Goal: Communication & Community: Answer question/provide support

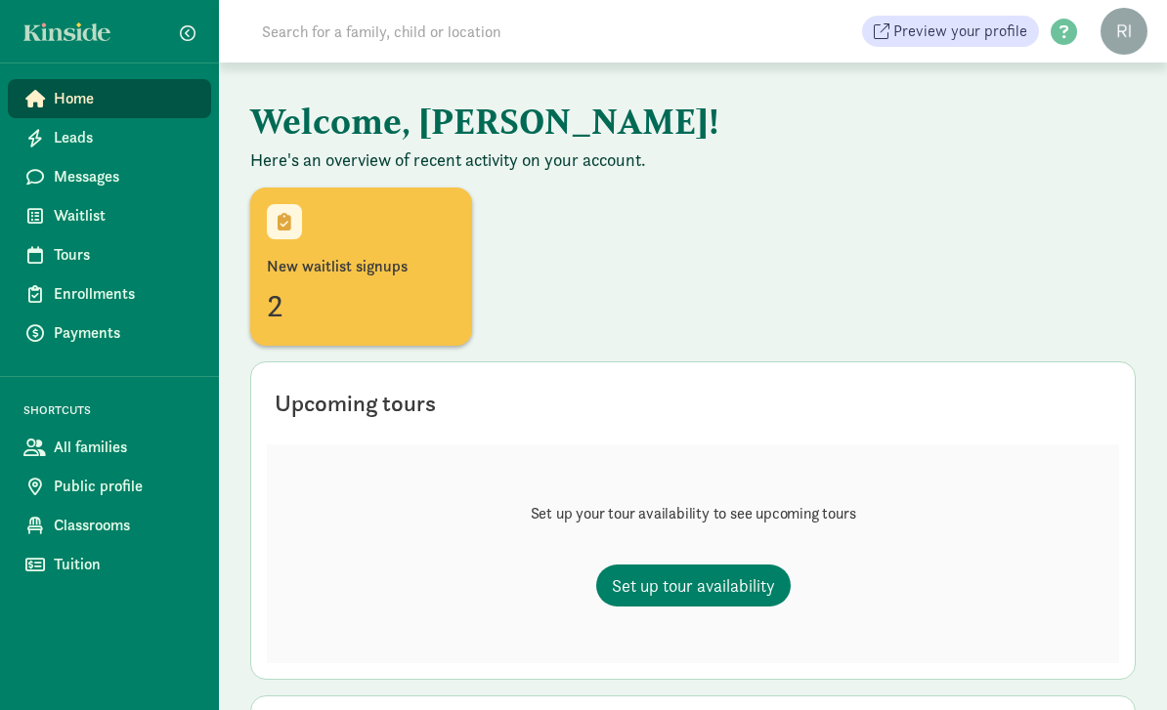
click at [348, 297] on div "2" at bounding box center [361, 305] width 189 height 47
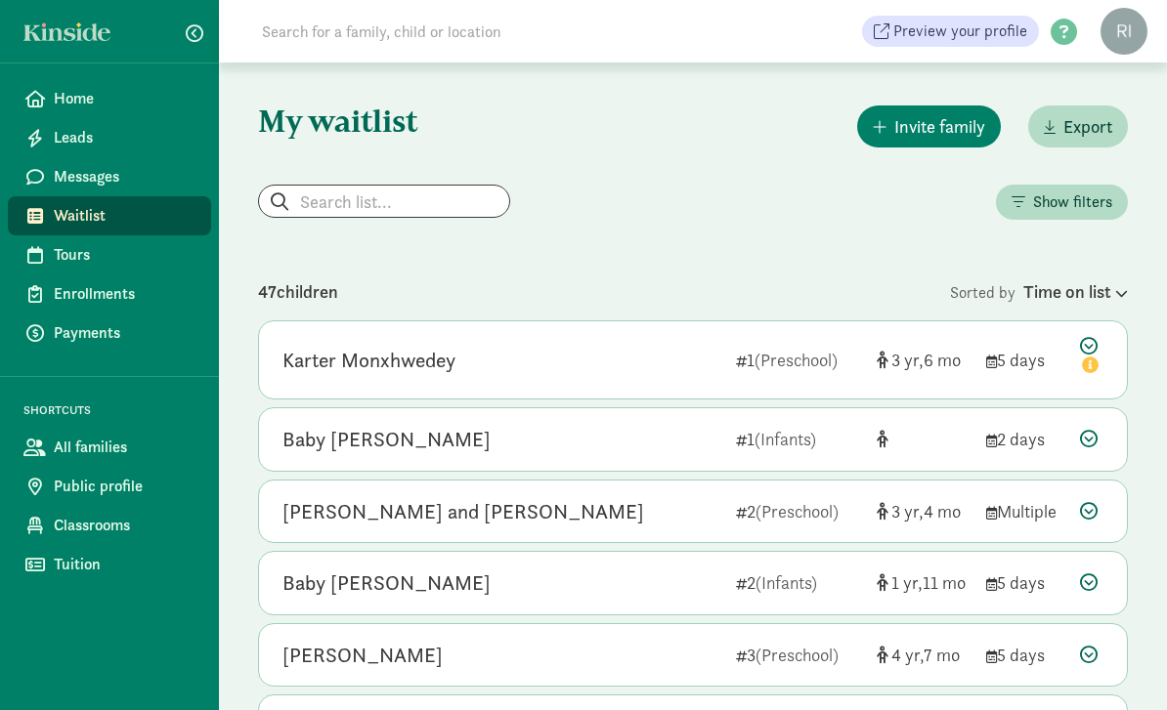
click at [83, 219] on span "Waitlist" at bounding box center [125, 215] width 142 height 23
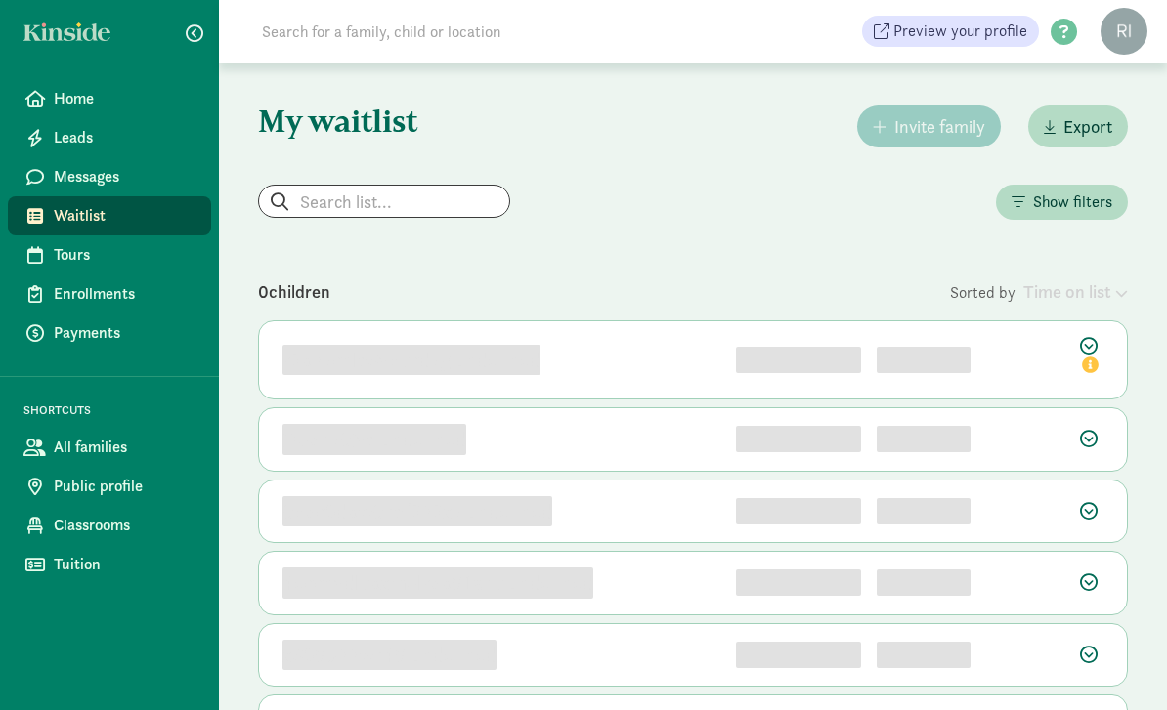
click at [73, 111] on link "Home" at bounding box center [109, 98] width 203 height 39
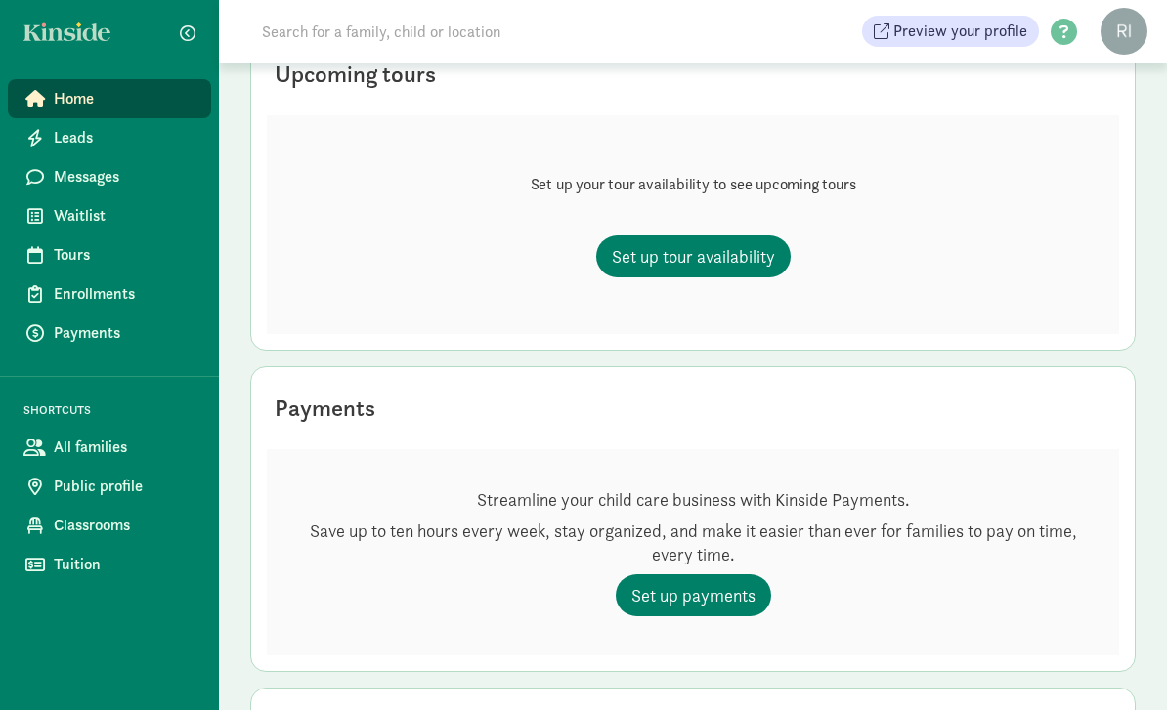
scroll to position [133, 0]
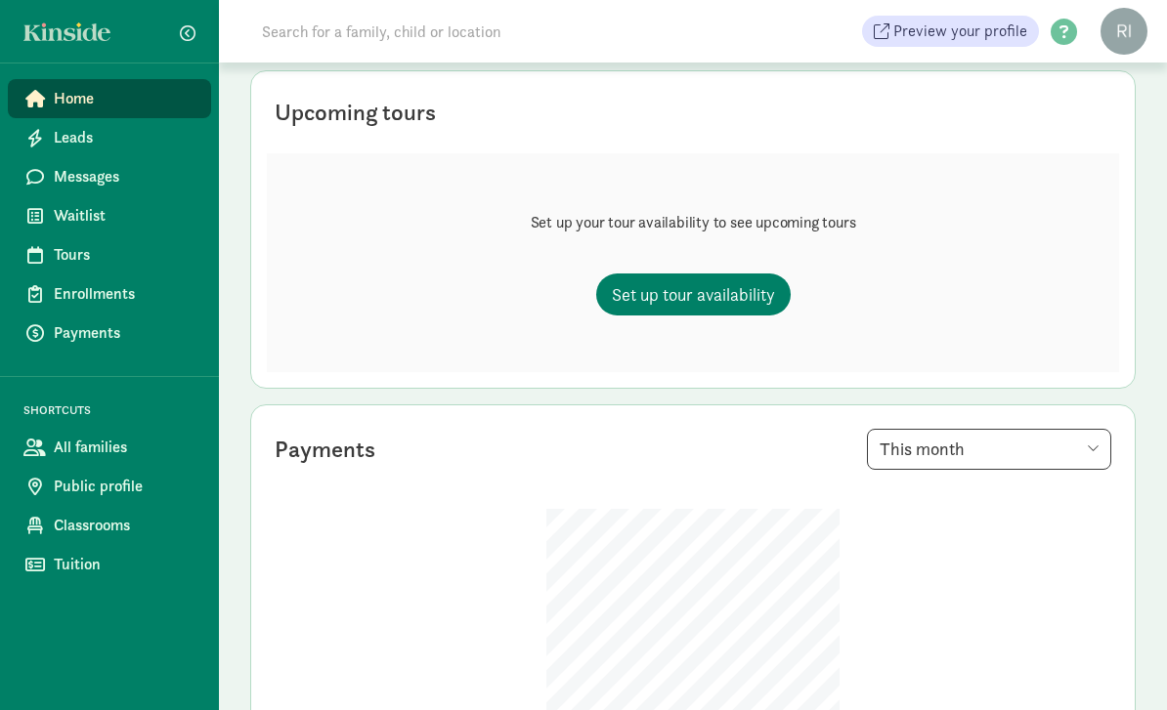
click at [83, 147] on span "Leads" at bounding box center [125, 137] width 142 height 23
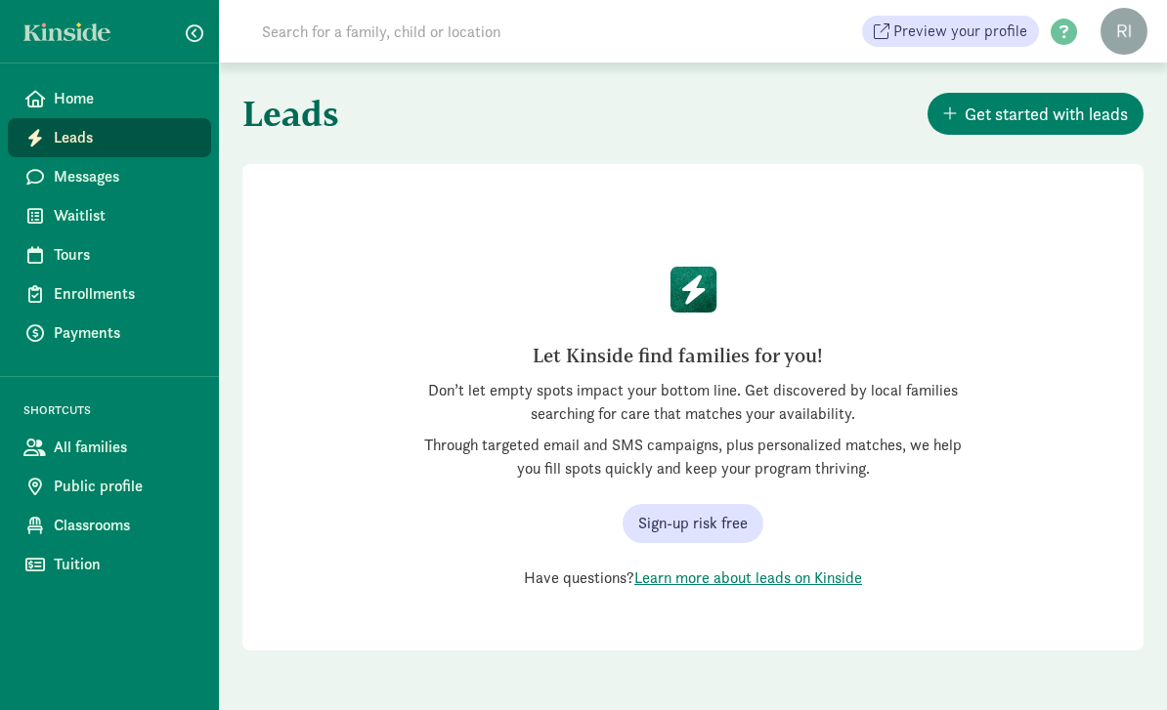
click at [79, 222] on span "Waitlist" at bounding box center [125, 215] width 142 height 23
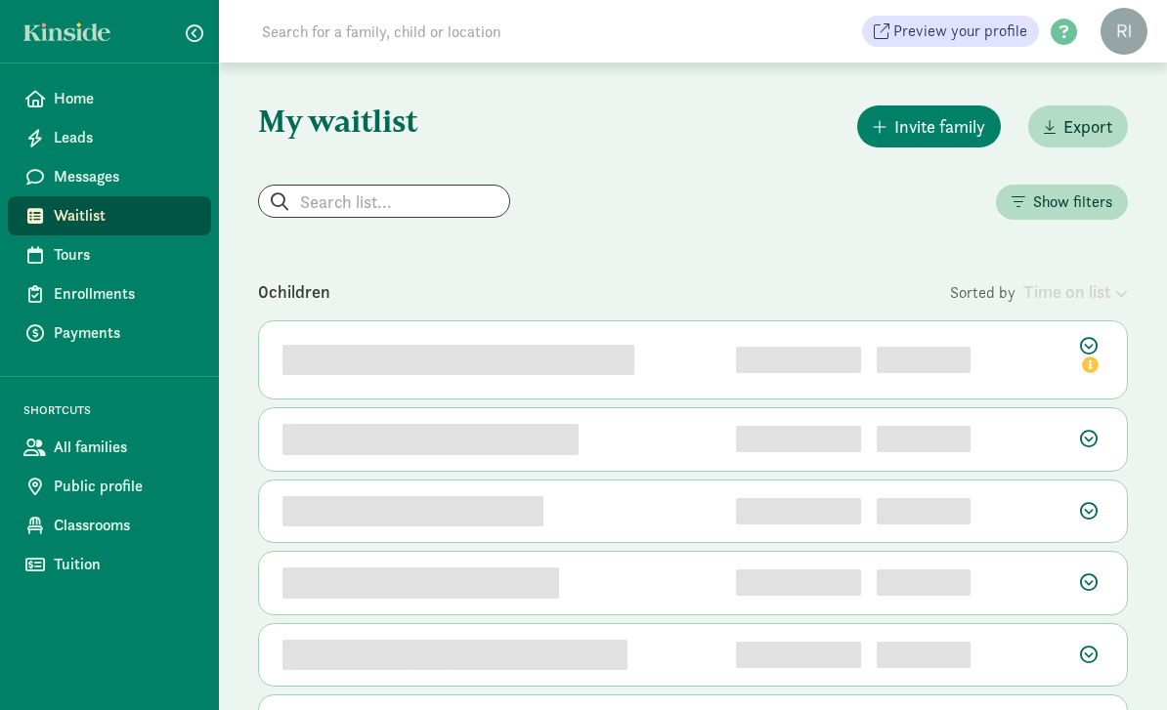
click at [1088, 356] on button "Pin (open by clicking or pressing space/enter)" at bounding box center [1090, 366] width 21 height 23
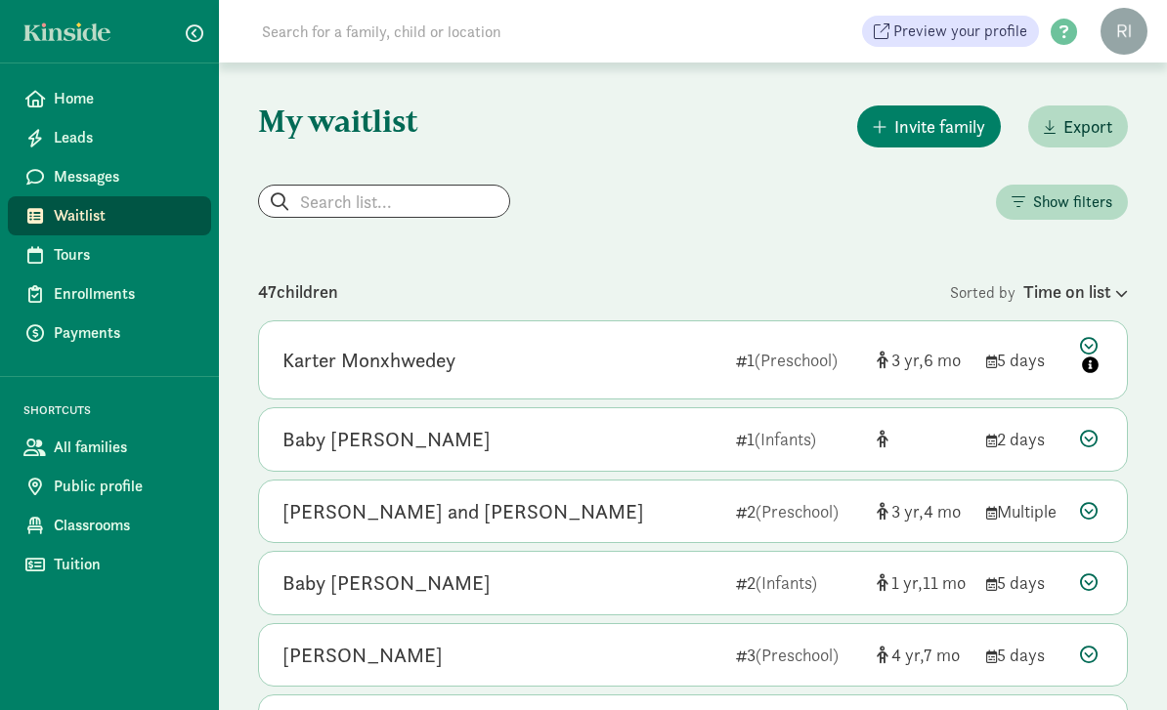
click at [1087, 347] on icon at bounding box center [1091, 357] width 23 height 41
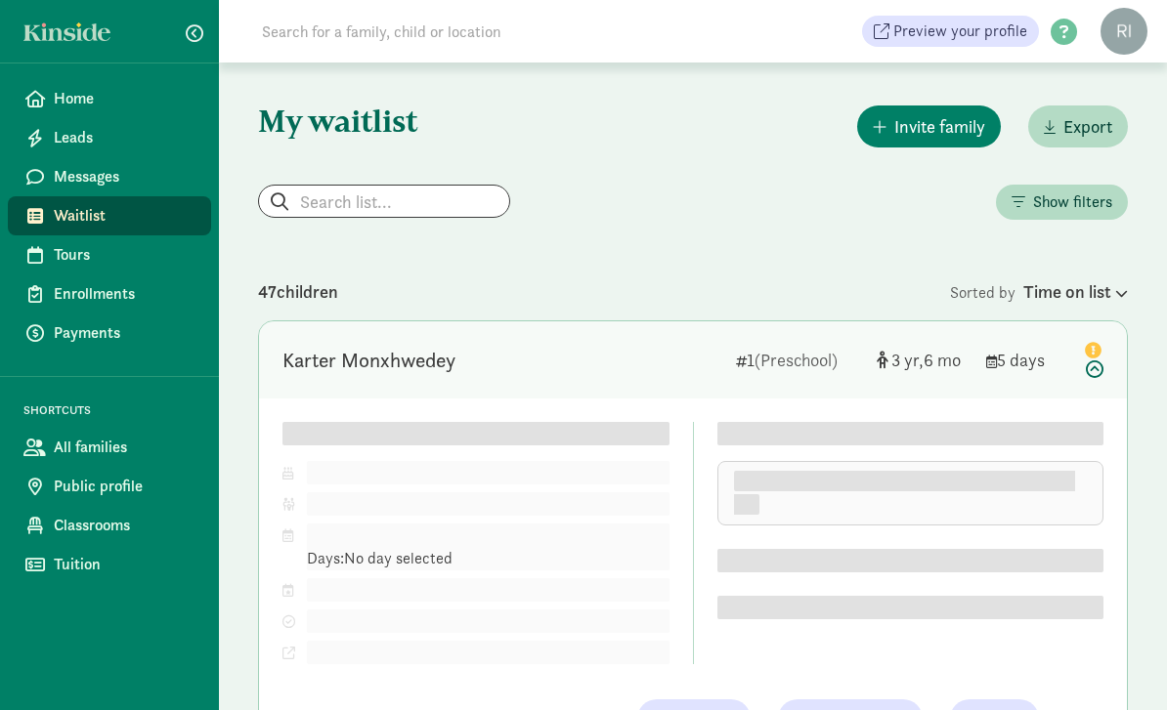
click at [1103, 347] on button "Pin (open by clicking or pressing space/enter)" at bounding box center [1093, 348] width 21 height 23
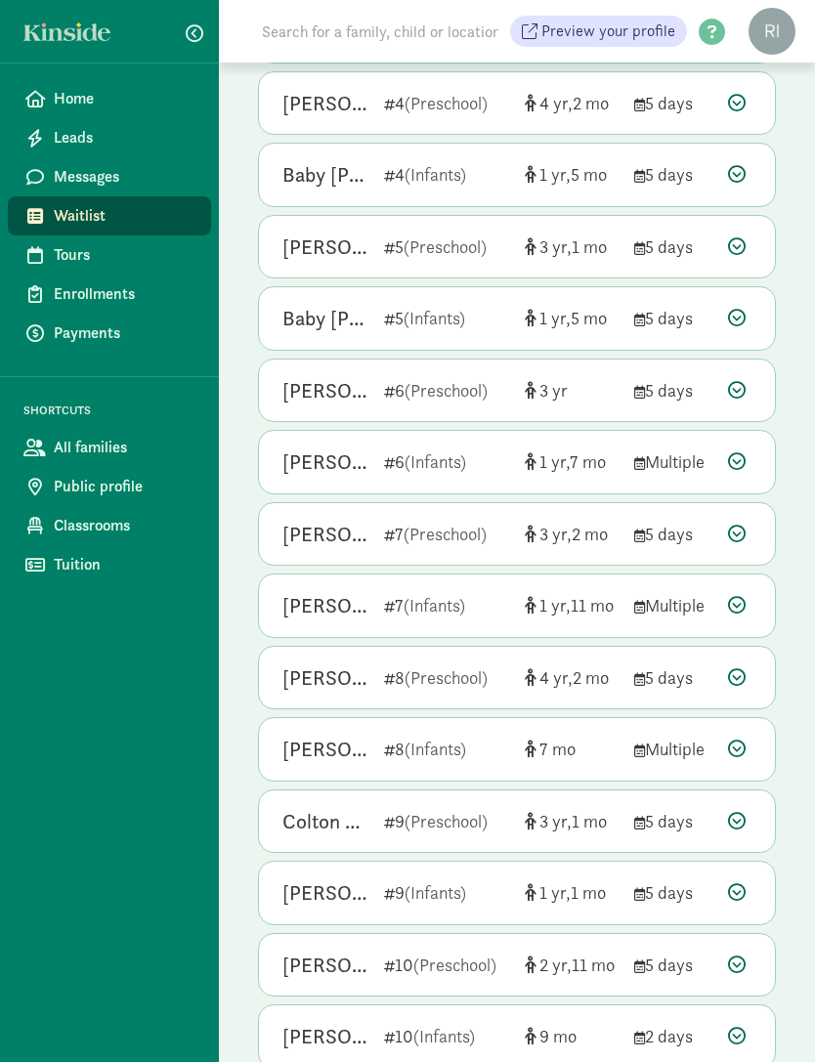
scroll to position [738, 0]
click at [627, 709] on div "47 children Sorted by Time on list Karter Monxhwedey 1 (Preschool) 3 6 5 days C…" at bounding box center [517, 345] width 518 height 1525
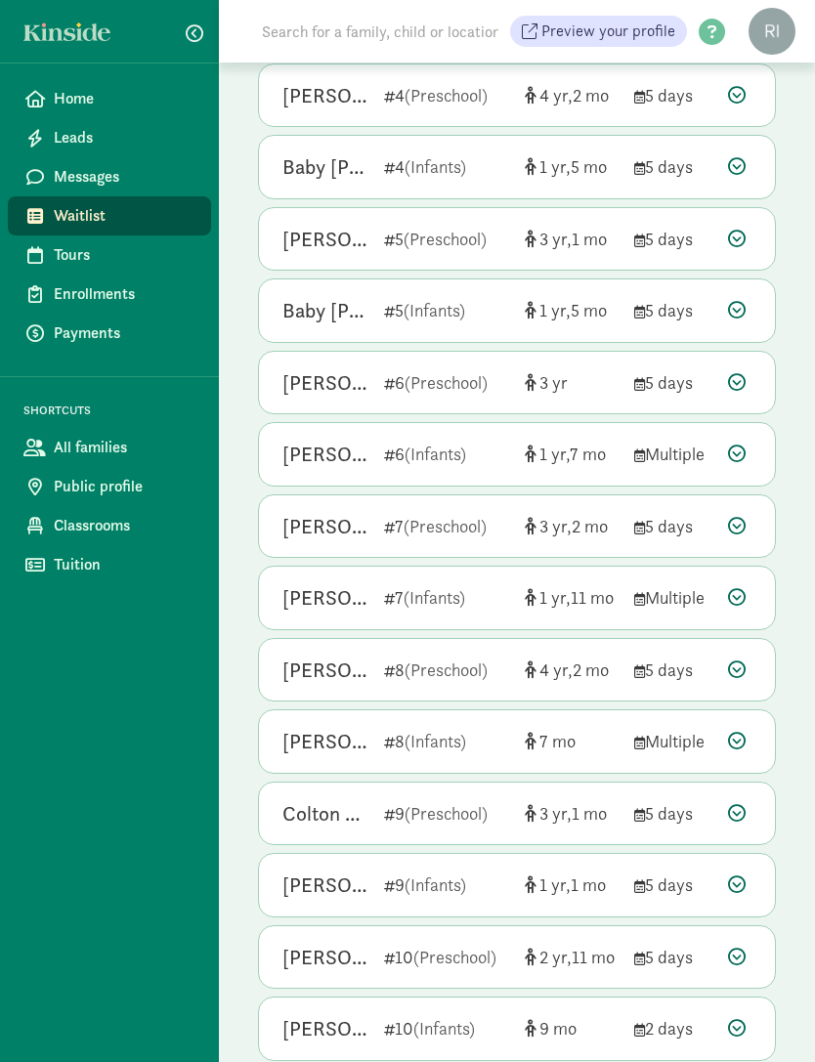
scroll to position [751, 0]
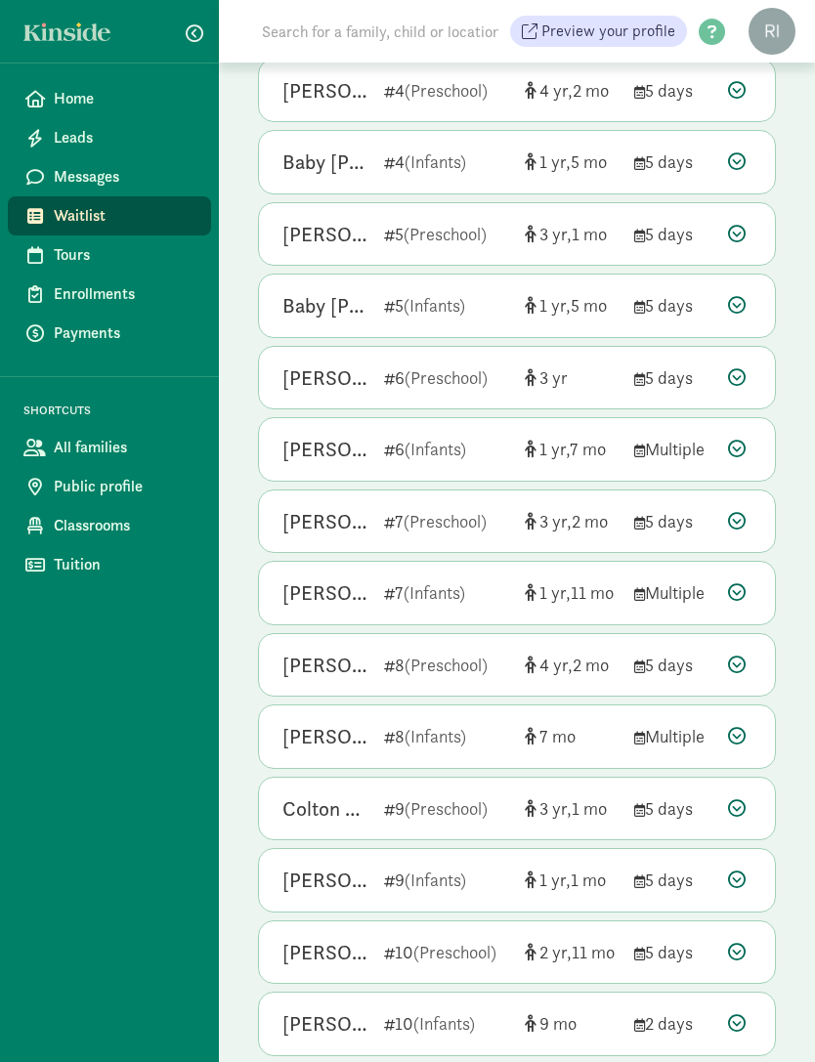
click at [512, 709] on div "20" at bounding box center [527, 1013] width 93 height 23
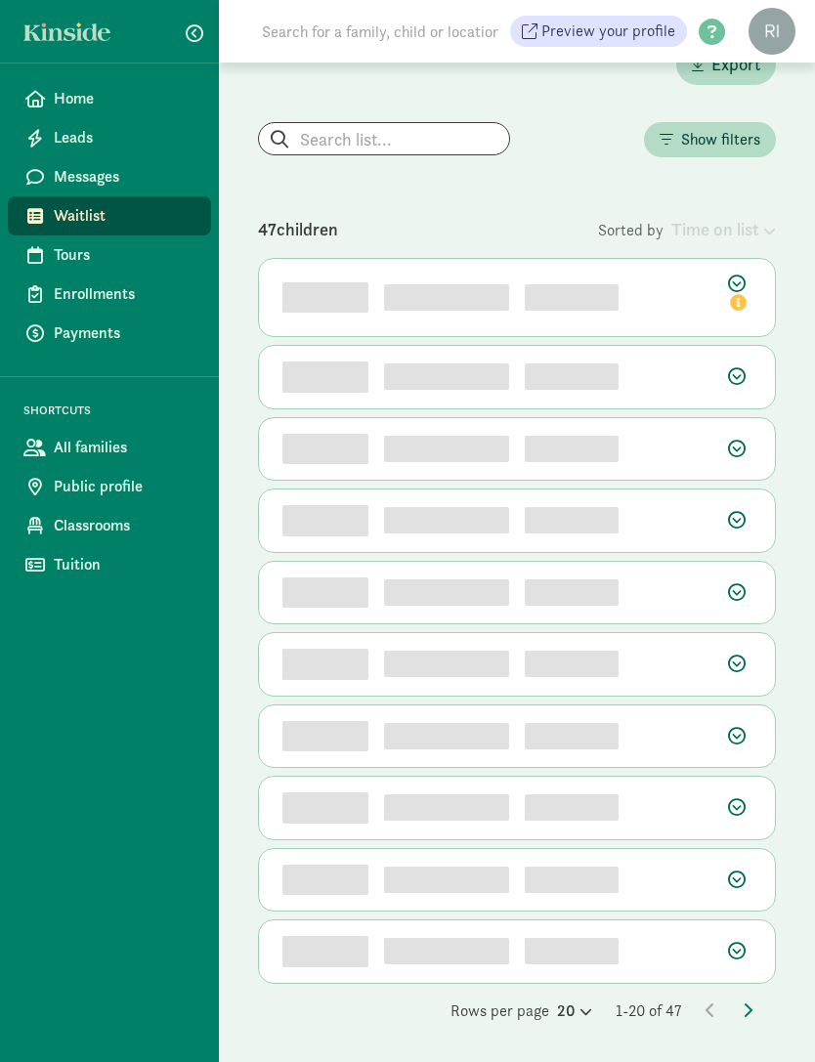
scroll to position [37, 0]
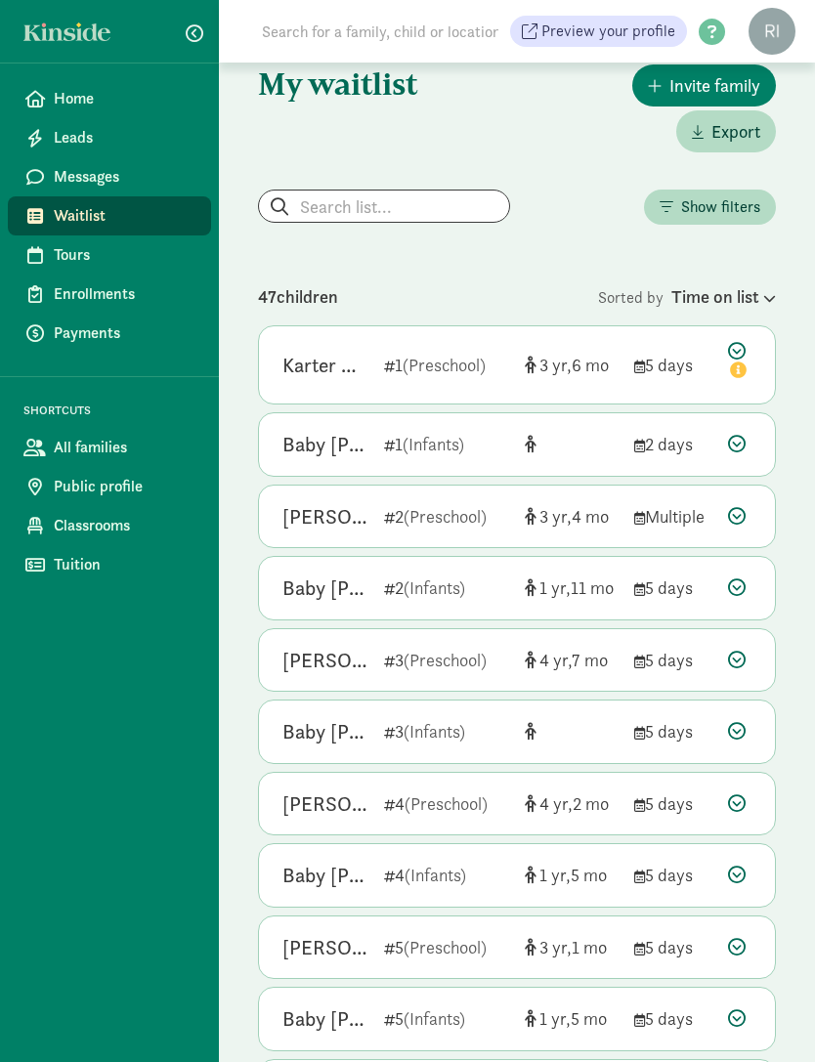
click at [398, 175] on div "My waitlist Invite family Export Show filters Filters Reset Age group All age g…" at bounding box center [517, 936] width 596 height 1823
click at [397, 175] on div "My waitlist Invite family Export Show filters Filters Reset Age group All age g…" at bounding box center [517, 936] width 596 height 1823
click at [389, 219] on input "search" at bounding box center [384, 206] width 250 height 31
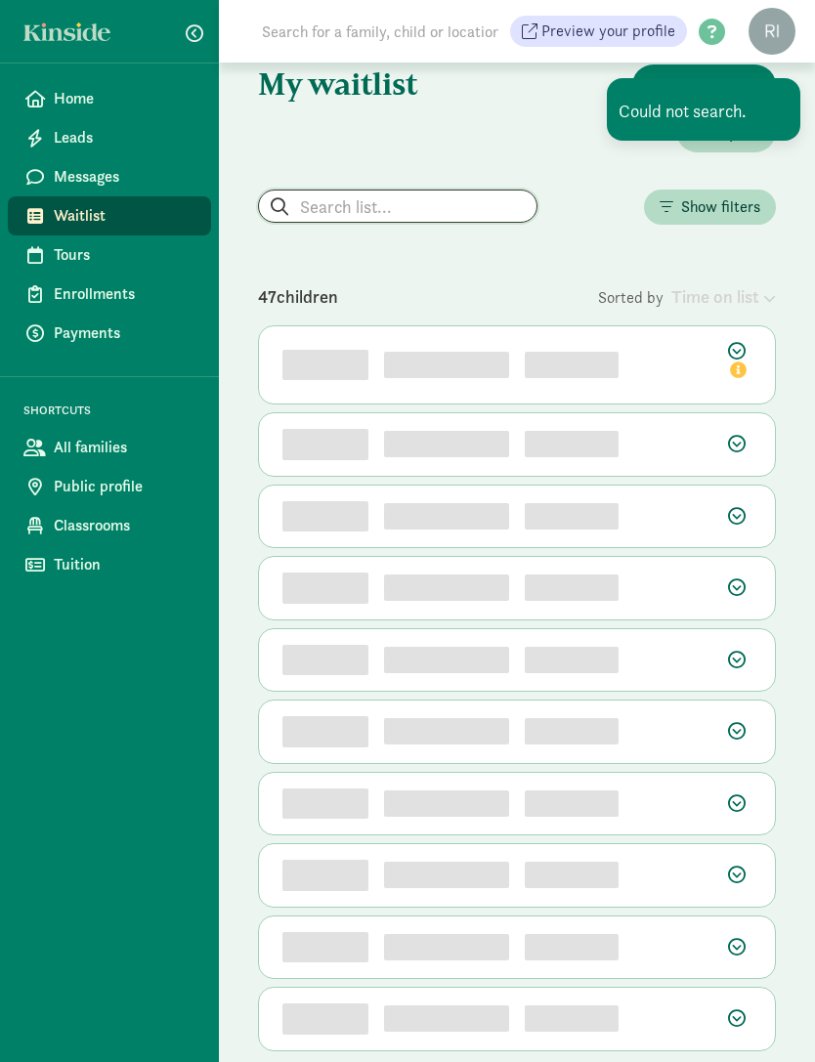
scroll to position [21, 0]
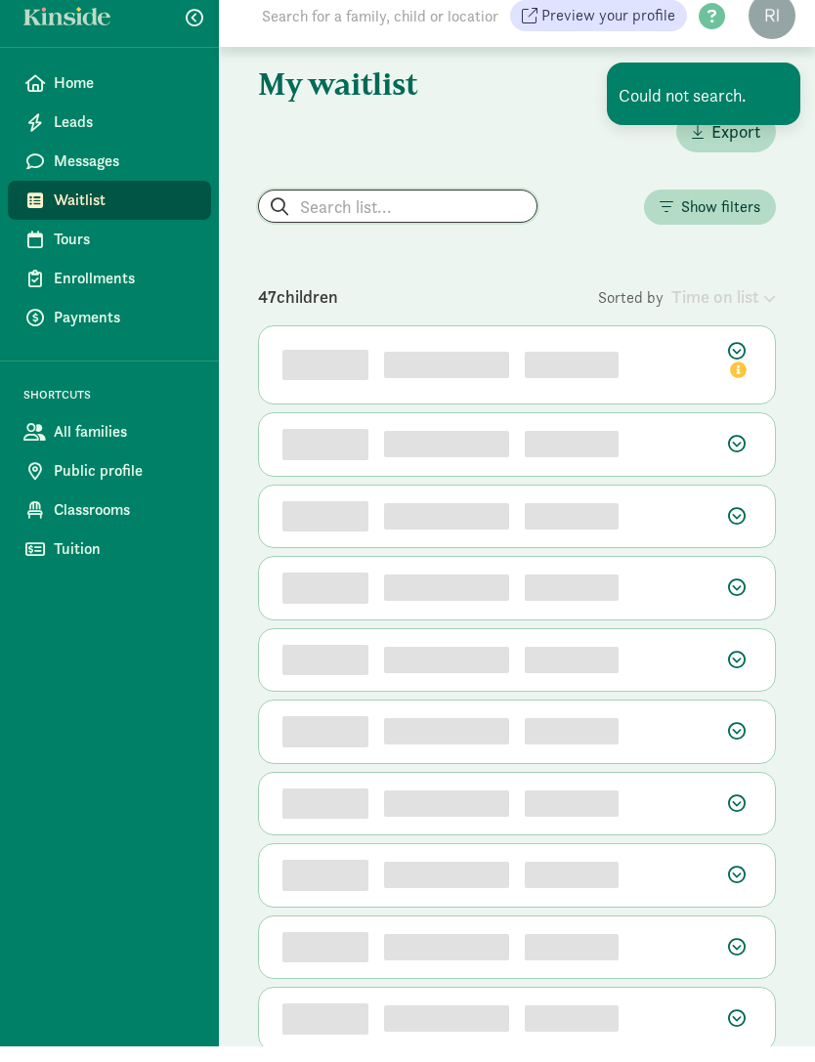
type input "M"
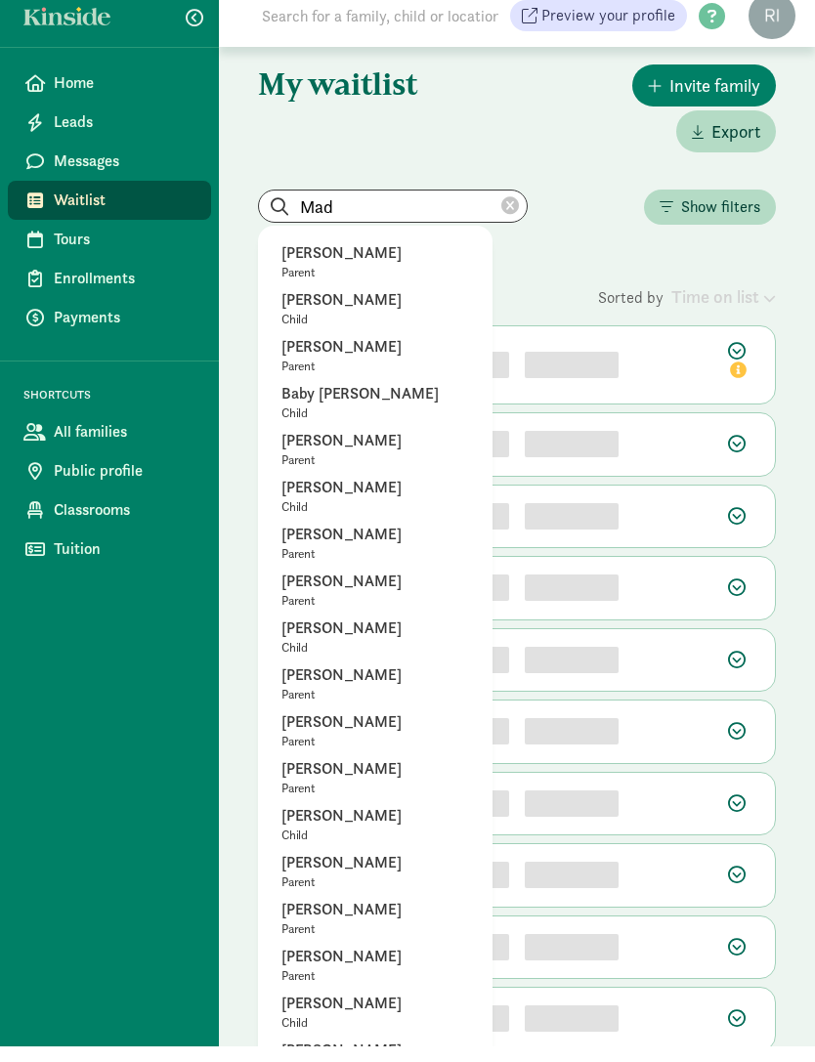
click at [400, 296] on p "Parent" at bounding box center [375, 288] width 188 height 16
type input "Samantha Choppa-King"
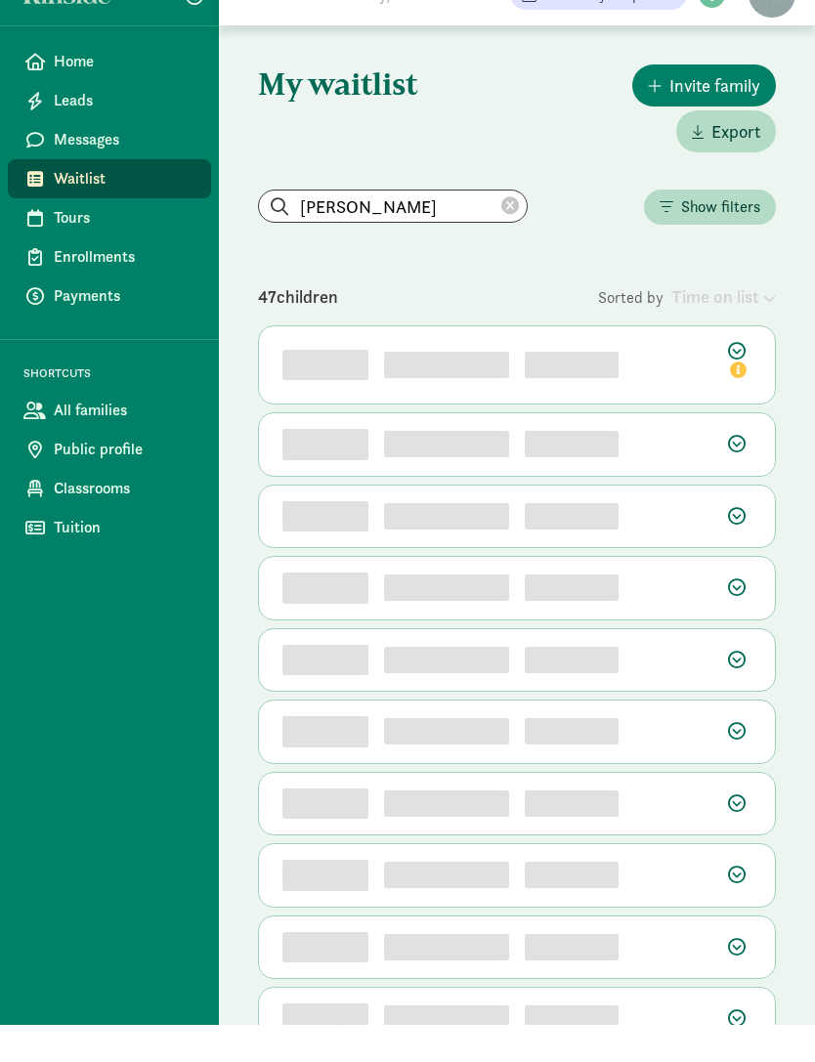
scroll to position [37, 0]
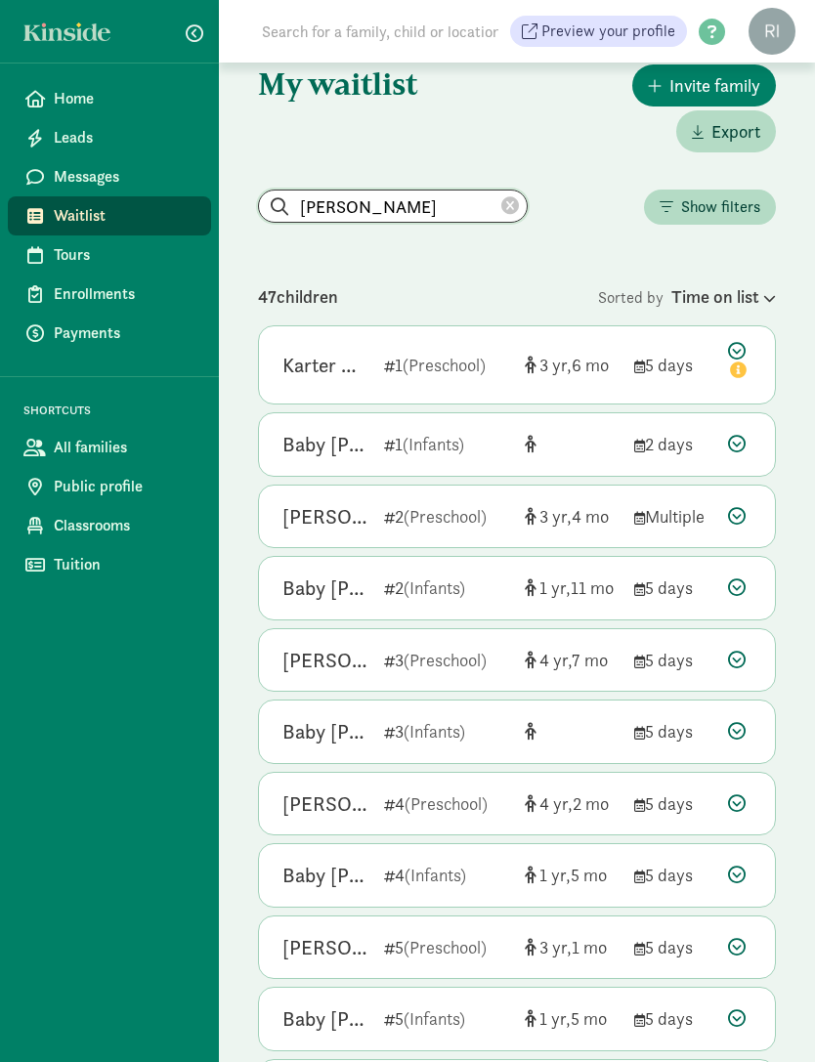
click at [400, 212] on input "Samantha Choppa-King" at bounding box center [393, 206] width 268 height 31
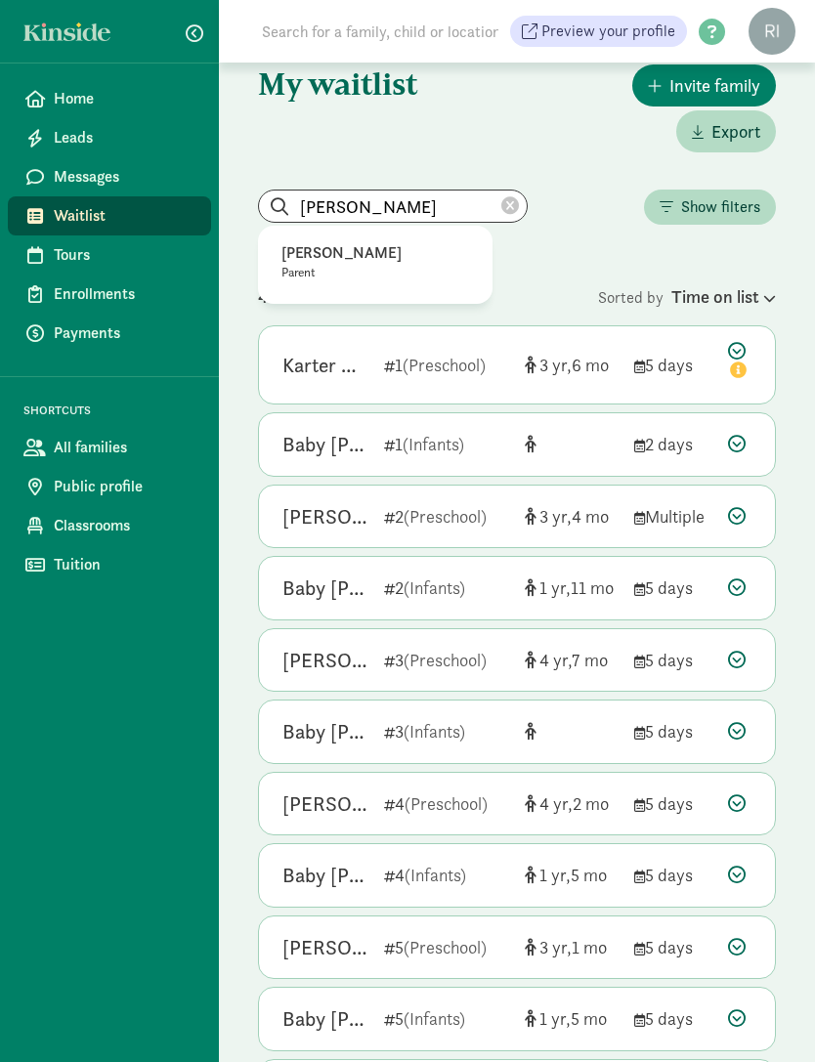
click at [501, 211] on icon at bounding box center [510, 206] width 18 height 18
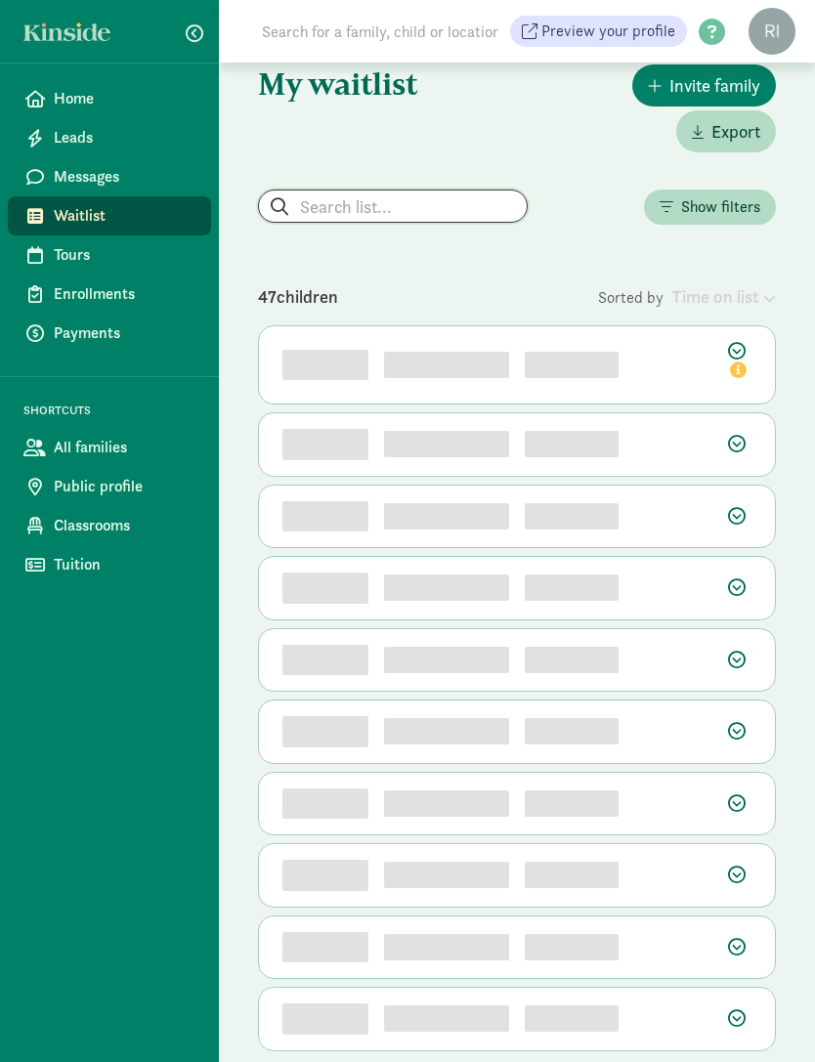
click at [398, 202] on input "search" at bounding box center [393, 206] width 268 height 31
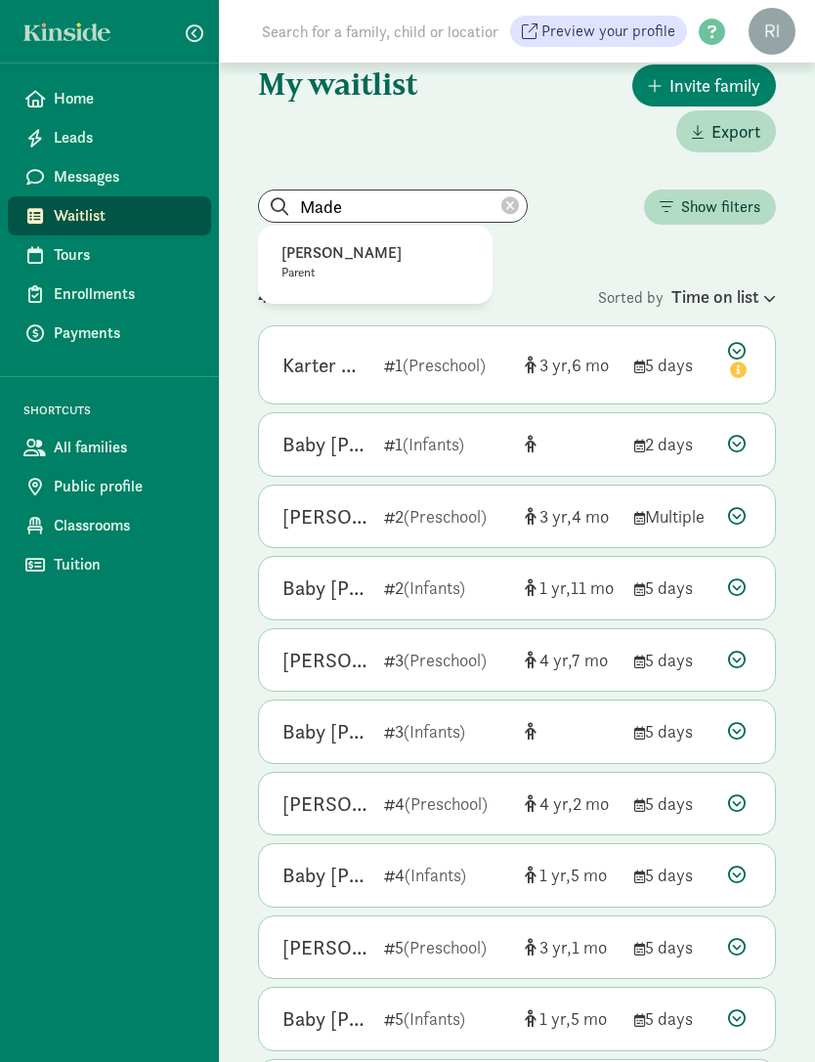
click at [322, 269] on p "Parent" at bounding box center [375, 273] width 188 height 16
type input "Madeline Strohmayer"
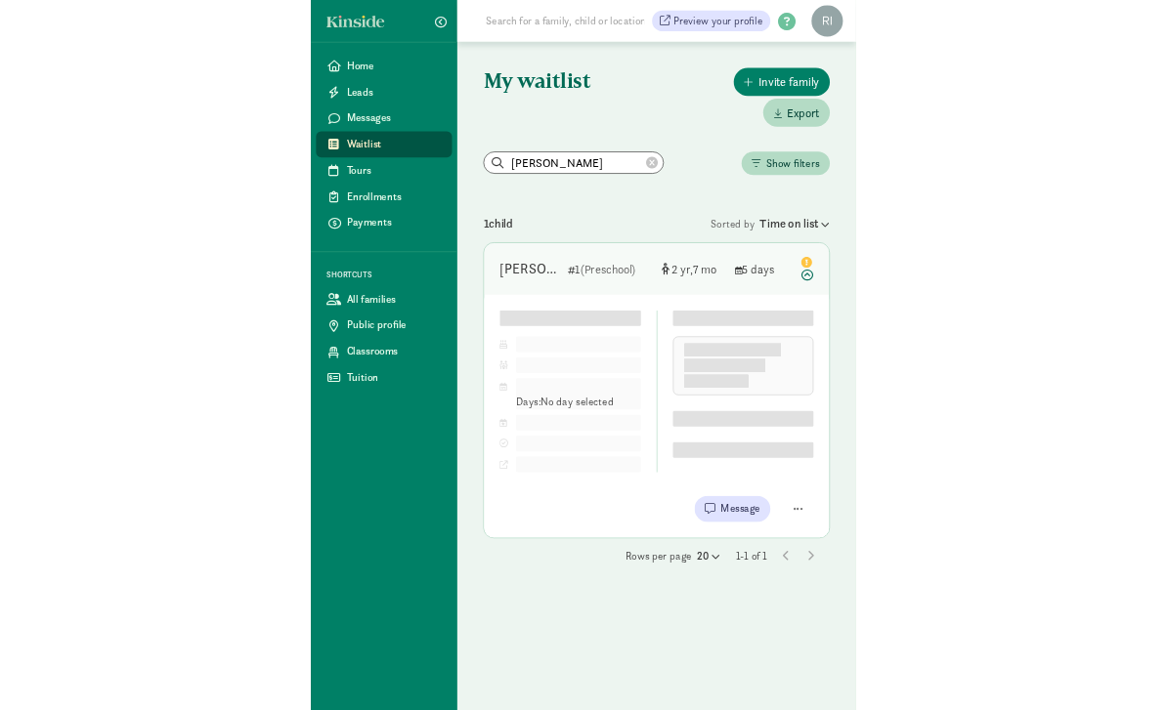
scroll to position [0, 0]
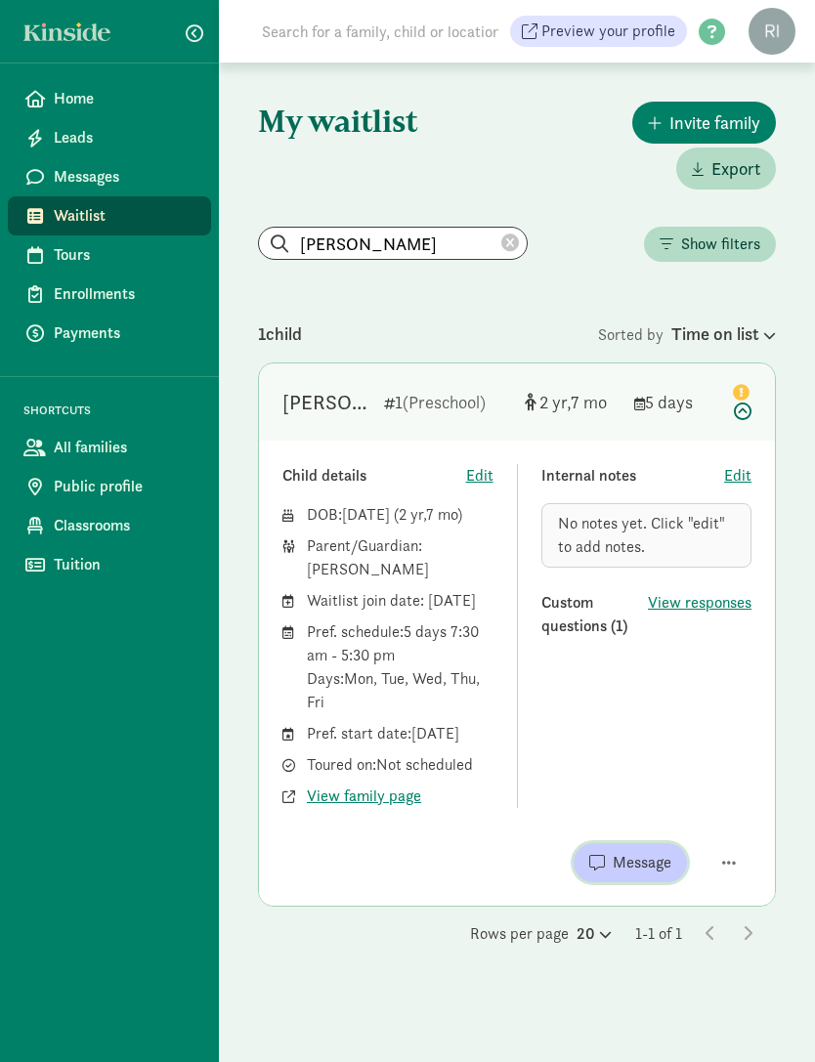
click at [636, 709] on span "Message" at bounding box center [642, 862] width 59 height 23
click at [701, 609] on span "View responses" at bounding box center [700, 602] width 104 height 23
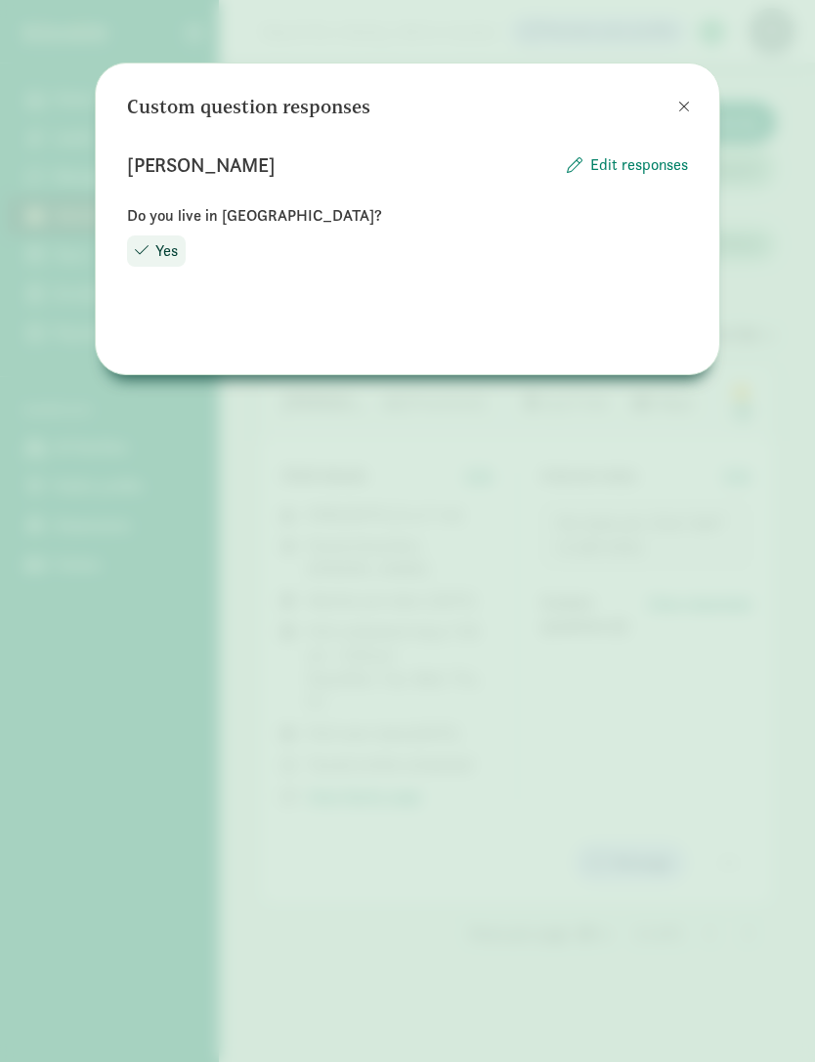
click at [553, 581] on div "Custom question responses Amelia Kuchis Edit responses Do you live in Albany Co…" at bounding box center [407, 531] width 815 height 1062
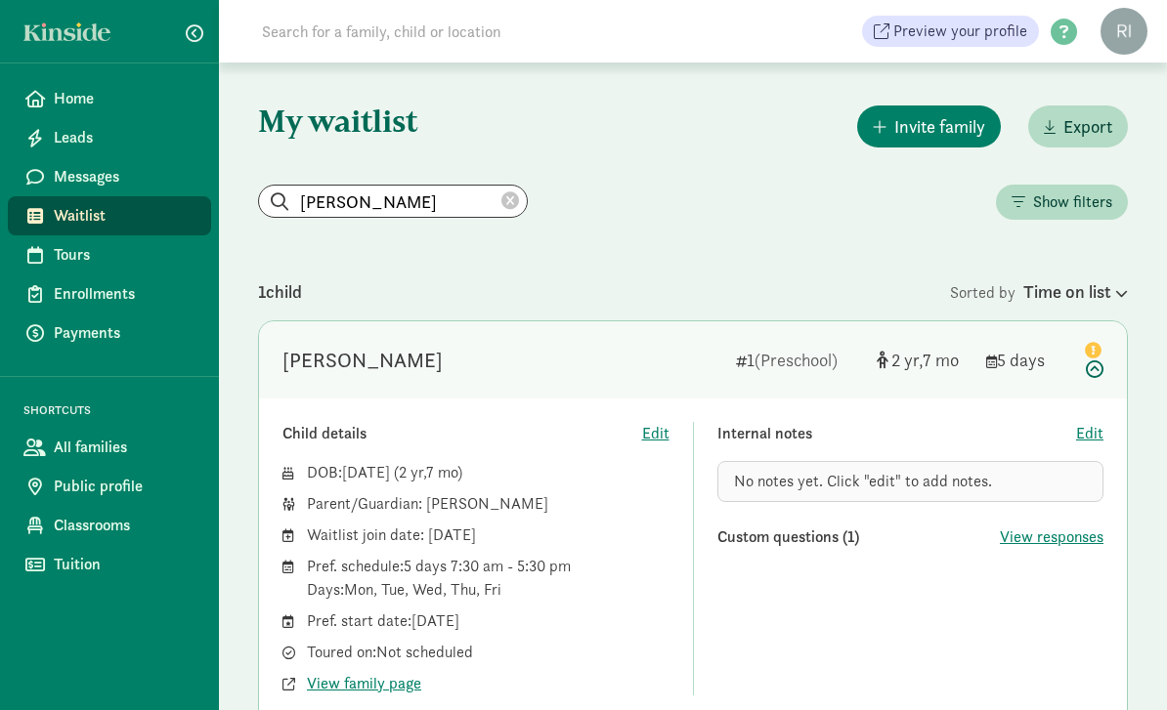
click at [501, 206] on icon at bounding box center [510, 202] width 18 height 18
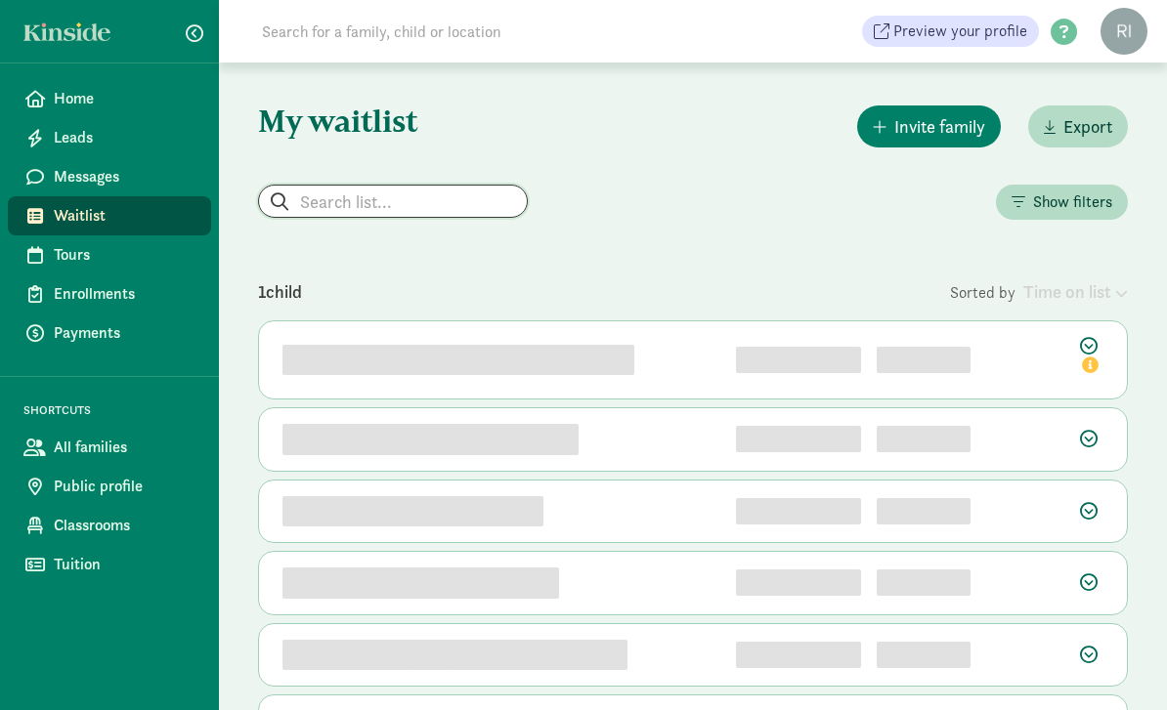
click at [417, 208] on input "search" at bounding box center [393, 201] width 268 height 31
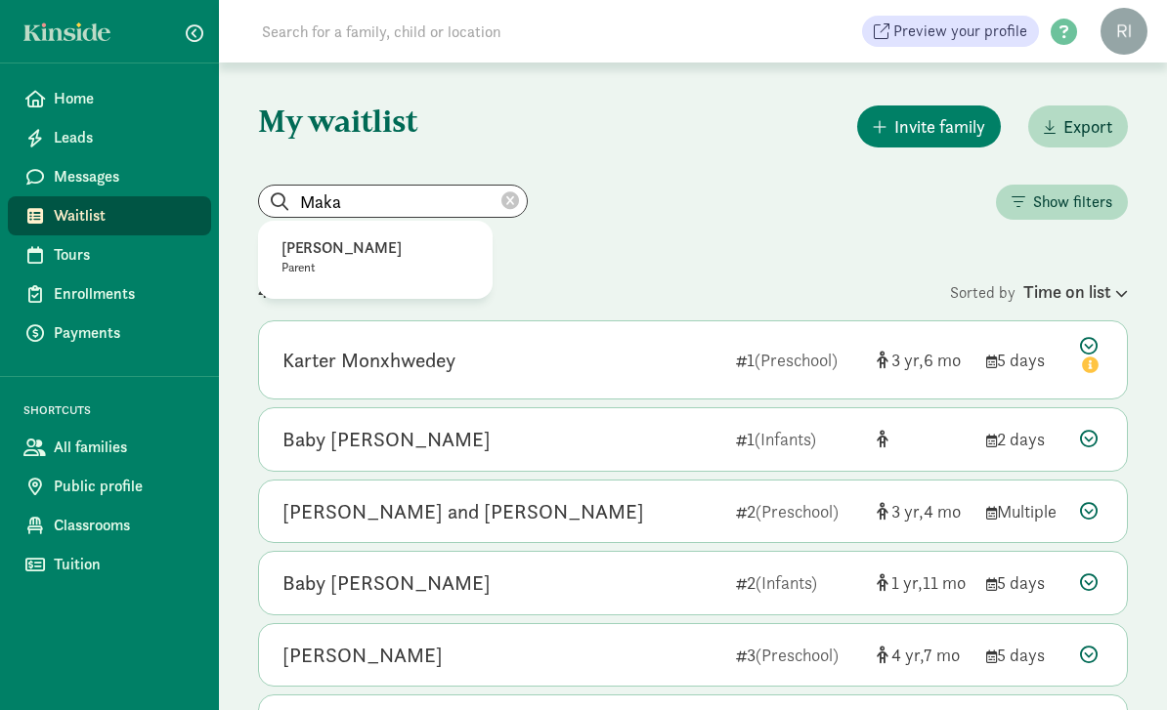
click at [411, 256] on p "Makaila Rousseau" at bounding box center [375, 247] width 188 height 23
type input "Makaila Rousseau"
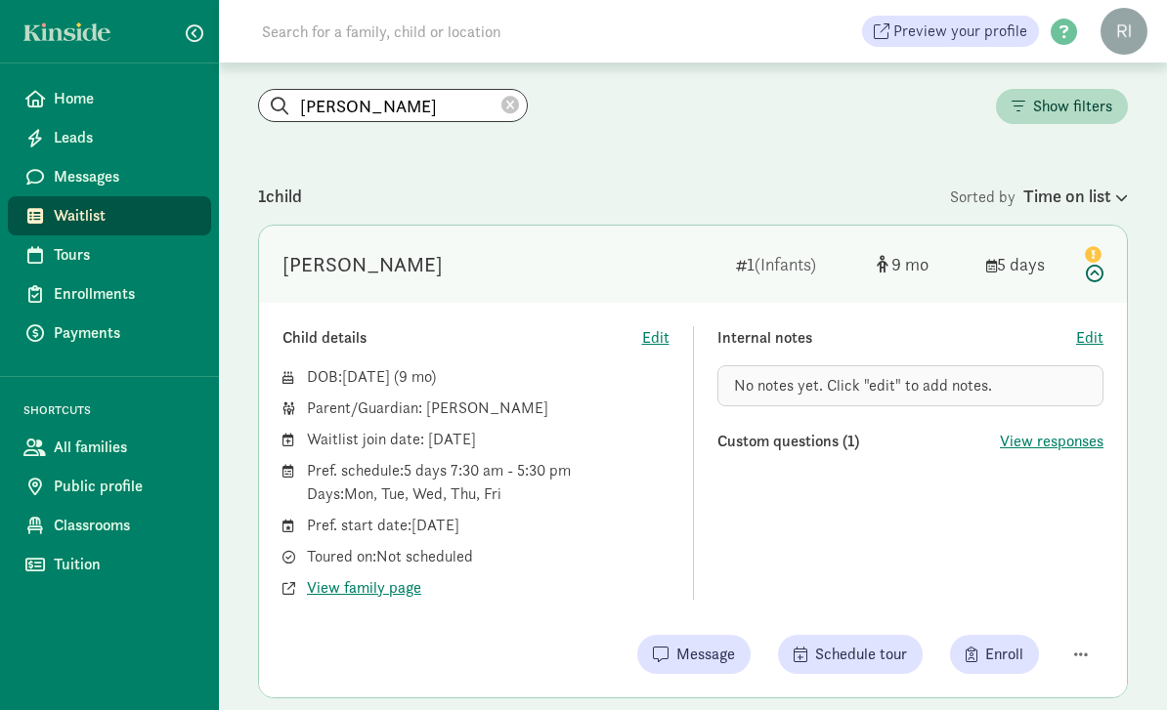
scroll to position [100, 0]
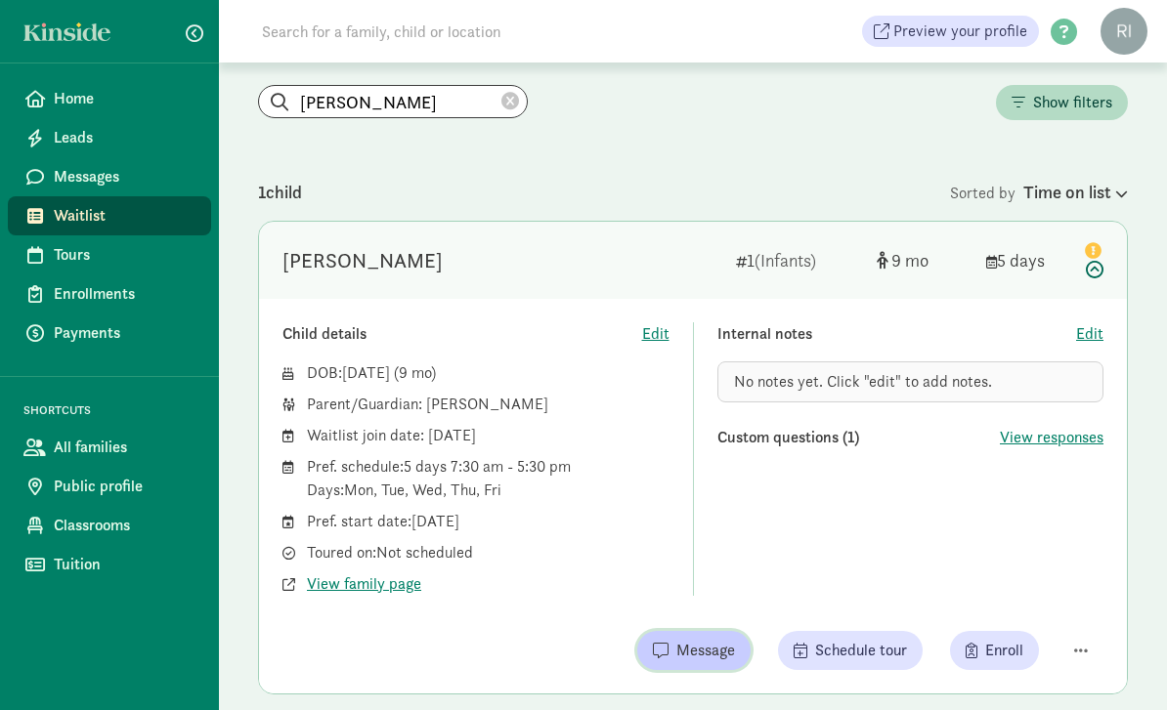
click at [706, 648] on span "Message" at bounding box center [705, 650] width 59 height 23
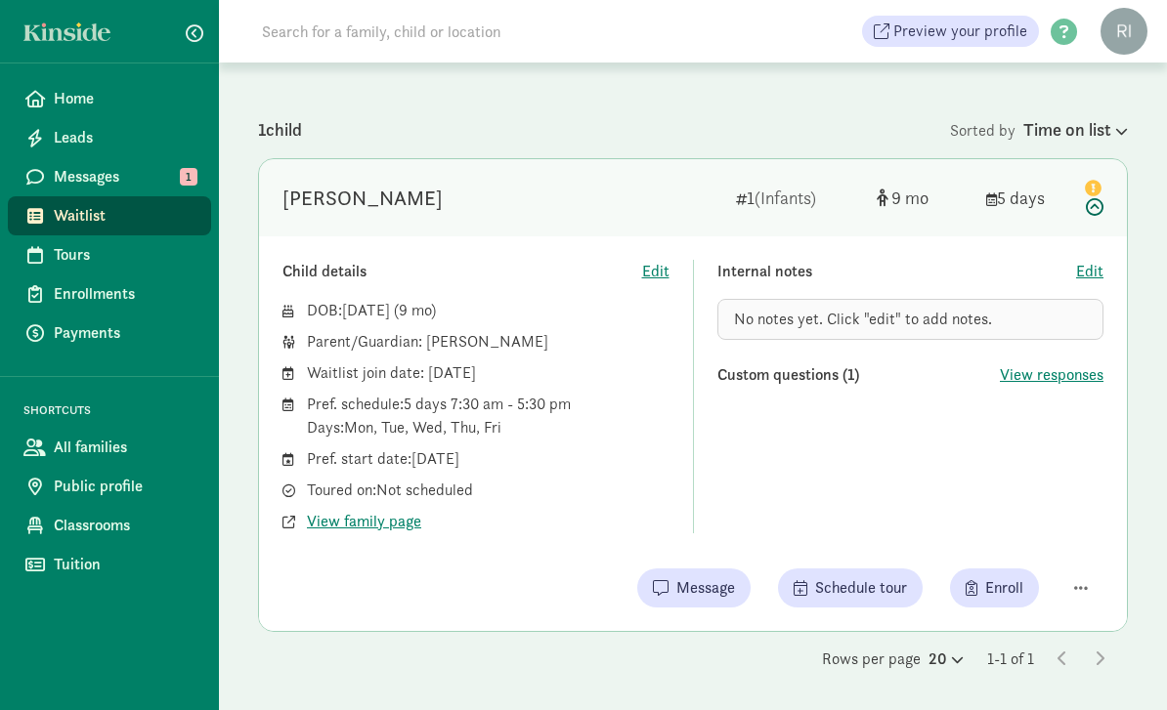
click at [75, 225] on span "Waitlist" at bounding box center [125, 215] width 142 height 23
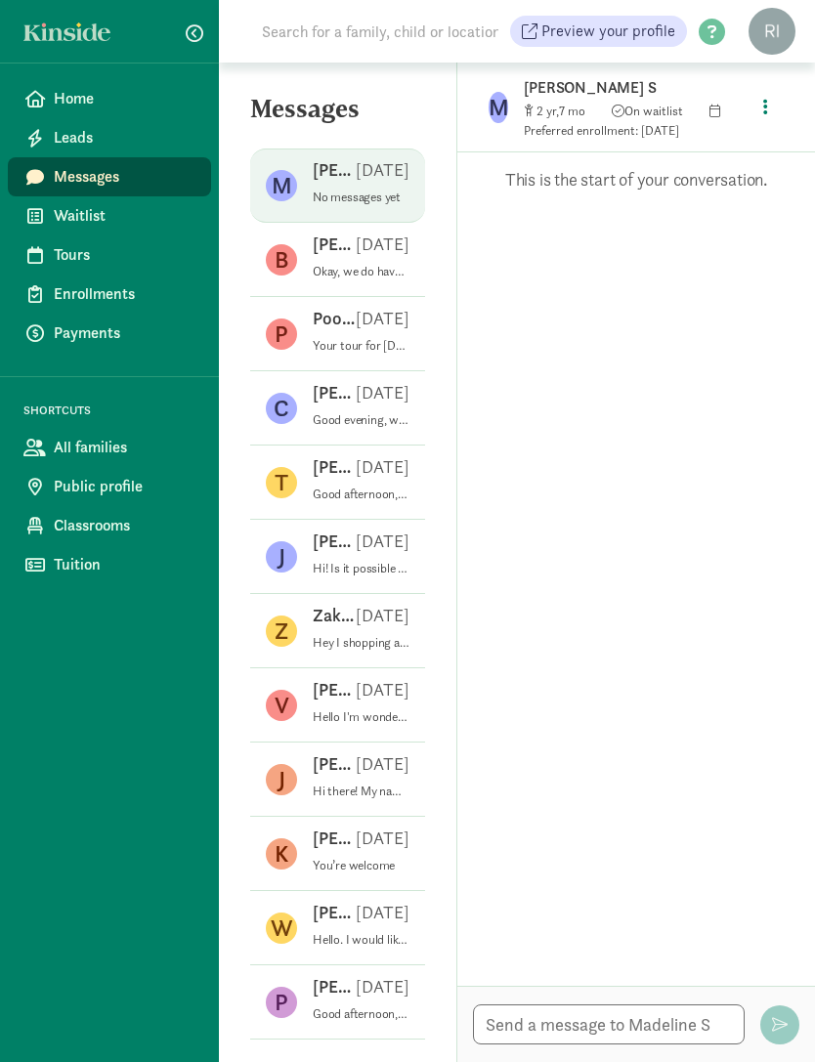
click at [627, 189] on p "This is the start of your conversation." at bounding box center [636, 179] width 299 height 23
click at [593, 197] on div "Opps, something went wrong :( Retry This is the start of your conversation." at bounding box center [636, 569] width 358 height 834
click at [675, 194] on div "Opps, something went wrong :( Retry This is the start of your conversation." at bounding box center [636, 569] width 358 height 834
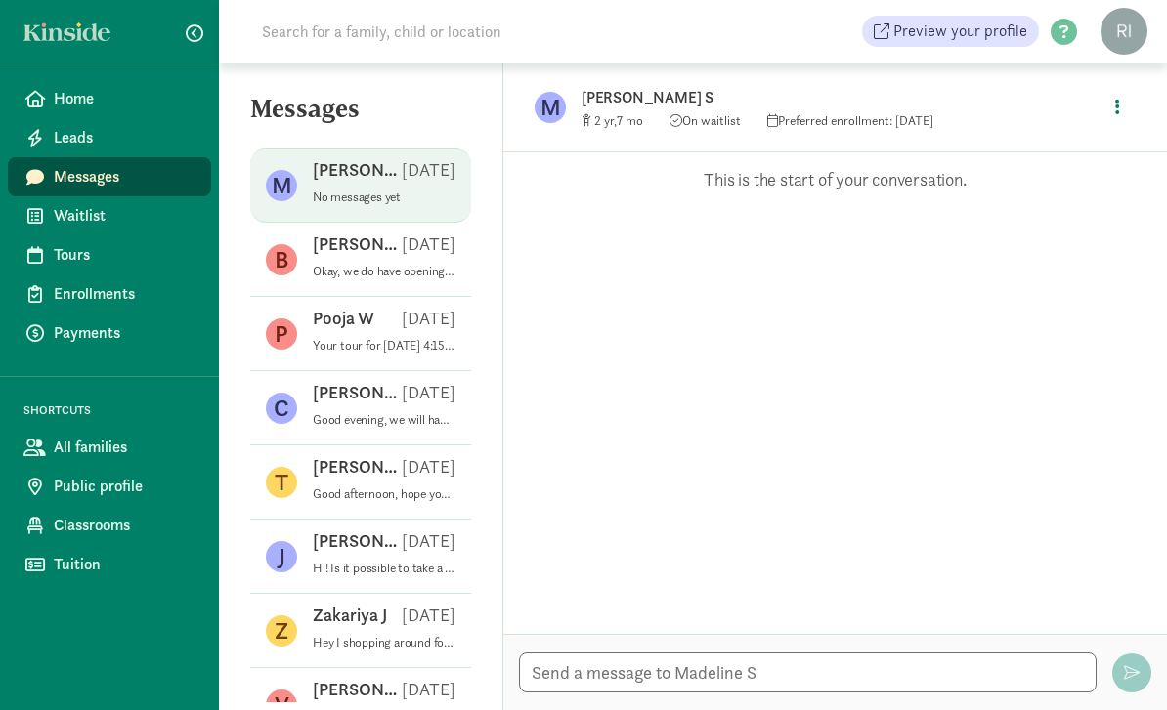
click at [814, 185] on p "This is the start of your conversation." at bounding box center [835, 179] width 605 height 23
click at [814, 178] on p "This is the start of your conversation." at bounding box center [835, 179] width 605 height 23
click at [814, 225] on div "Opps, something went wrong :( Retry This is the start of your conversation." at bounding box center [835, 393] width 664 height 482
click at [814, 189] on p "This is the start of your conversation." at bounding box center [835, 179] width 605 height 23
click at [814, 188] on p "This is the start of your conversation." at bounding box center [835, 179] width 605 height 23
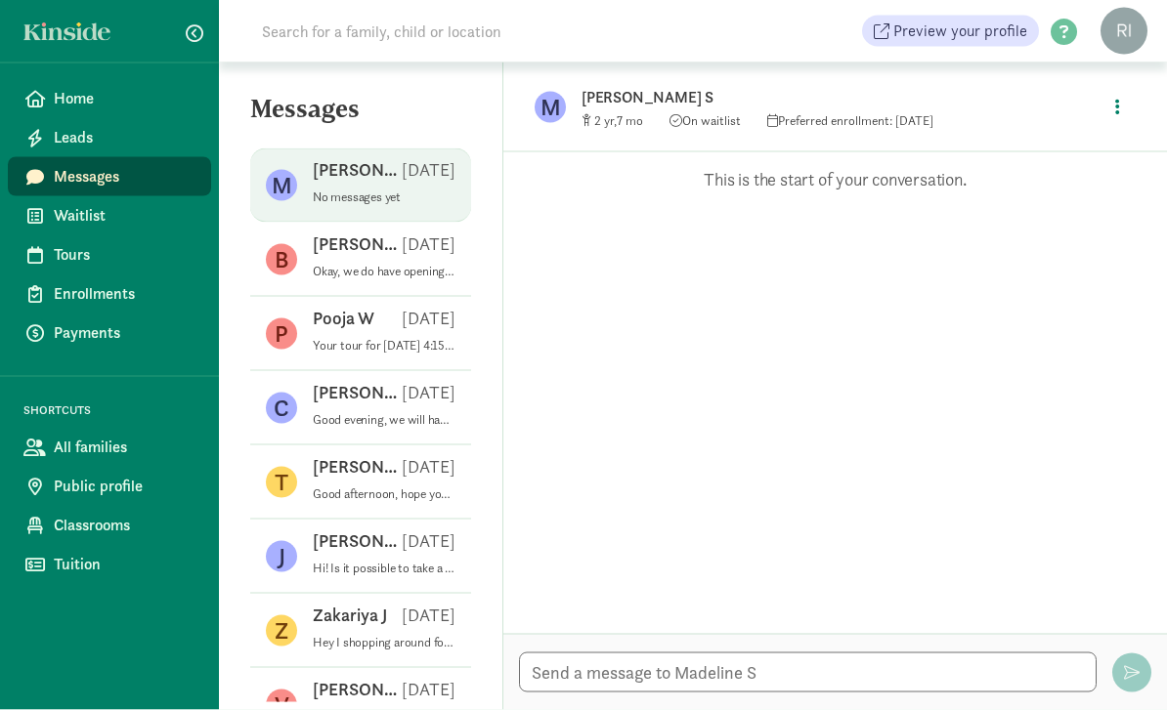
scroll to position [63, 0]
click at [814, 663] on textarea at bounding box center [808, 673] width 578 height 40
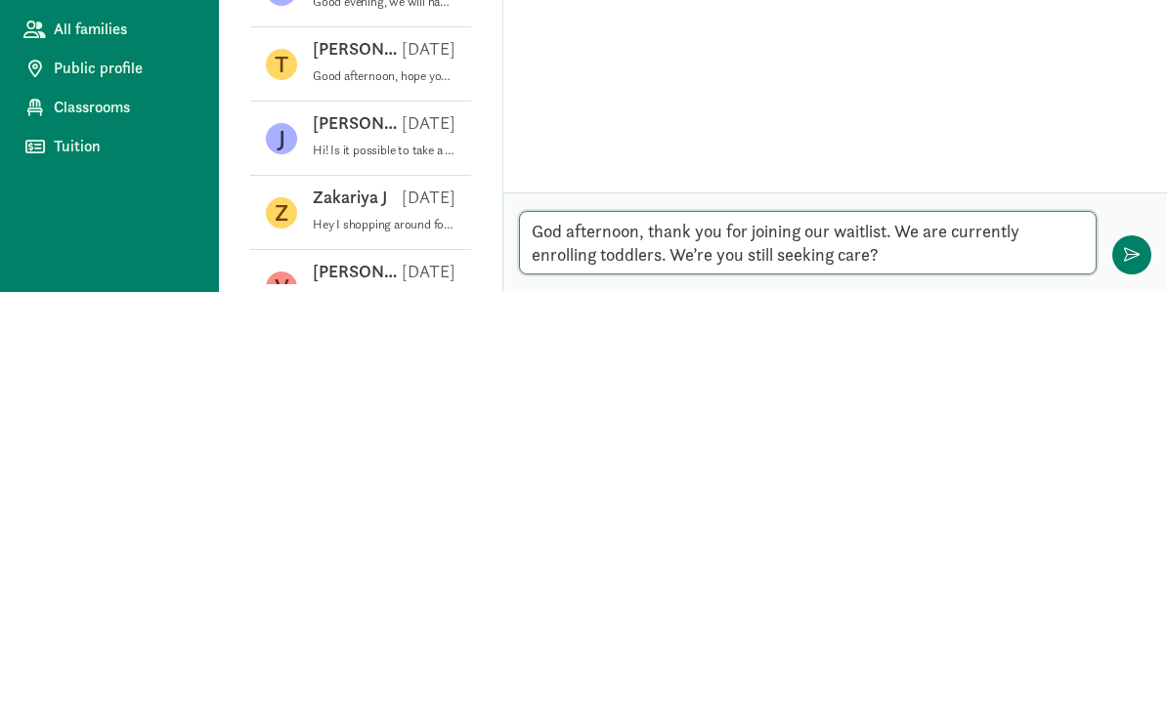
click at [550, 629] on textarea "God afternoon, thank you for joining our waitlist. We are currently enrolling t…" at bounding box center [808, 661] width 578 height 64
type textarea "Good afternoon, thank you for joining our waitlist. We are currently enrolling …"
click at [814, 665] on span "button" at bounding box center [1132, 673] width 16 height 16
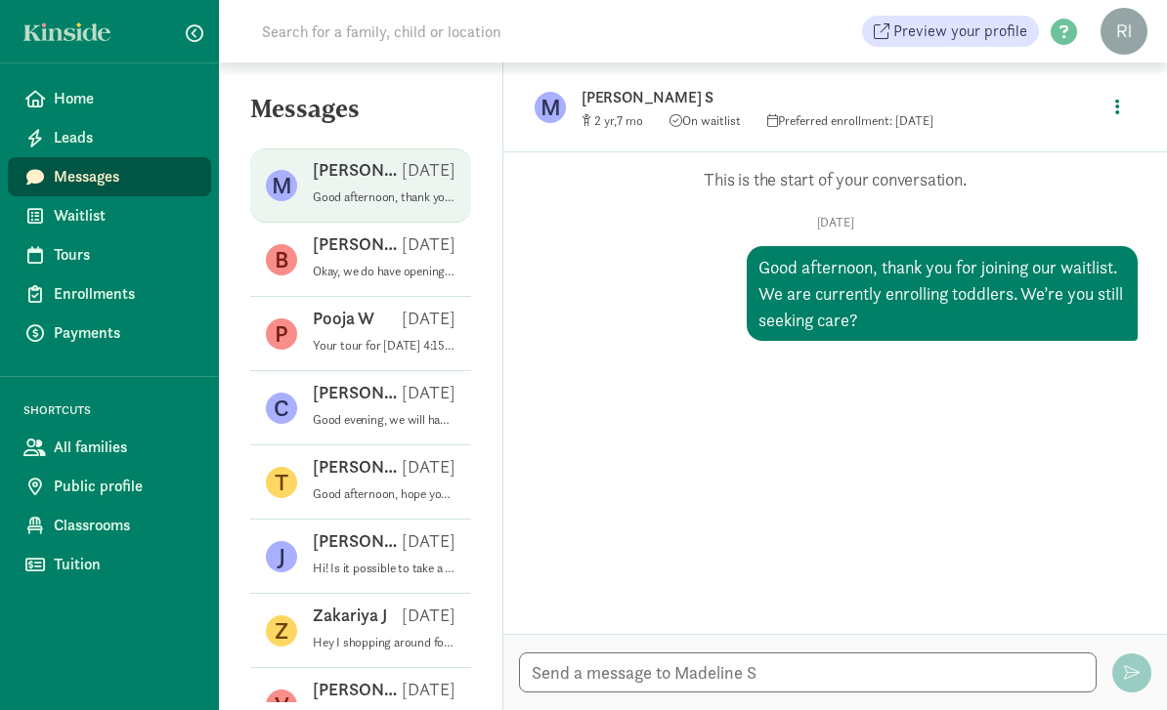
scroll to position [38, 0]
click at [673, 342] on div "Opps, something went wrong :( Retry This is the start of your conversation. Tue…" at bounding box center [835, 393] width 664 height 482
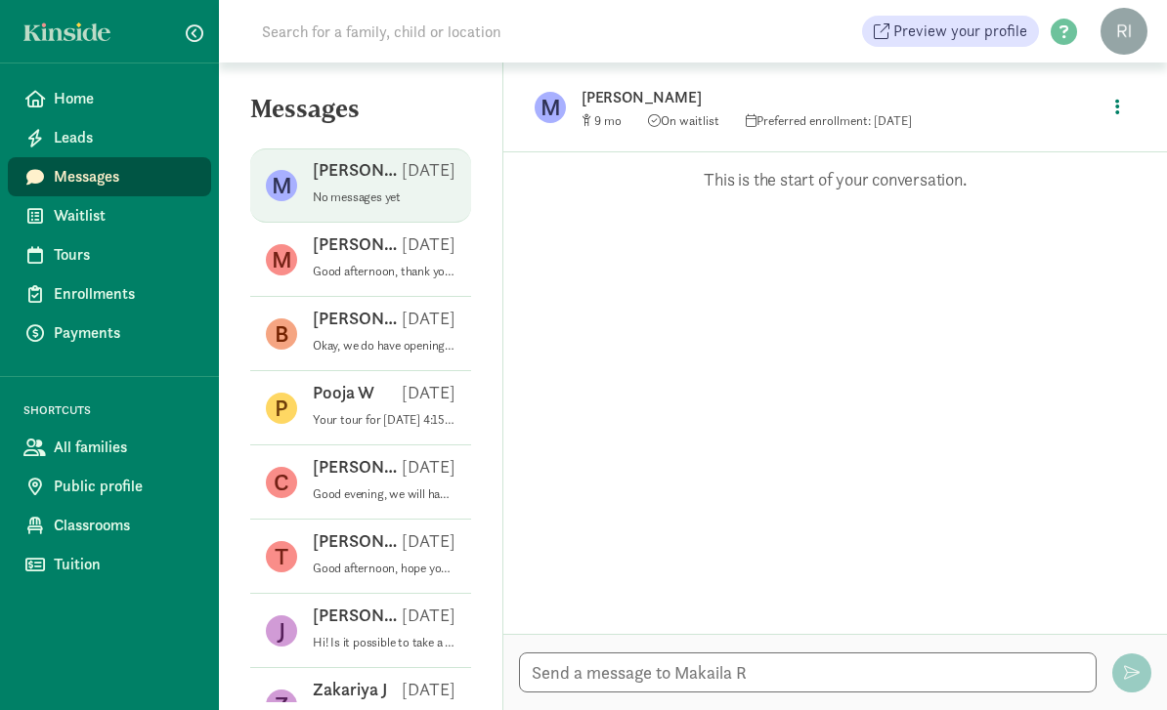
scroll to position [63, 0]
click at [774, 670] on textarea at bounding box center [808, 673] width 578 height 40
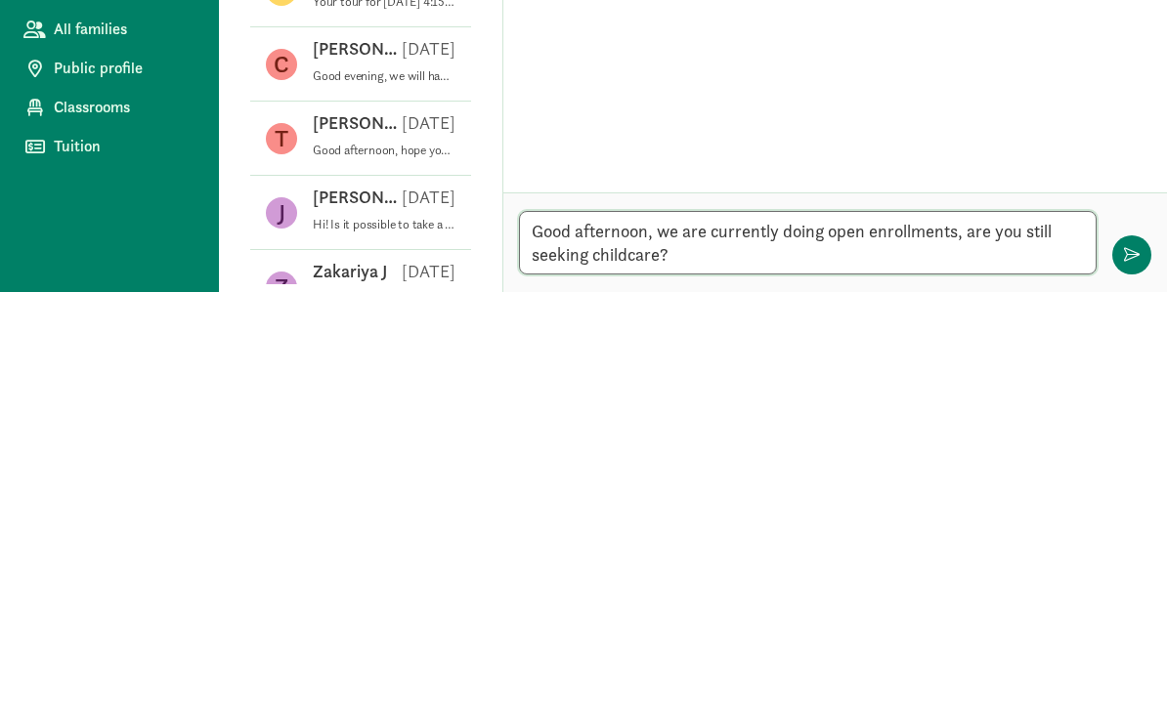
type textarea "Good afternoon, we are currently doing open enrollments, are you still seeking …"
click at [1134, 665] on span "button" at bounding box center [1132, 673] width 16 height 16
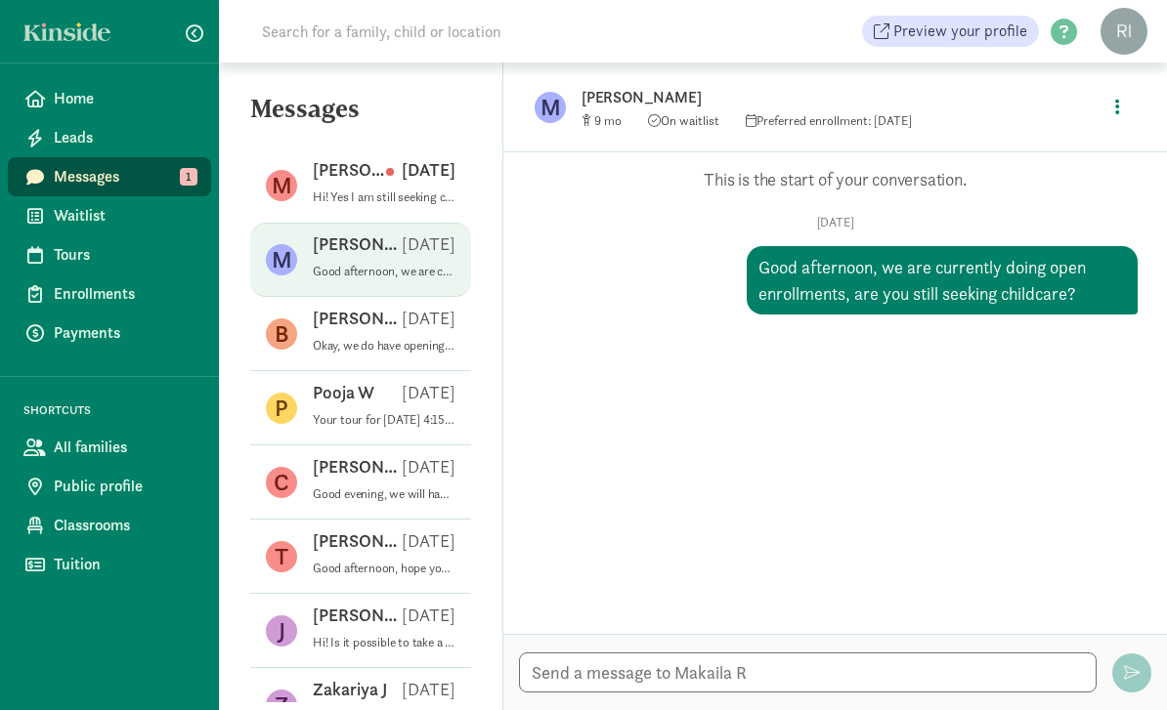
click at [365, 190] on p "Hi! Yes I am still seeking care" at bounding box center [384, 198] width 143 height 16
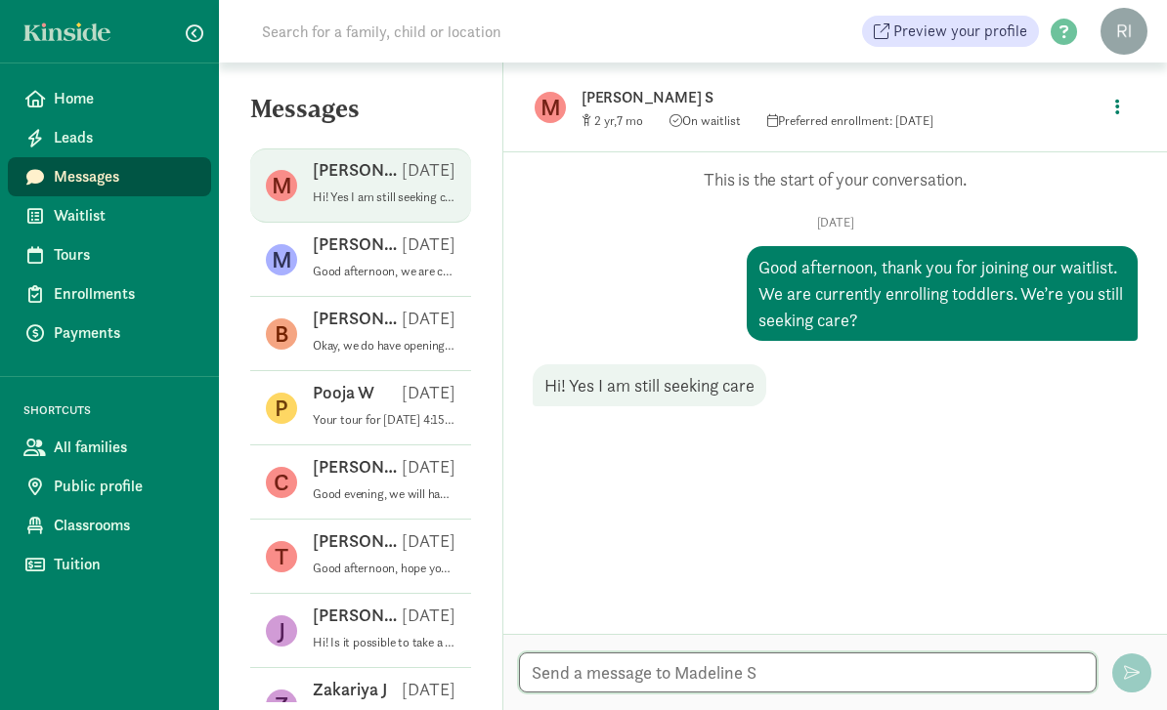
click at [923, 660] on textarea at bounding box center [808, 673] width 578 height 40
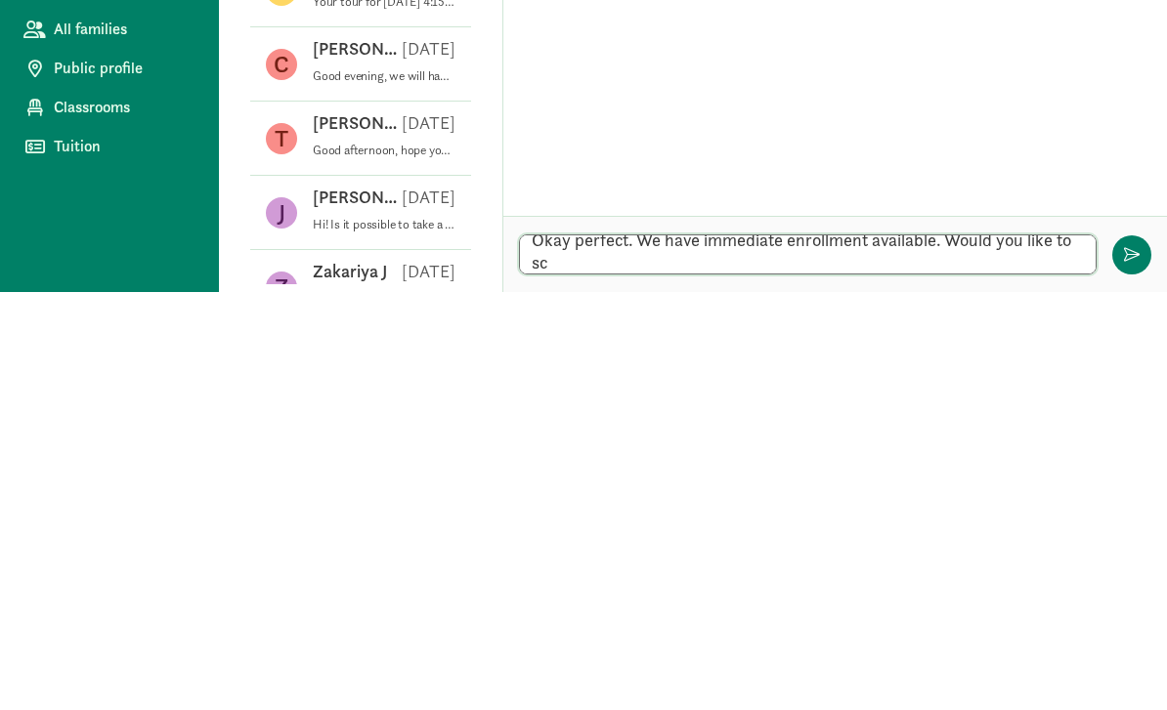
scroll to position [0, 0]
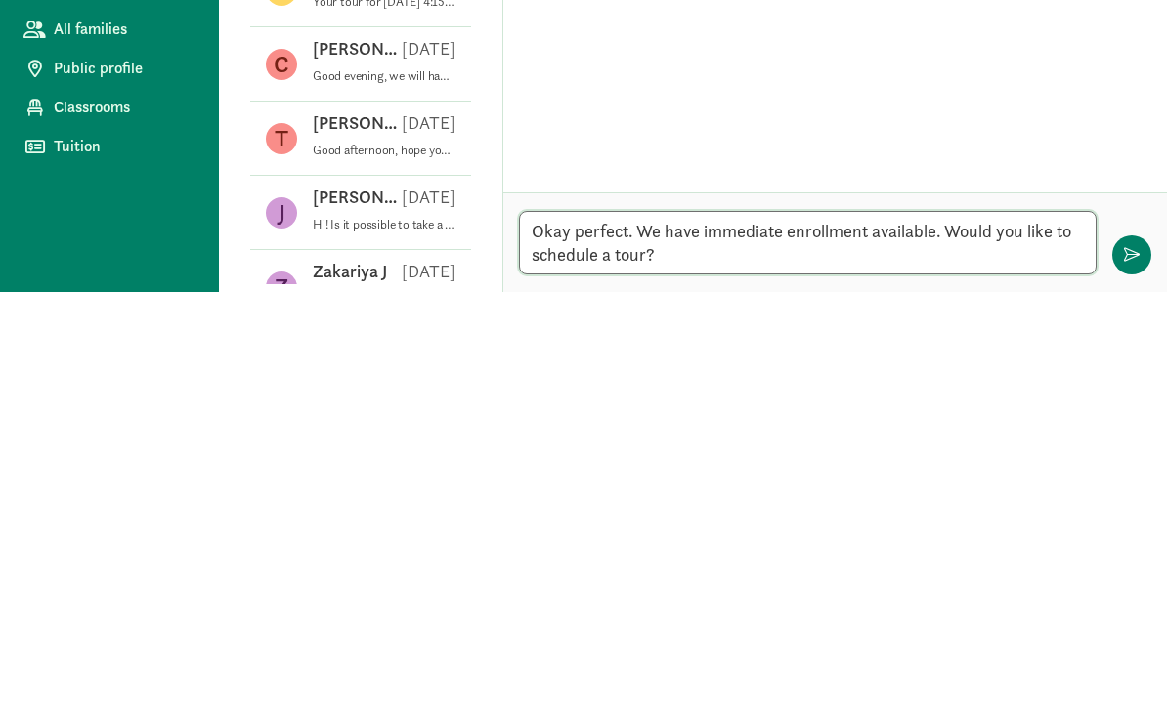
type textarea "Okay perfect. We have immediate enrollment available. Would you like to schedul…"
click at [1134, 665] on span "button" at bounding box center [1132, 673] width 16 height 16
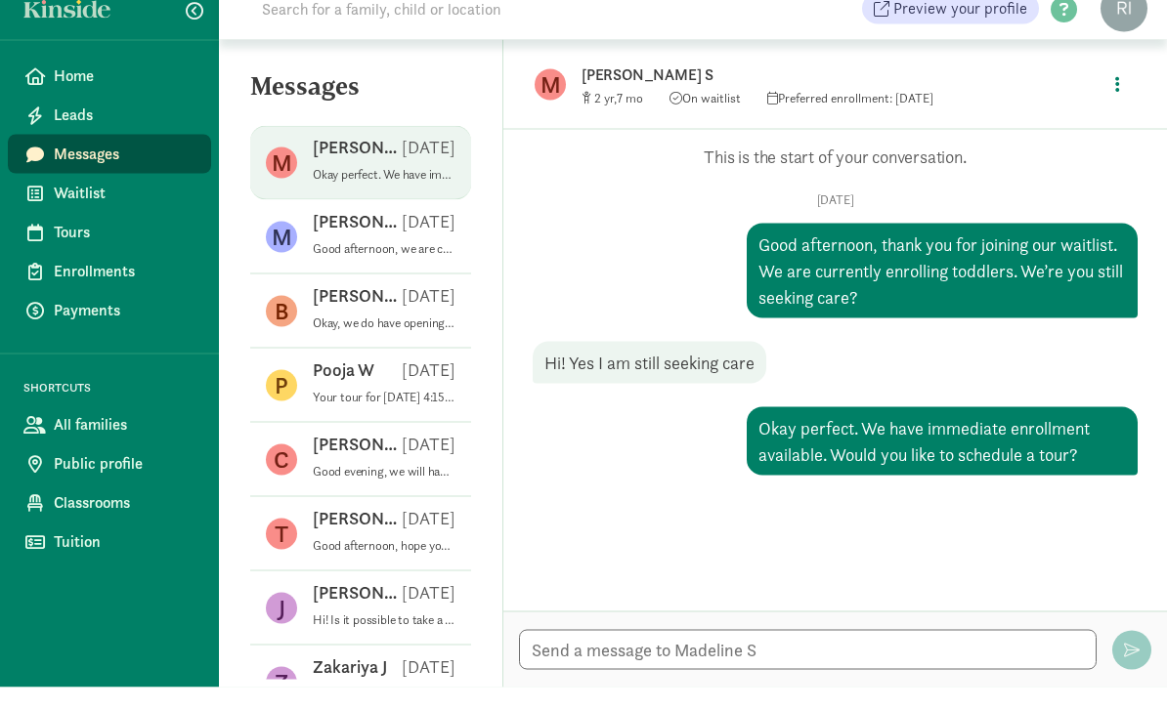
scroll to position [63, 0]
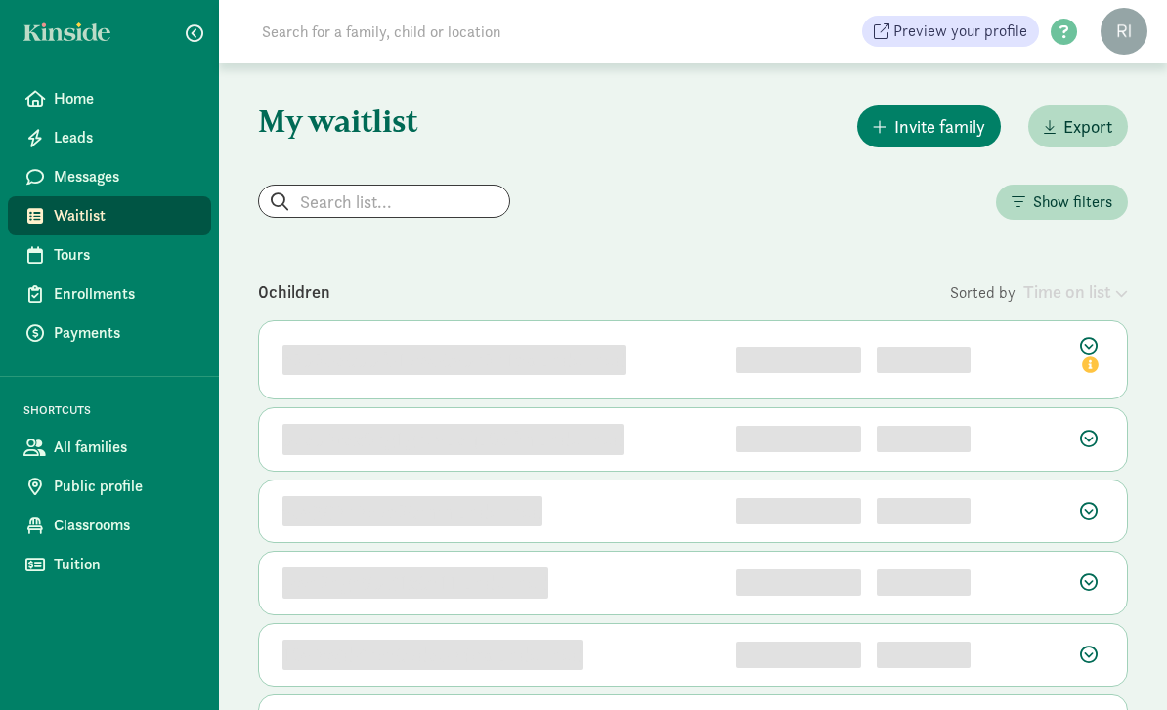
click at [88, 174] on span "Messages" at bounding box center [125, 176] width 142 height 23
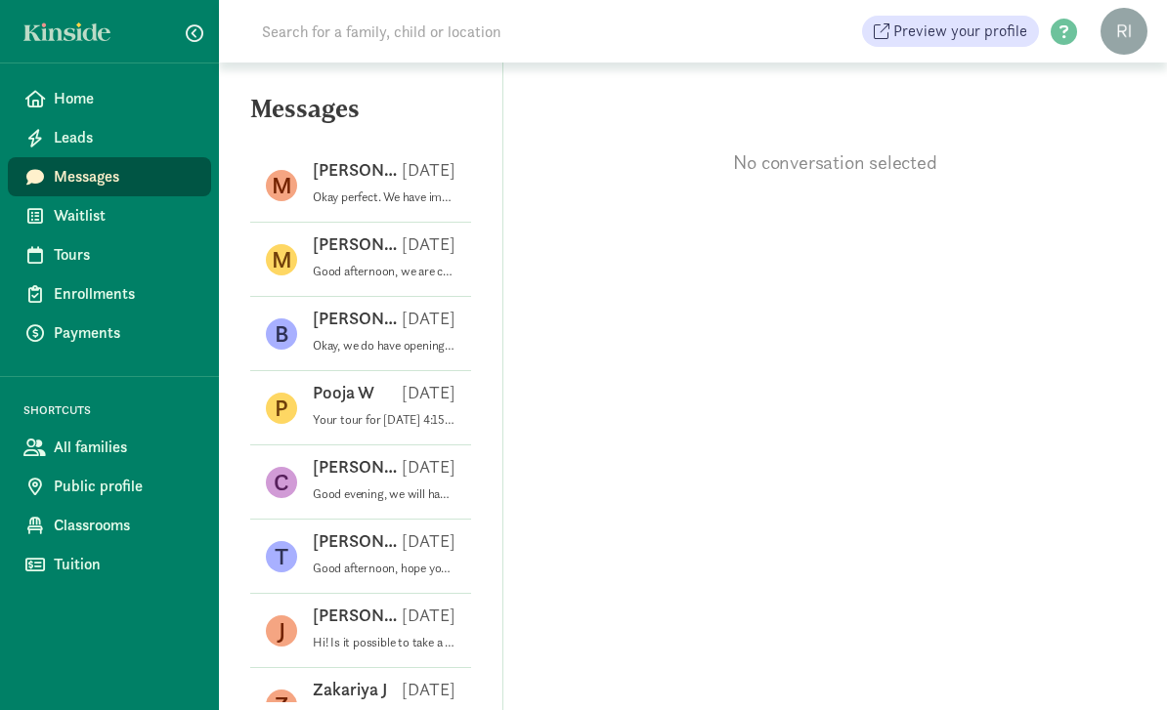
click at [83, 214] on span "Waitlist" at bounding box center [125, 215] width 142 height 23
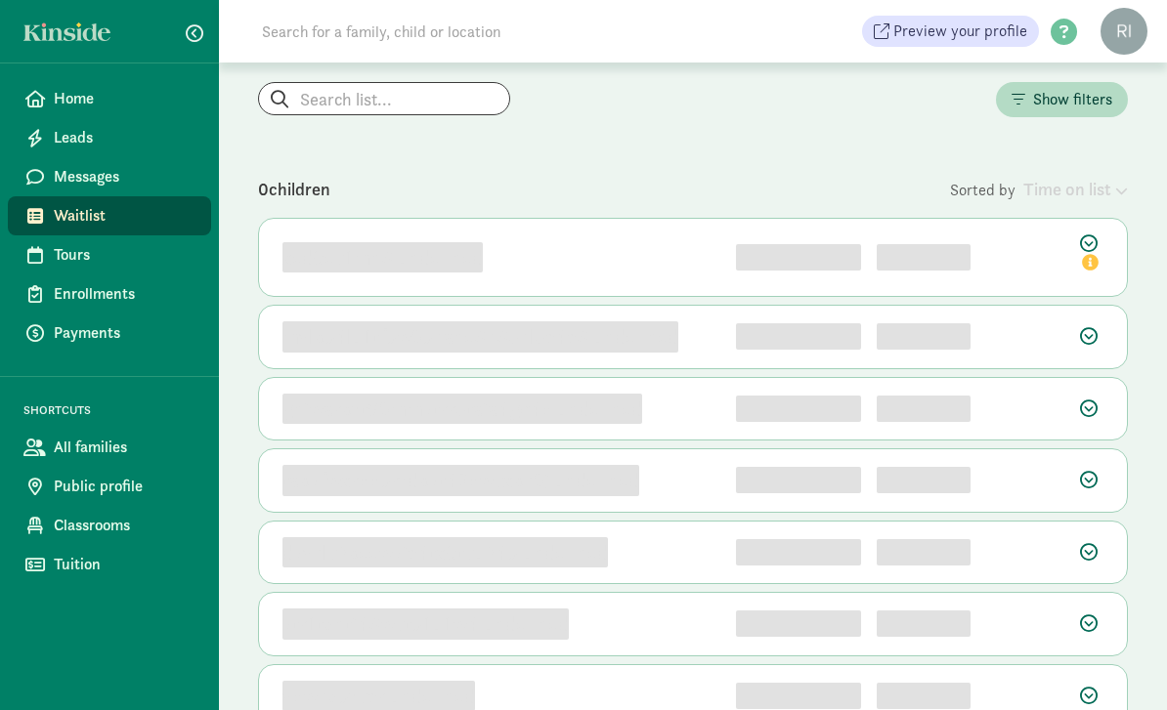
scroll to position [103, 0]
click at [965, 31] on span "Preview your profile" at bounding box center [960, 31] width 134 height 23
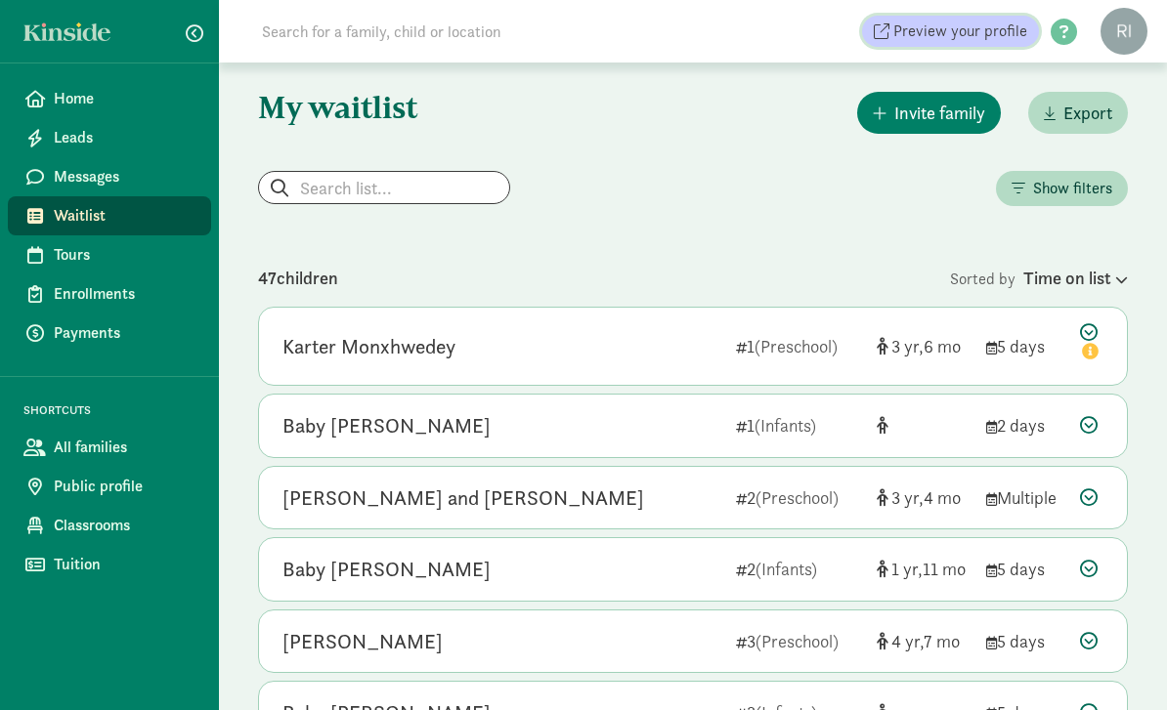
scroll to position [0, 0]
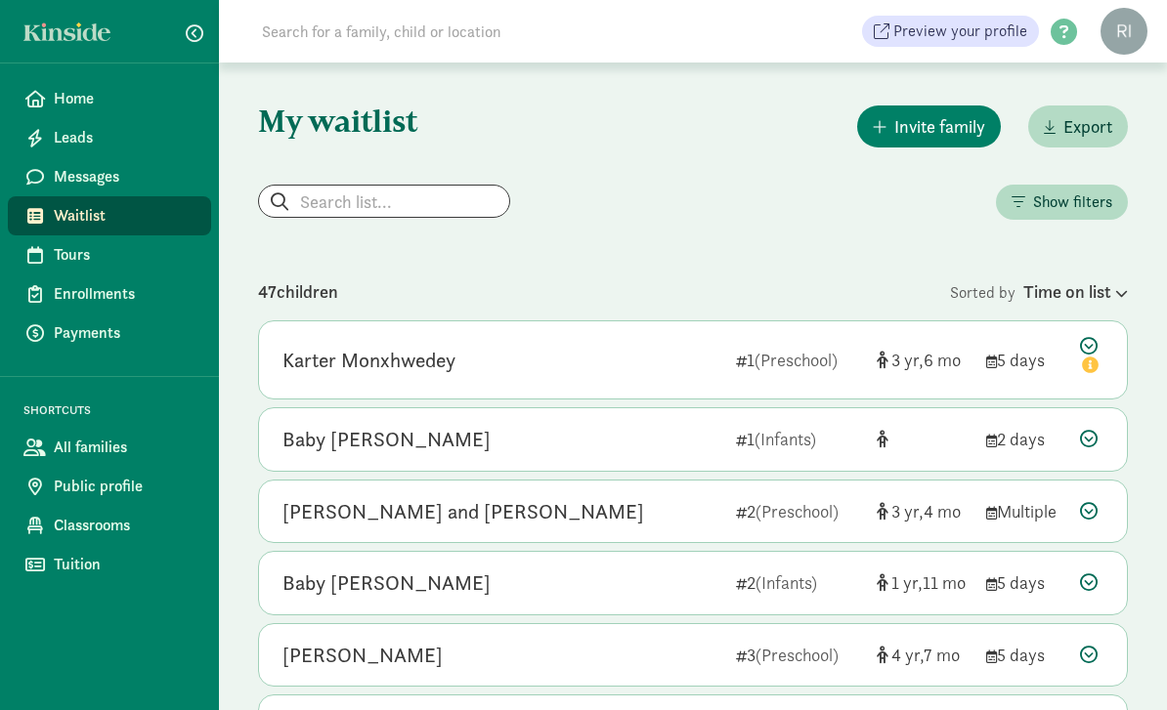
click at [1132, 40] on figure at bounding box center [1123, 31] width 47 height 47
click at [1128, 81] on link "User Profile" at bounding box center [1107, 74] width 78 height 23
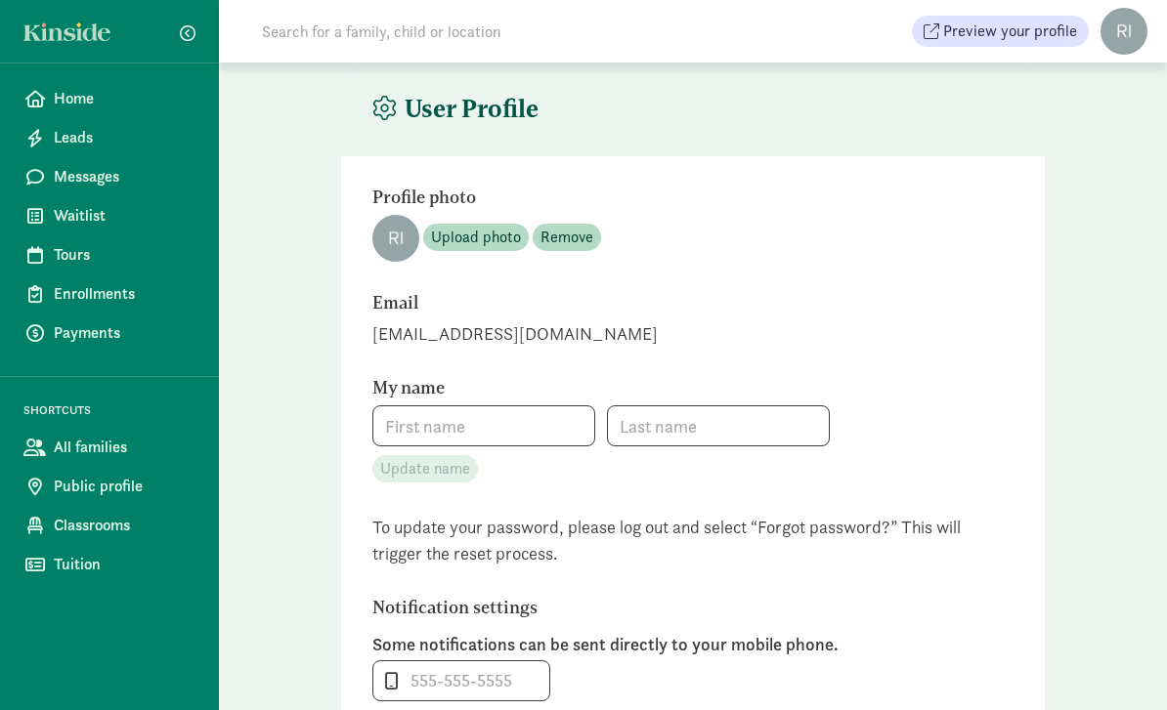
type input "Jasmine"
type input "James"
type input "+13159252250"
checkbox input "true"
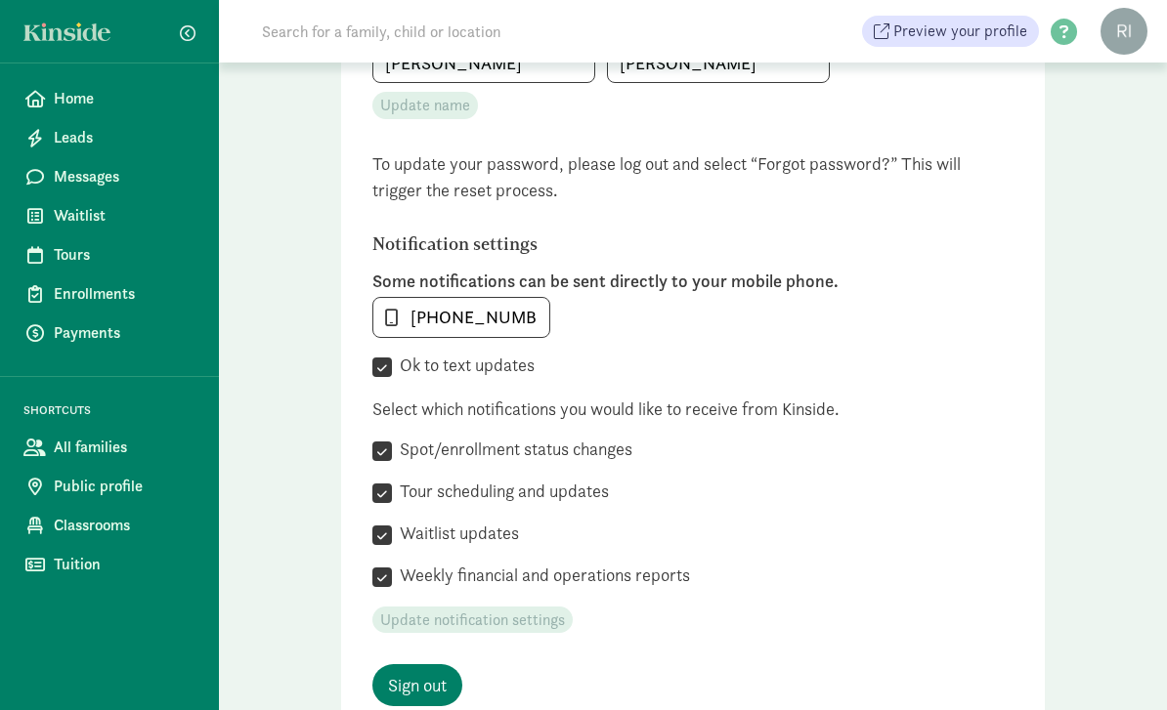
scroll to position [370, 0]
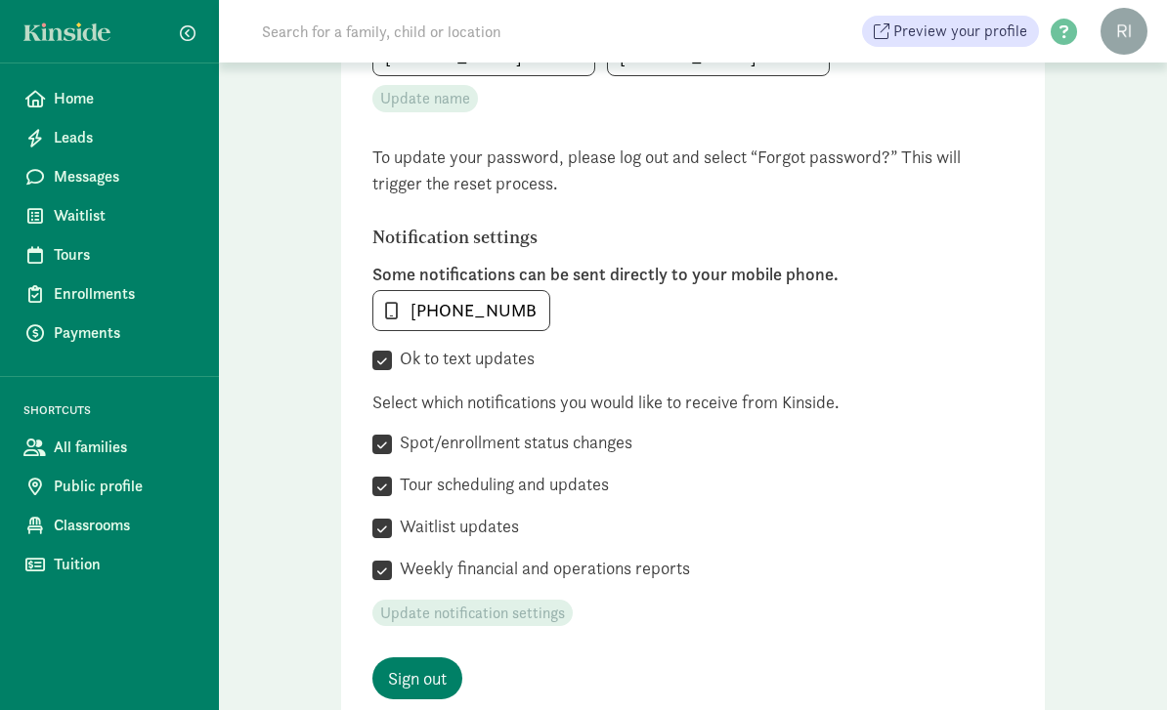
click at [99, 334] on span "Payments" at bounding box center [125, 333] width 142 height 23
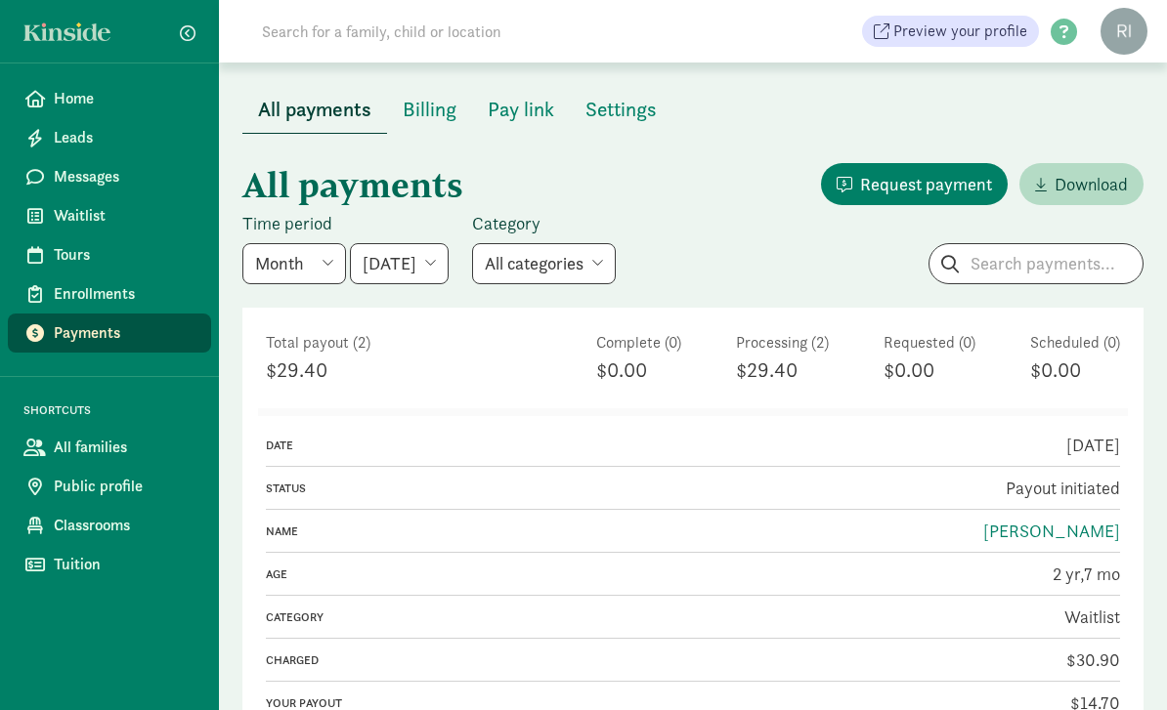
click at [1132, 38] on figure at bounding box center [1123, 31] width 47 height 47
click at [1116, 76] on link "User Profile" at bounding box center [1107, 74] width 78 height 23
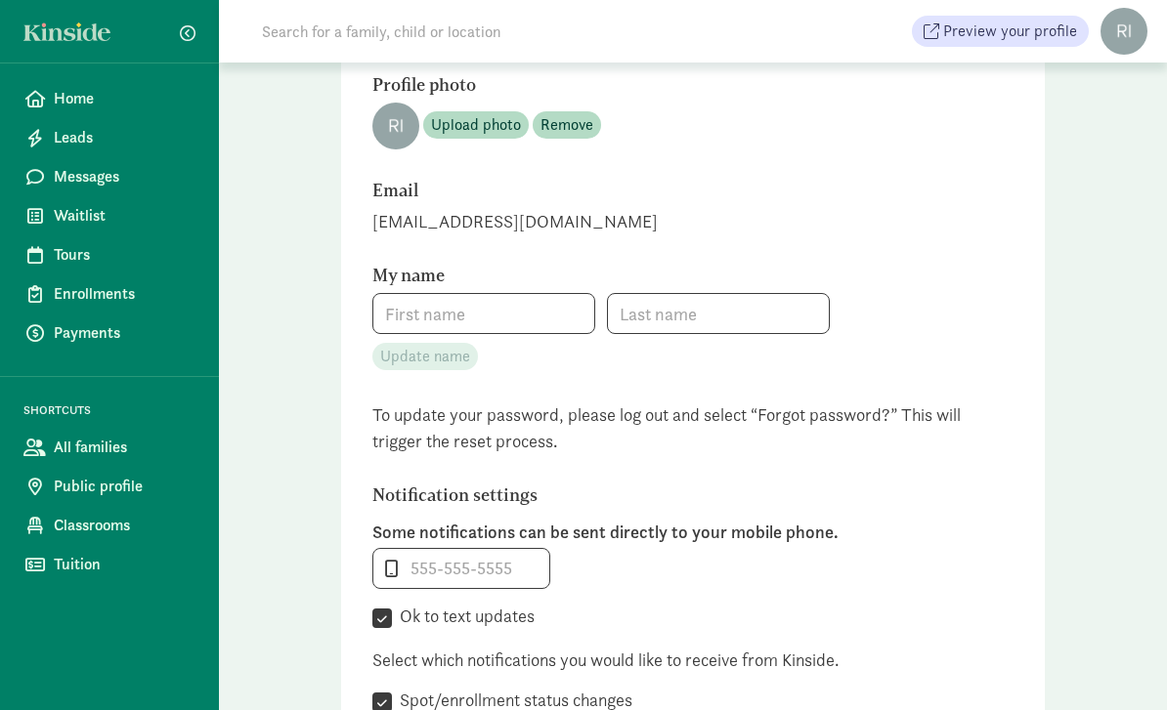
type input "[PERSON_NAME]"
type input "[PHONE_NUMBER]"
checkbox input "true"
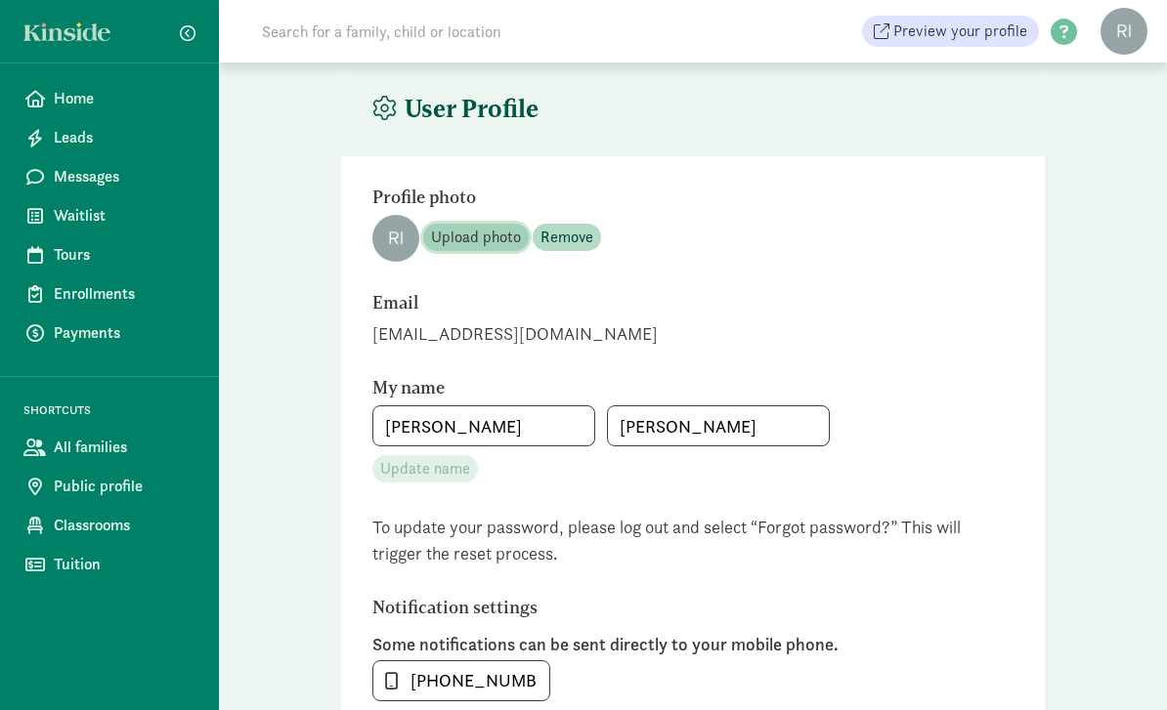
click at [492, 240] on span "Upload photo" at bounding box center [476, 237] width 90 height 23
click at [1126, 43] on figure at bounding box center [1123, 31] width 47 height 47
click at [1128, 26] on figure at bounding box center [1123, 31] width 47 height 47
click at [184, 39] on span "button" at bounding box center [188, 33] width 16 height 16
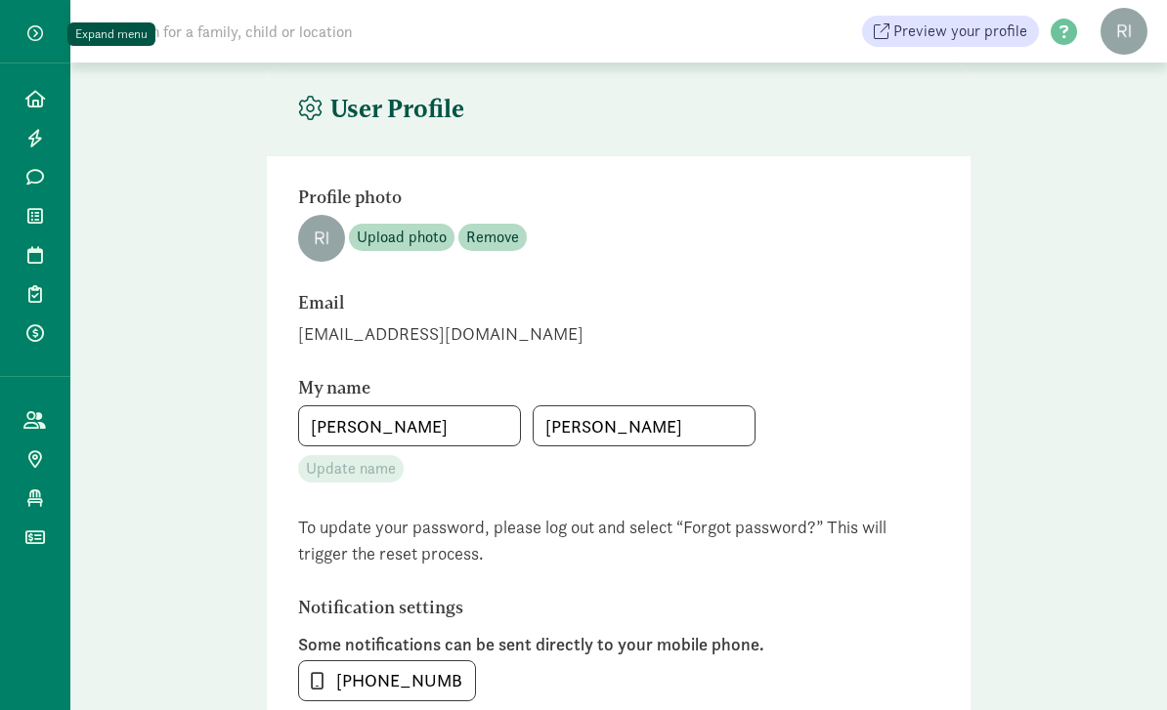
click at [39, 34] on span "button" at bounding box center [35, 33] width 16 height 16
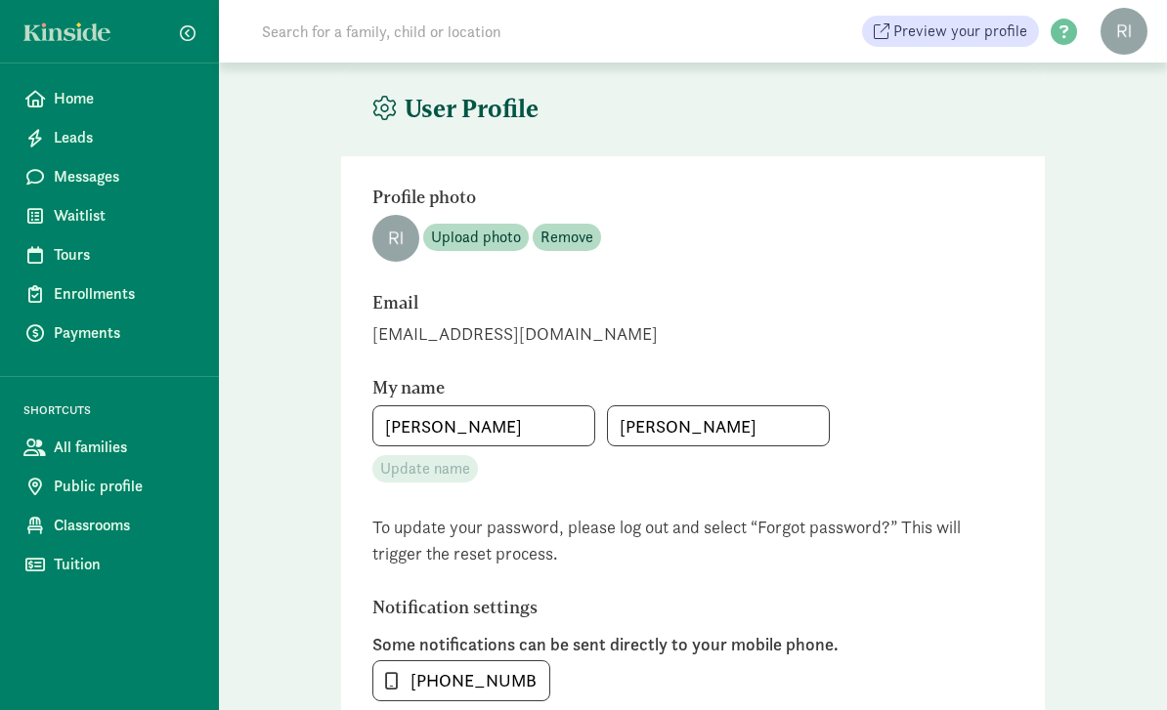
click at [62, 103] on span "Home" at bounding box center [125, 98] width 142 height 23
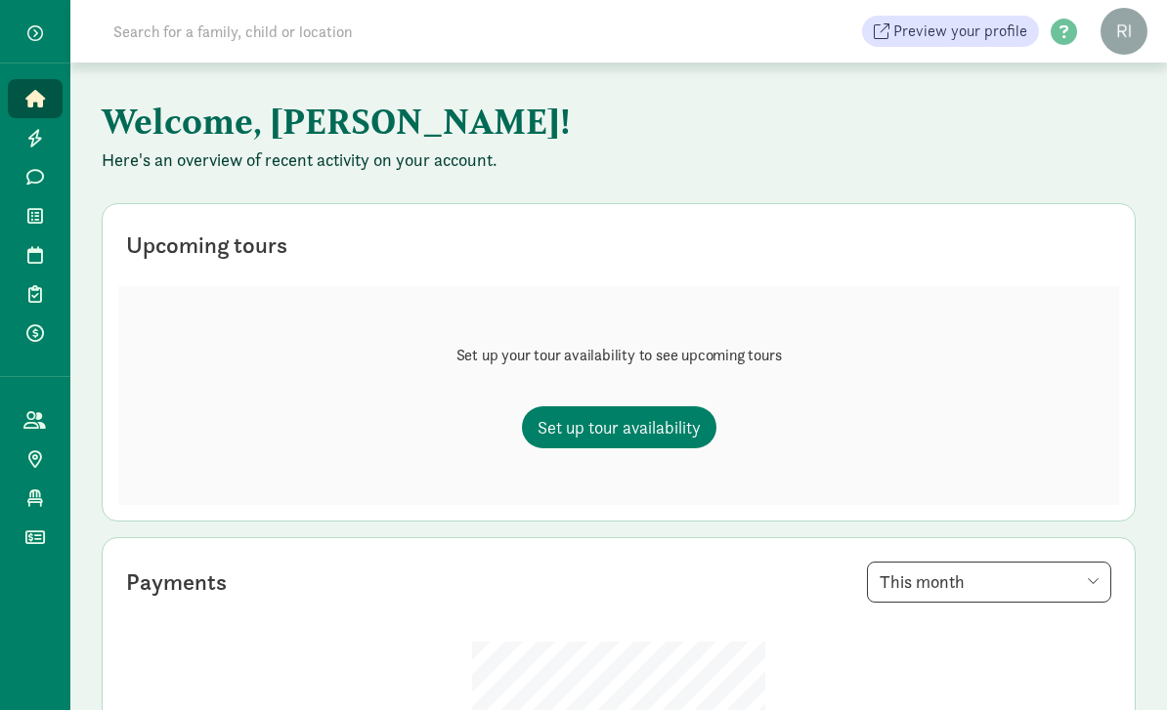
click at [30, 33] on span "button" at bounding box center [35, 33] width 16 height 16
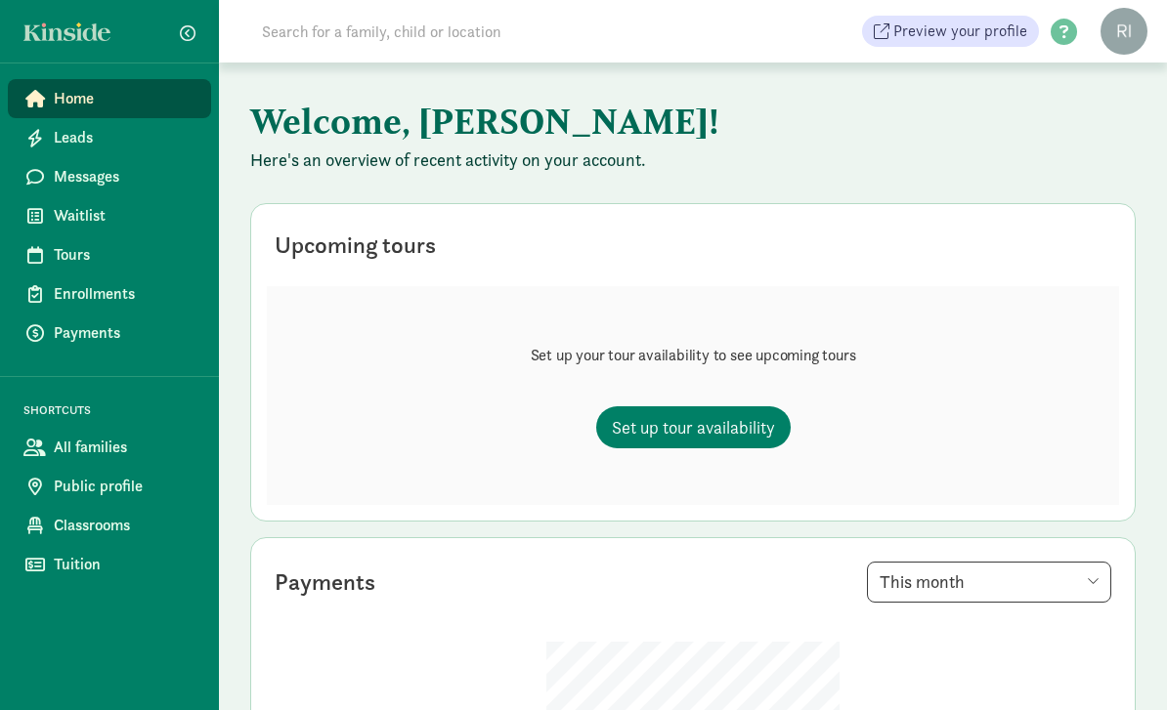
click at [88, 573] on span "Tuition" at bounding box center [125, 564] width 142 height 23
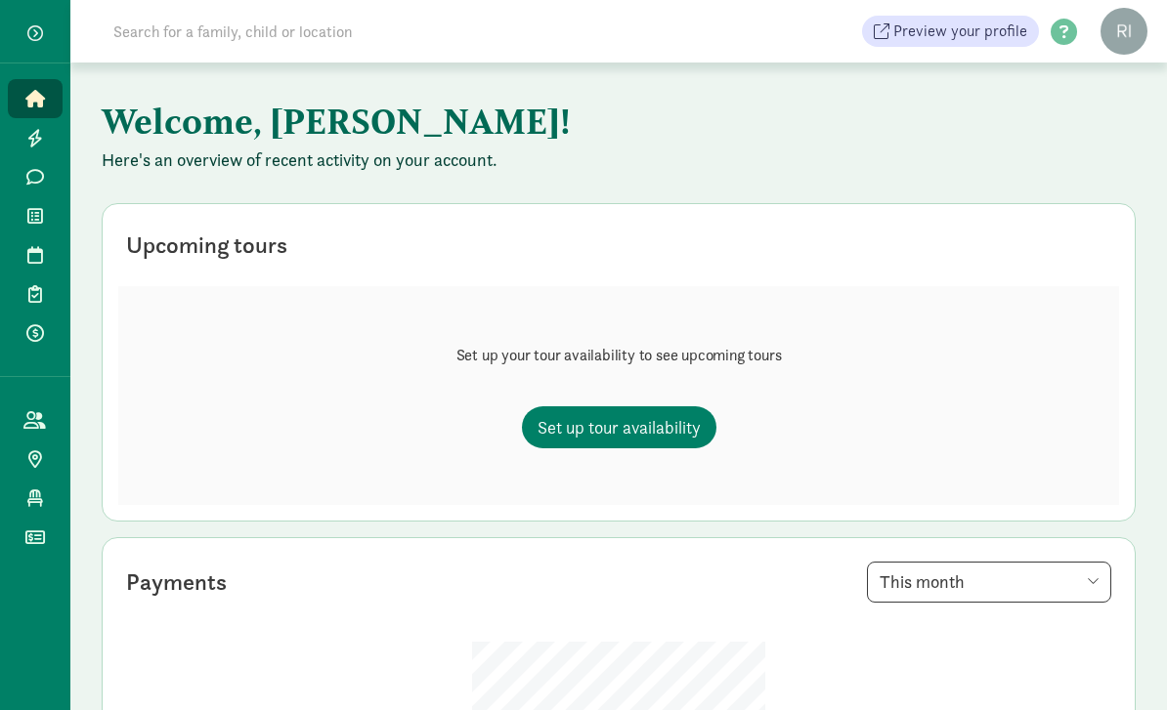
click at [38, 43] on button "button" at bounding box center [35, 33] width 47 height 31
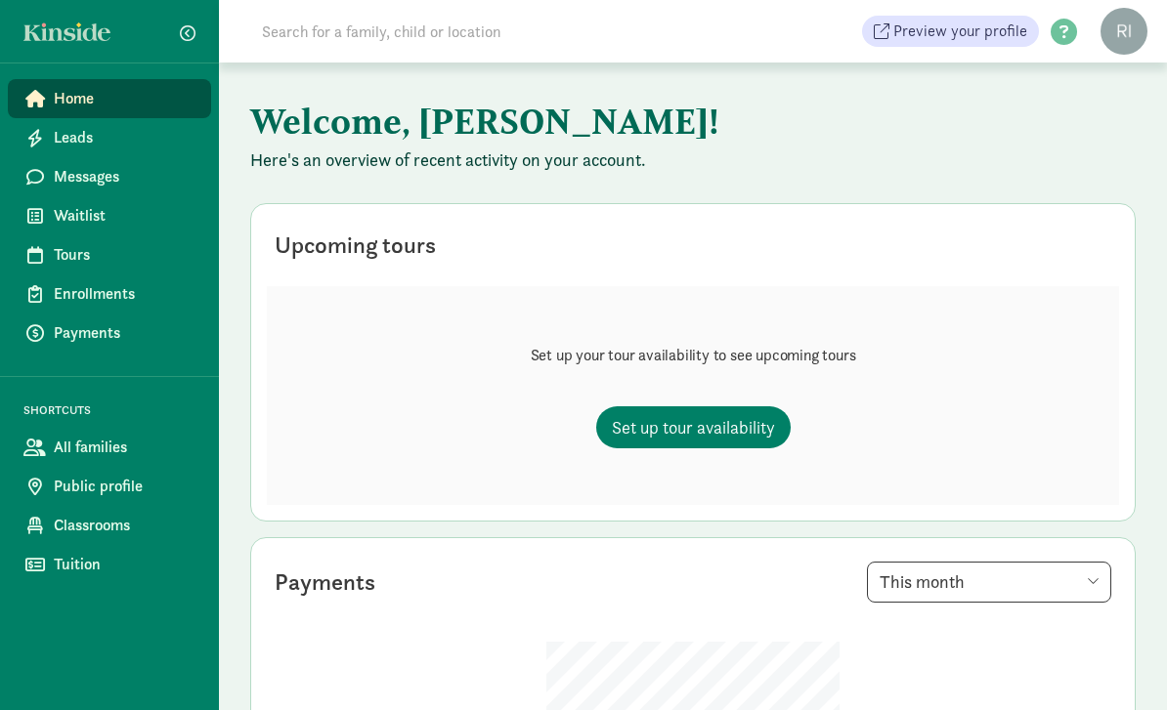
click at [128, 495] on span "Public profile" at bounding box center [125, 486] width 142 height 23
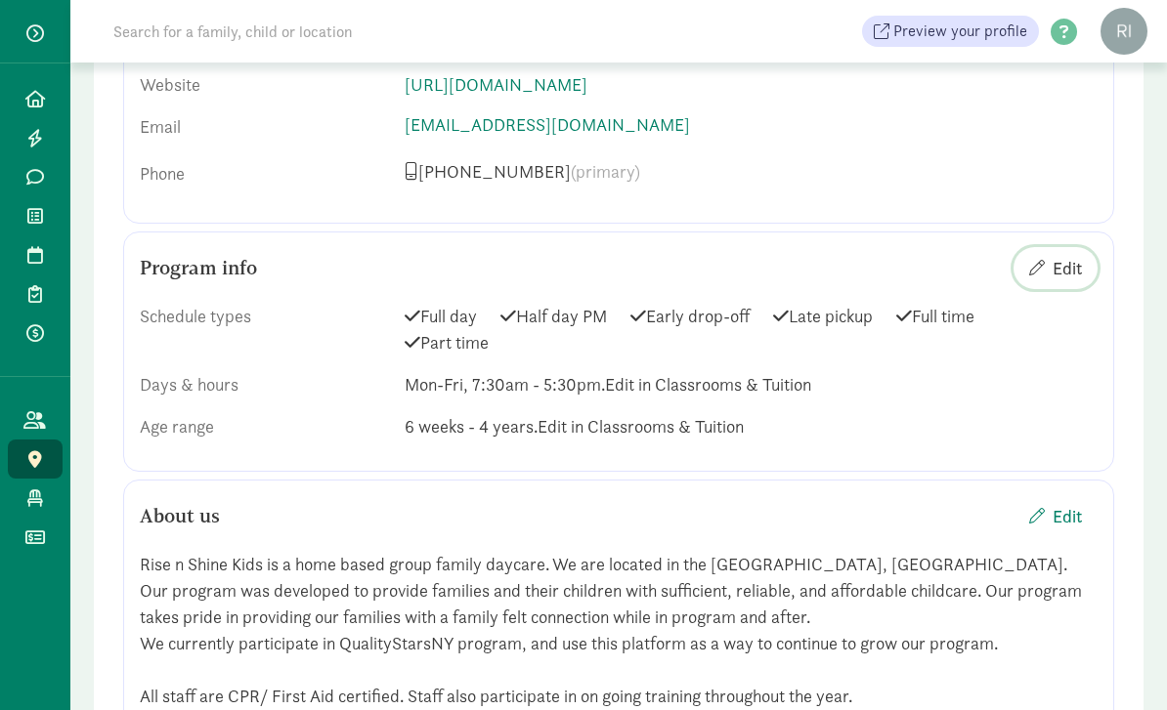
click at [1069, 266] on span "Edit" at bounding box center [1066, 269] width 29 height 26
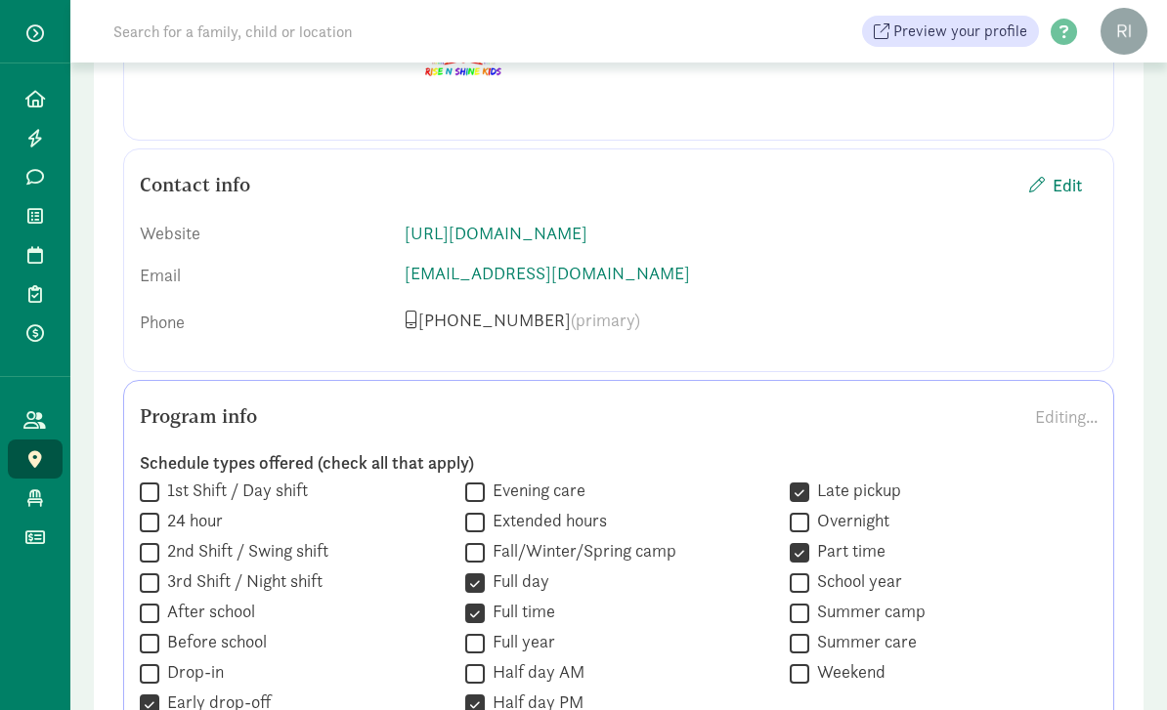
click at [1076, 414] on div "Editing..." at bounding box center [1066, 417] width 63 height 26
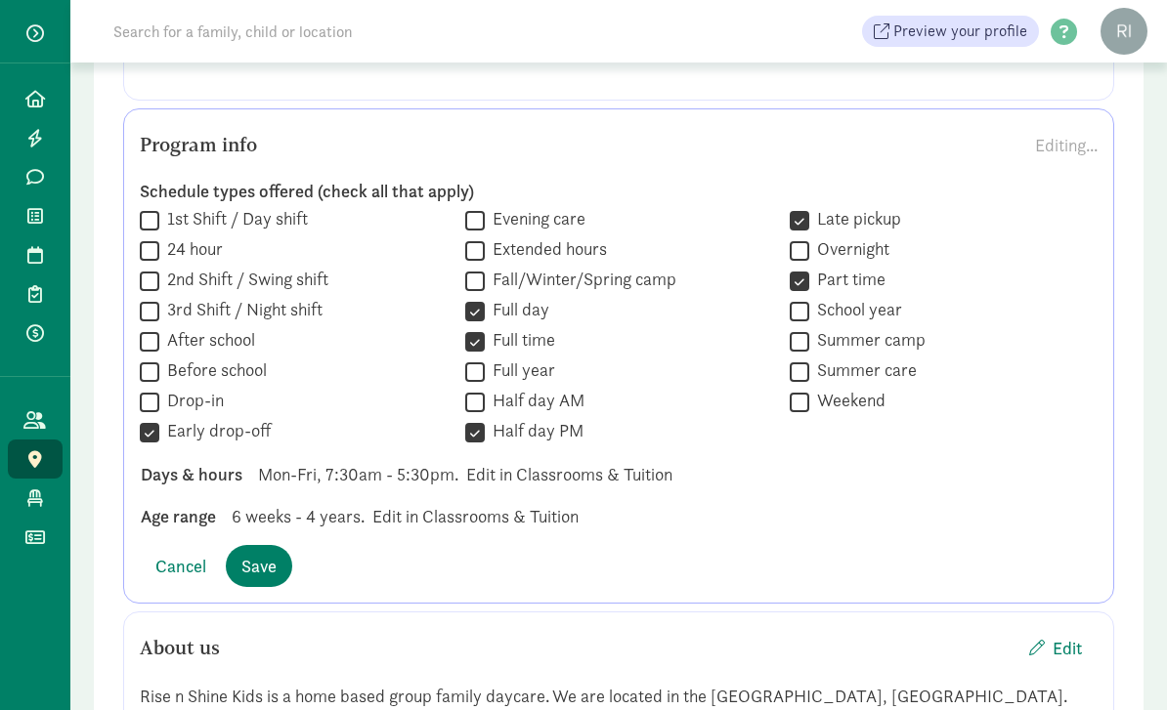
scroll to position [1706, 0]
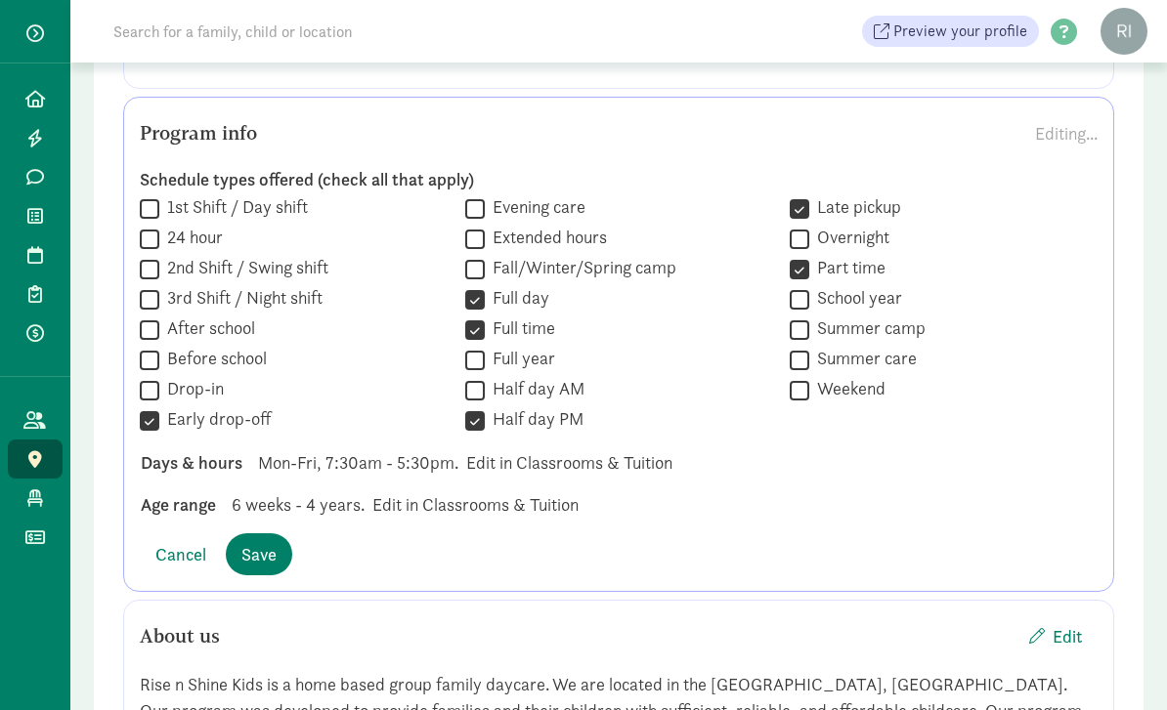
click at [257, 502] on span "6 weeks - 4 years." at bounding box center [298, 506] width 133 height 26
click at [184, 507] on div "Age range" at bounding box center [178, 506] width 75 height 26
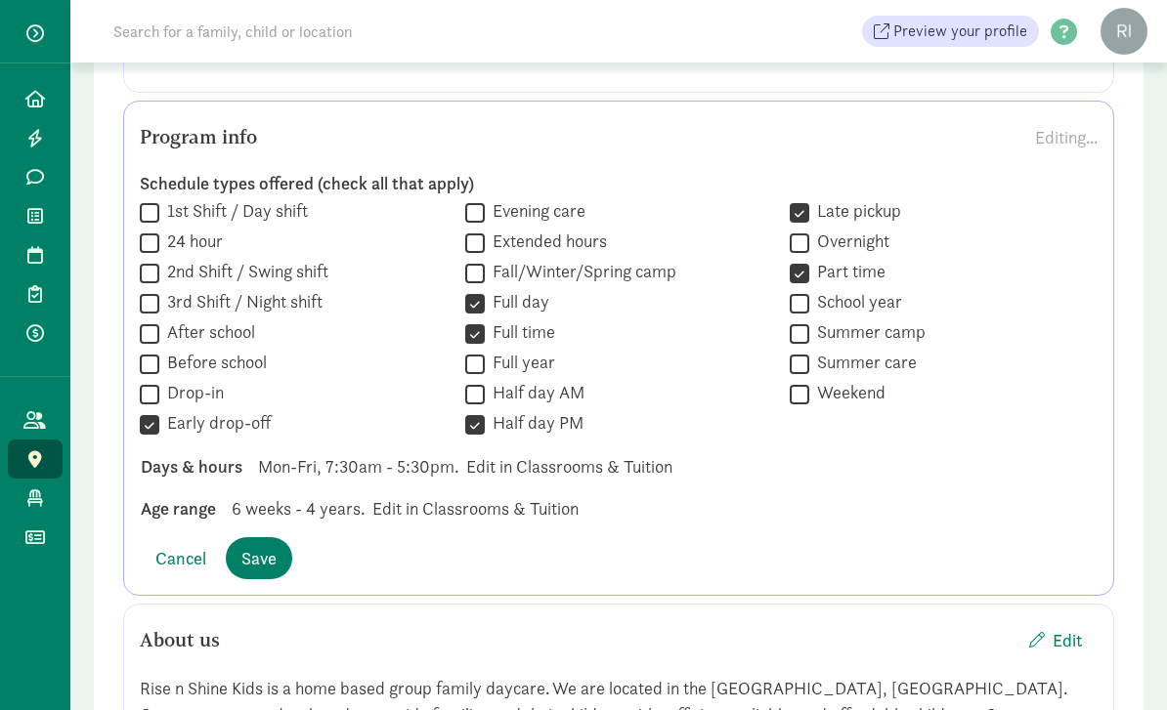
click at [1085, 131] on div "Editing..." at bounding box center [1066, 137] width 63 height 26
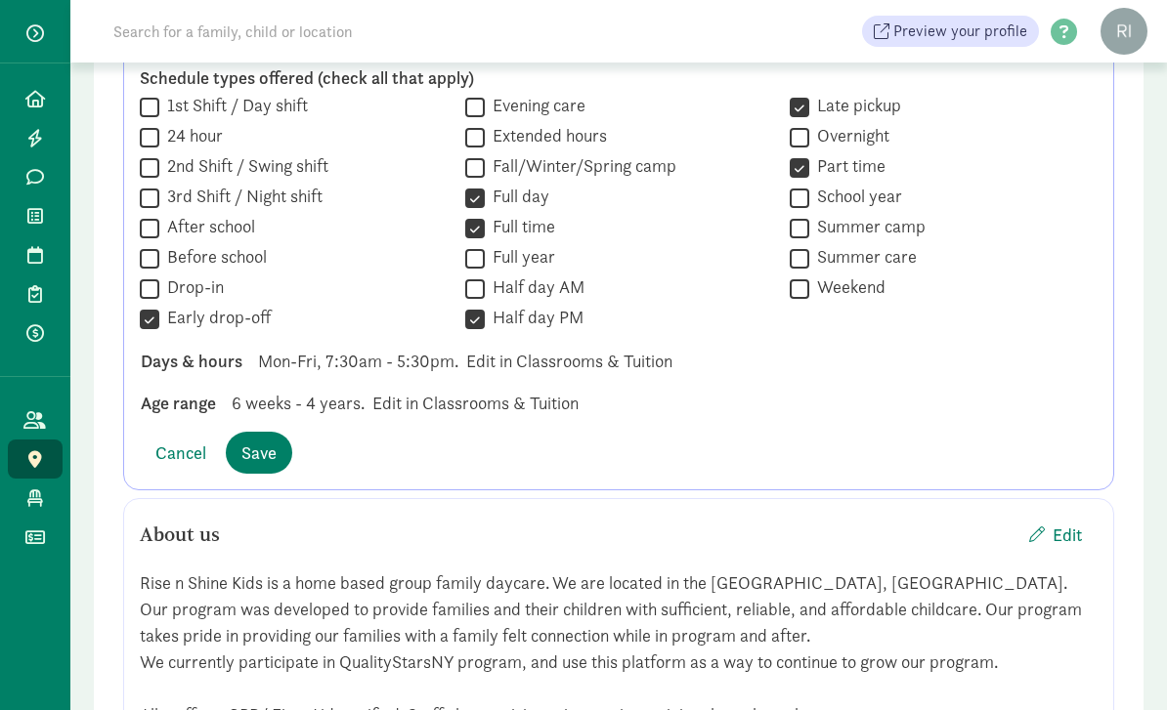
scroll to position [1816, 0]
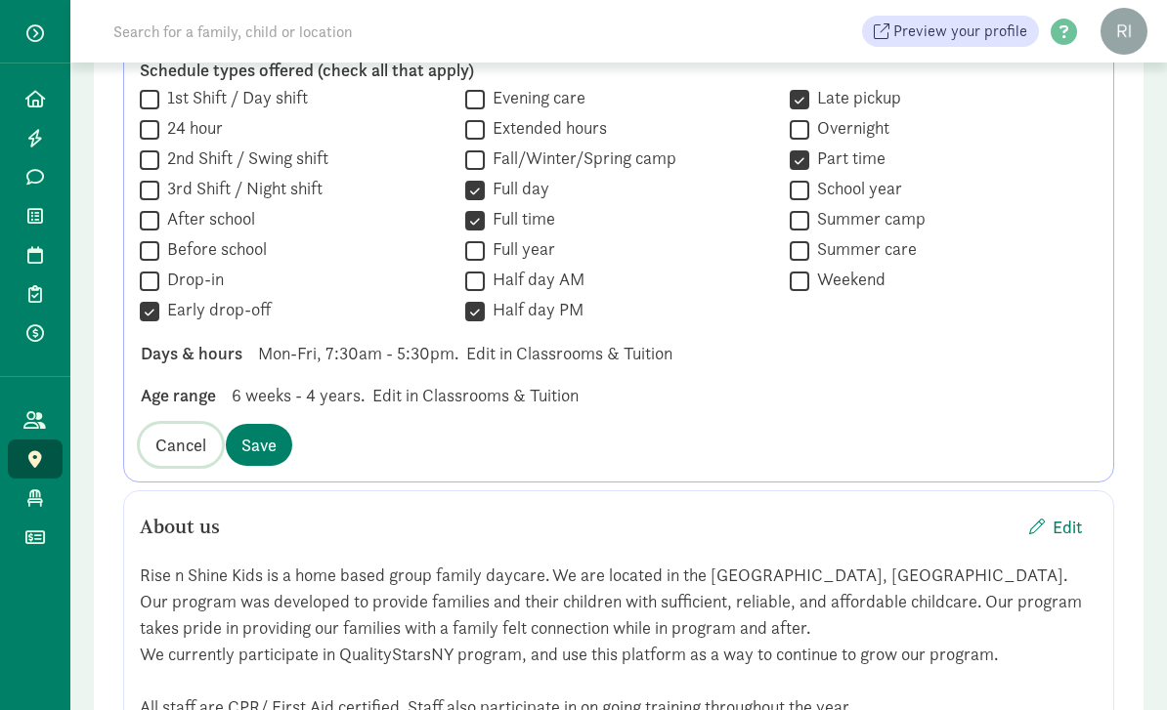
click at [181, 444] on span "Cancel" at bounding box center [180, 446] width 51 height 26
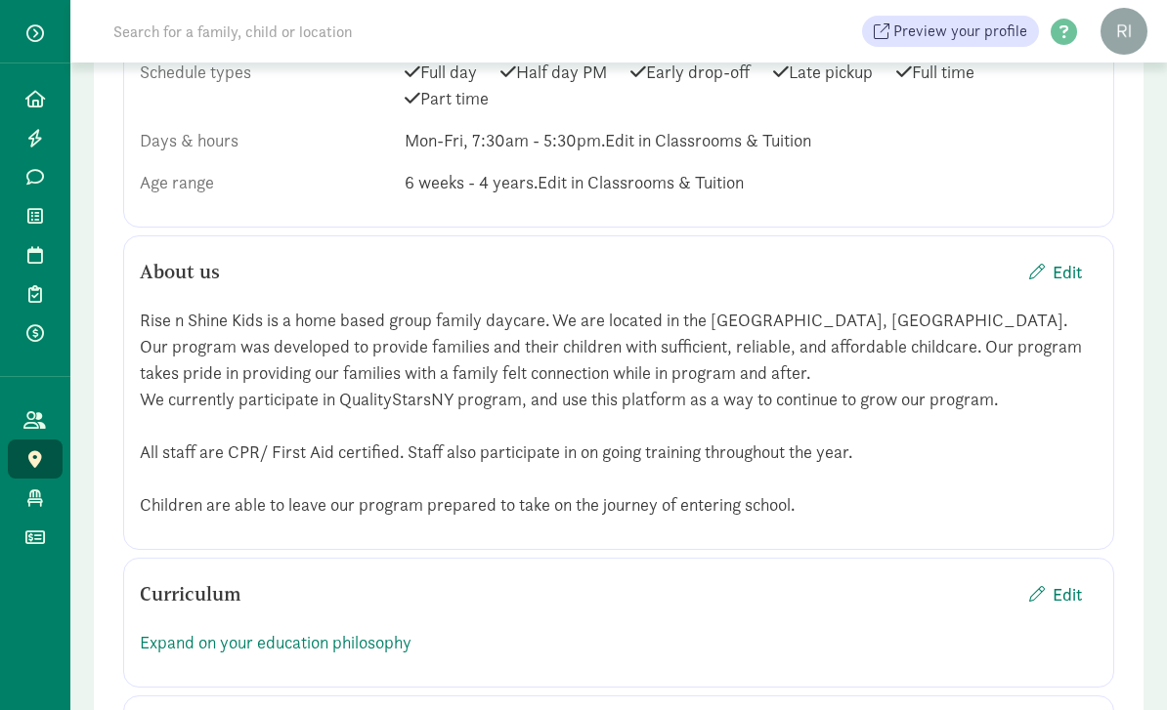
scroll to position [1817, 0]
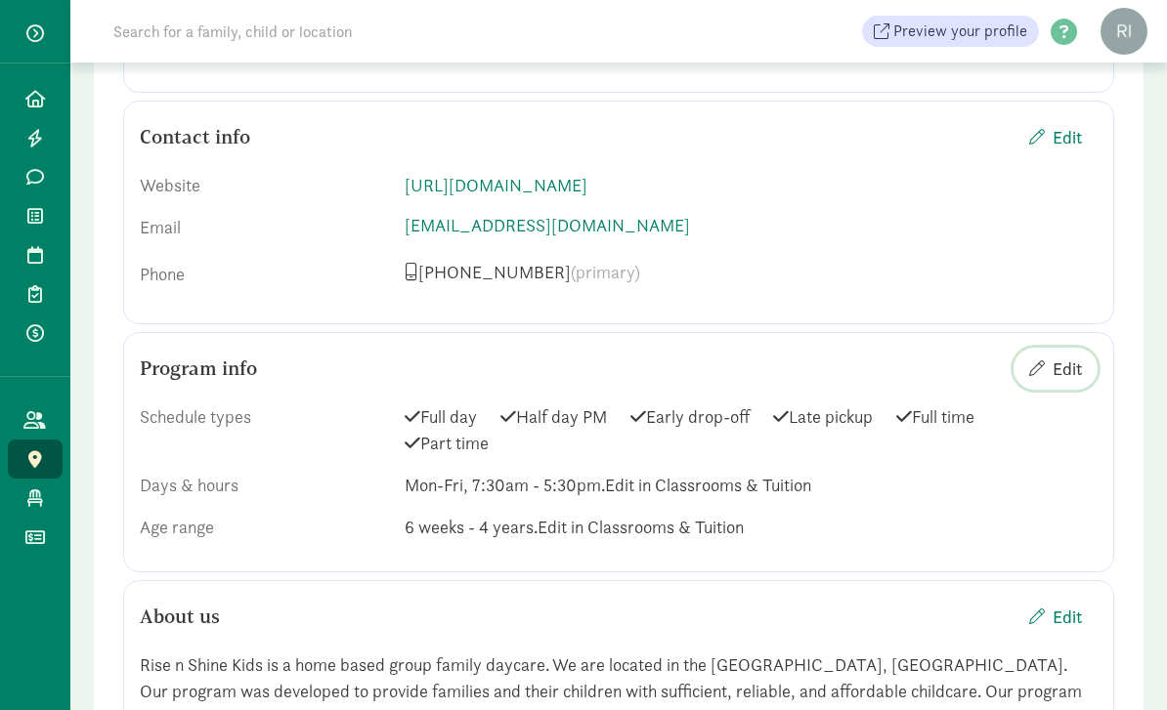
click at [1052, 365] on span "Edit" at bounding box center [1066, 370] width 29 height 26
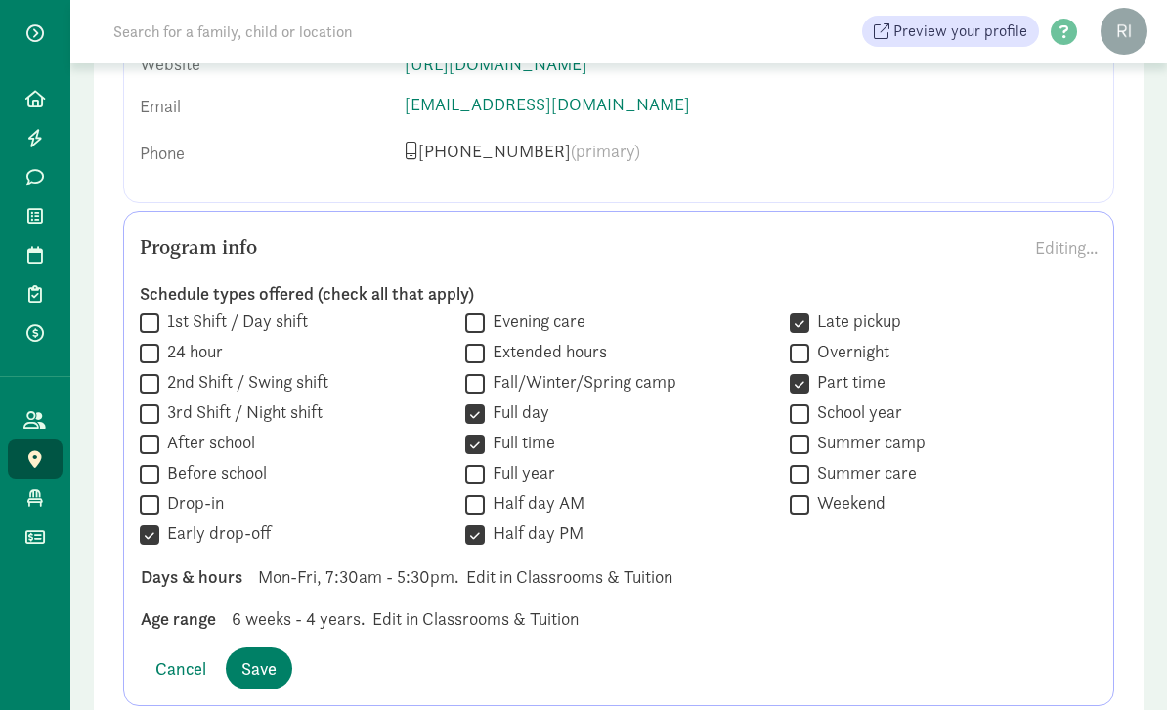
scroll to position [1594, 0]
click at [349, 595] on div "Schedule types offered (check all that apply)  1st Shift / Day shift  24 hour…" at bounding box center [619, 456] width 958 height 381
click at [212, 575] on div "Days & hours" at bounding box center [192, 576] width 102 height 26
click at [332, 585] on span "Mon-Fri, 7:30am - 5:30pm." at bounding box center [358, 576] width 200 height 26
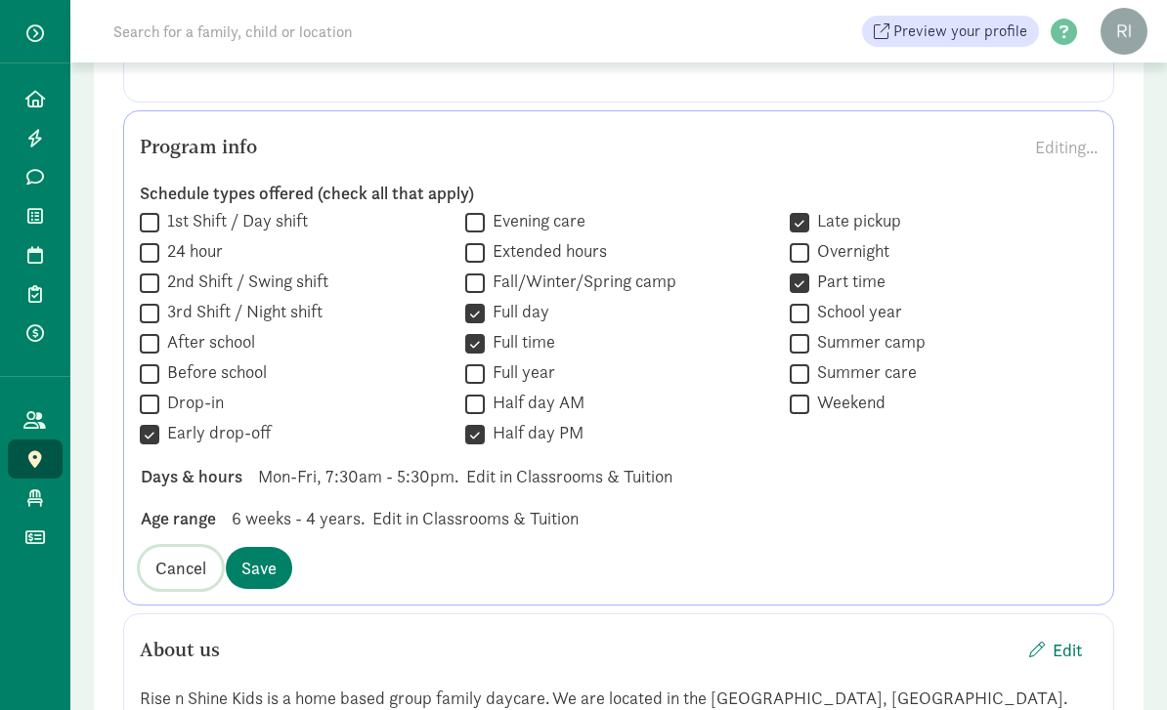
click at [186, 574] on span "Cancel" at bounding box center [180, 569] width 51 height 26
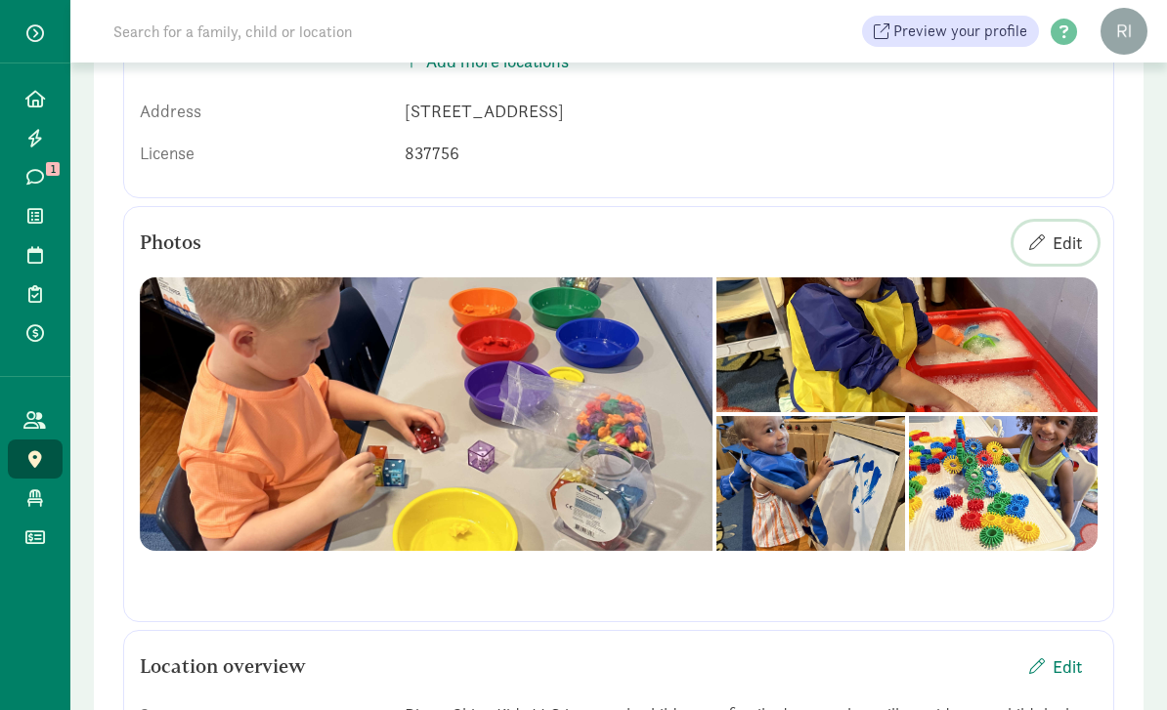
click at [1062, 248] on span "Edit" at bounding box center [1066, 244] width 29 height 26
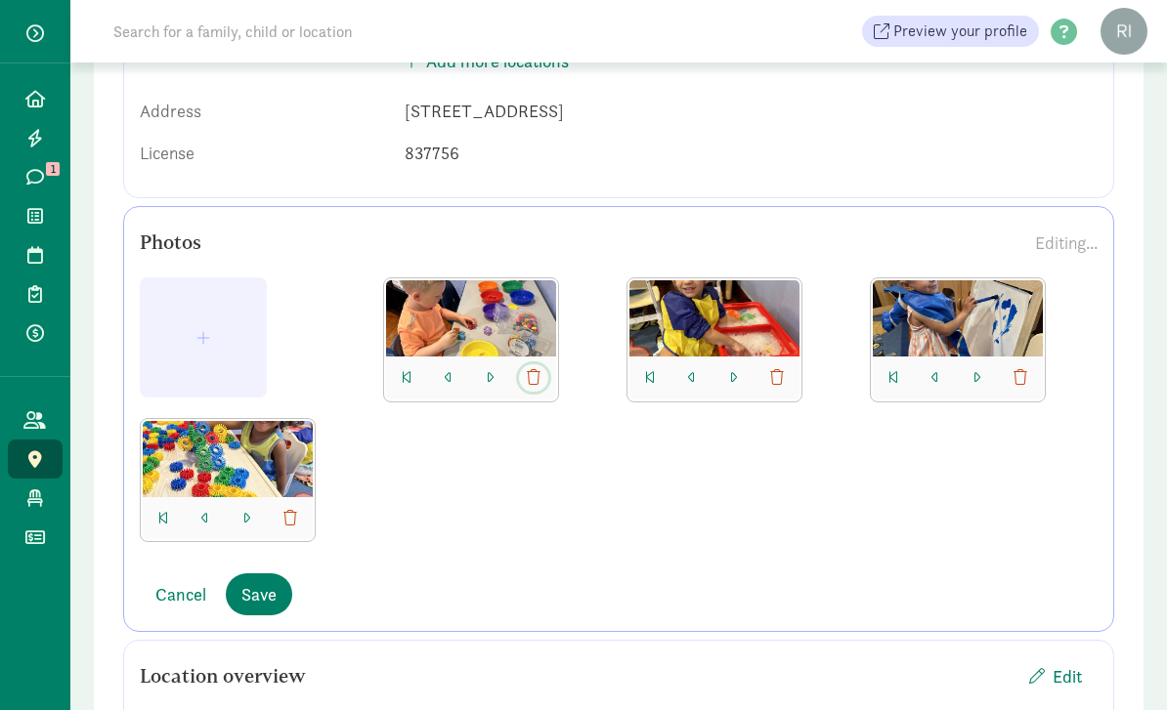
click at [534, 379] on span "button" at bounding box center [534, 378] width 14 height 16
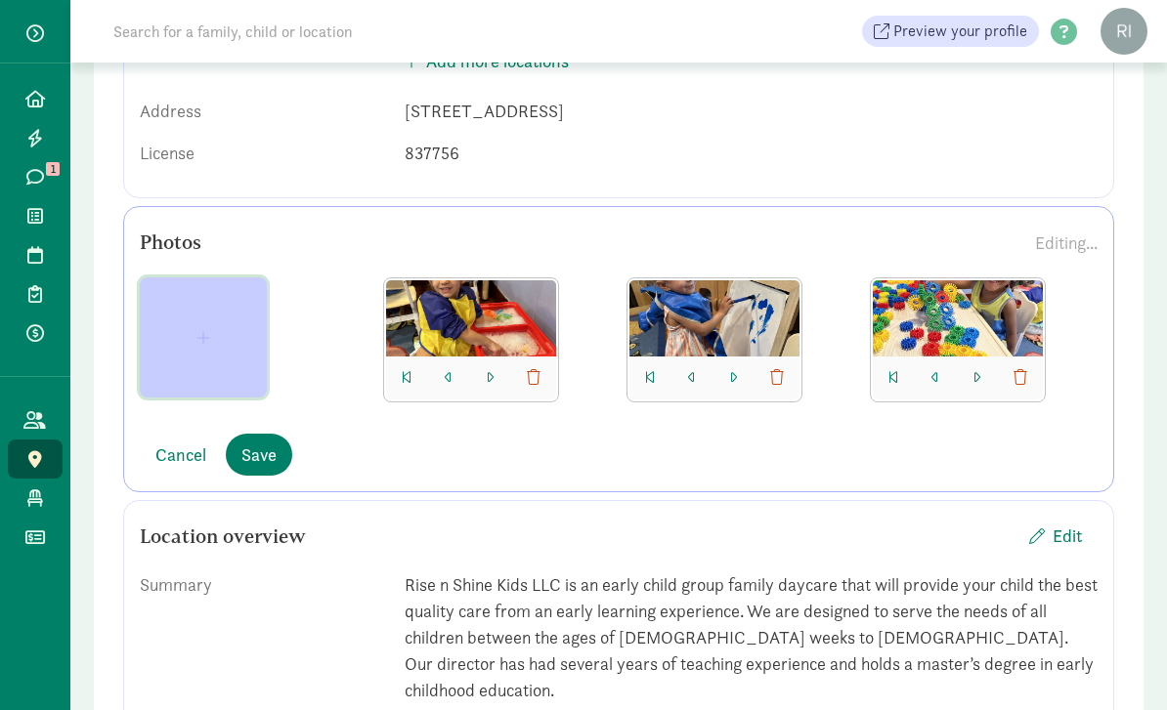
click at [200, 341] on span "button" at bounding box center [203, 338] width 14 height 16
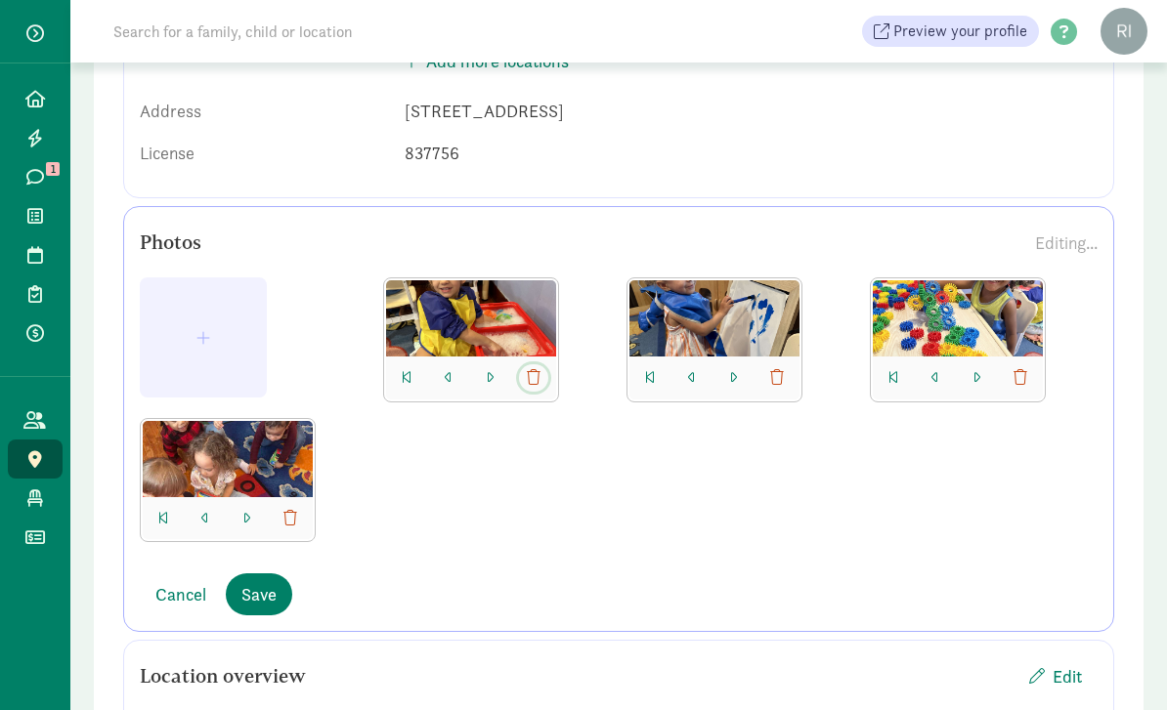
click at [542, 382] on button "button" at bounding box center [533, 378] width 29 height 27
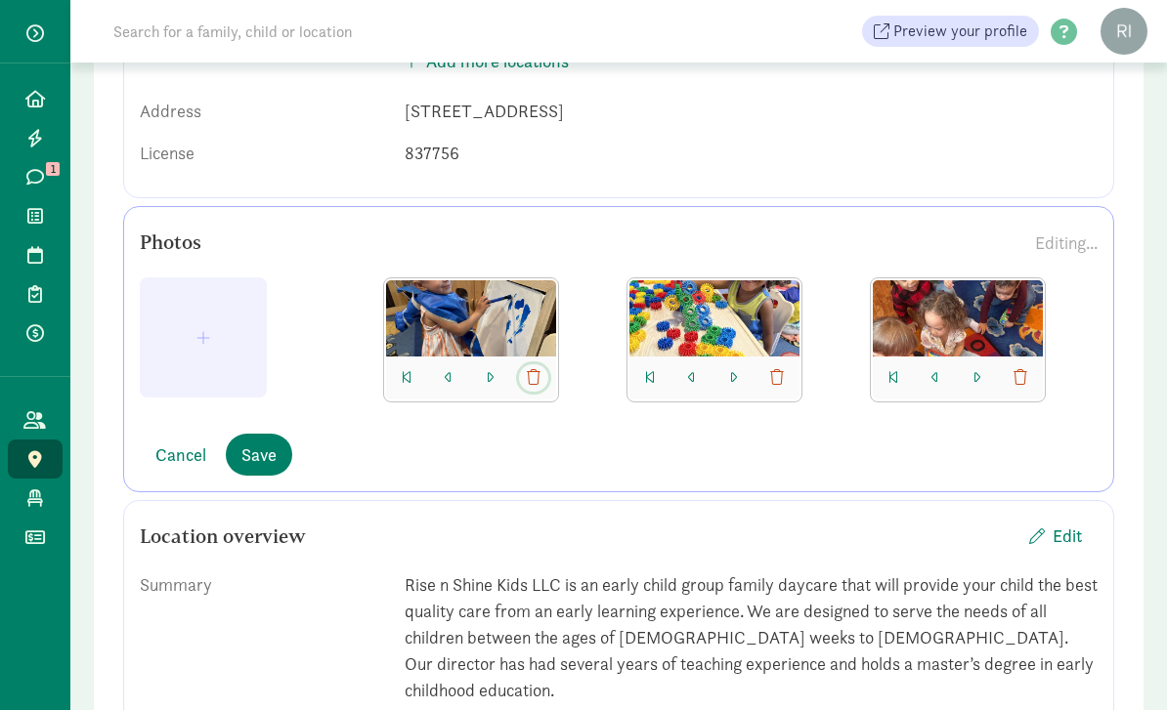
click at [543, 383] on button "button" at bounding box center [533, 378] width 29 height 27
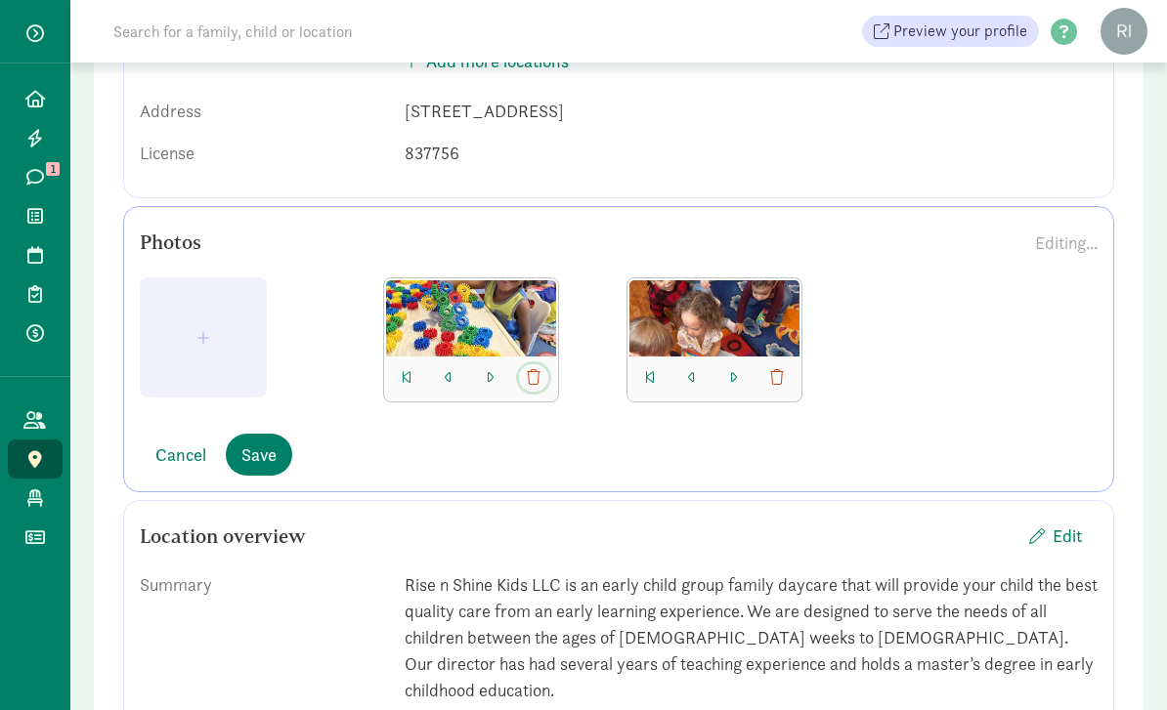
click at [537, 387] on span "button" at bounding box center [534, 377] width 14 height 23
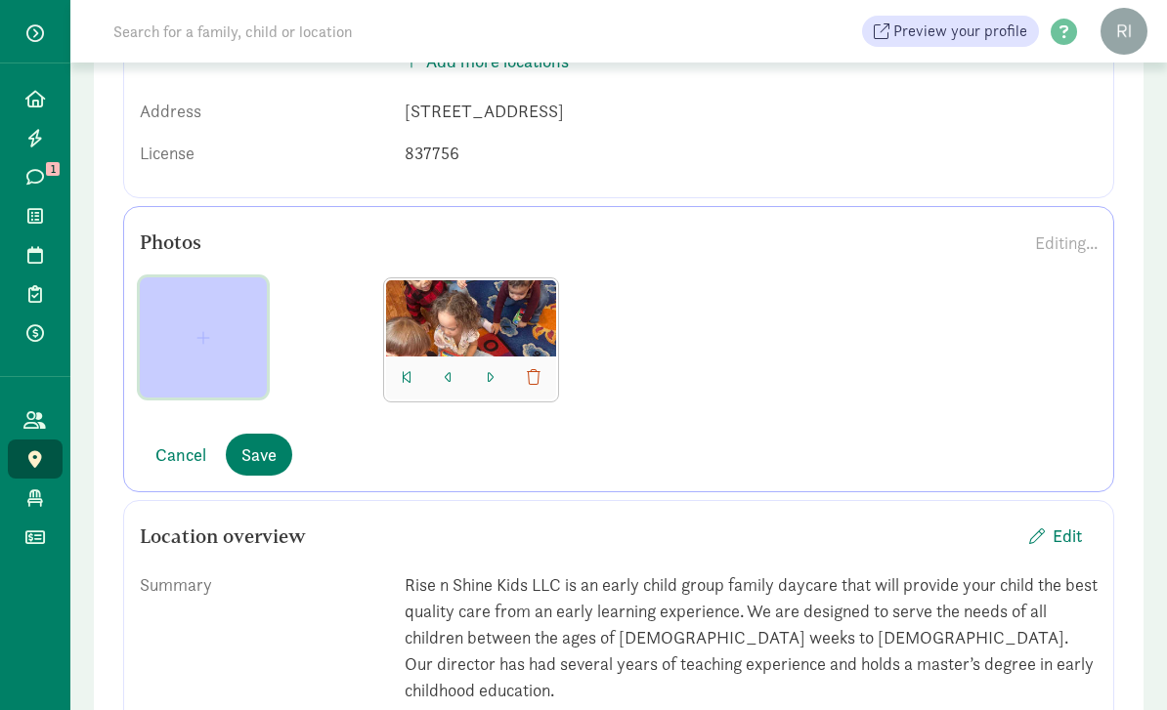
click at [213, 332] on span "button" at bounding box center [203, 338] width 96 height 16
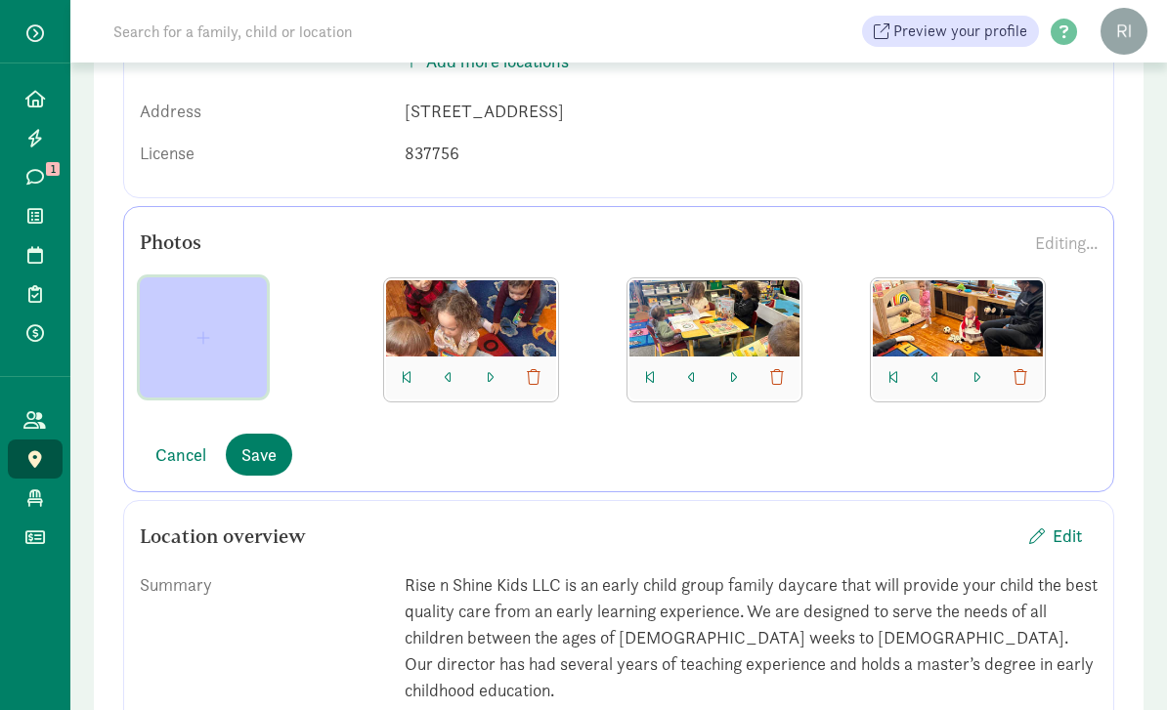
click at [201, 350] on button "button" at bounding box center [203, 338] width 127 height 120
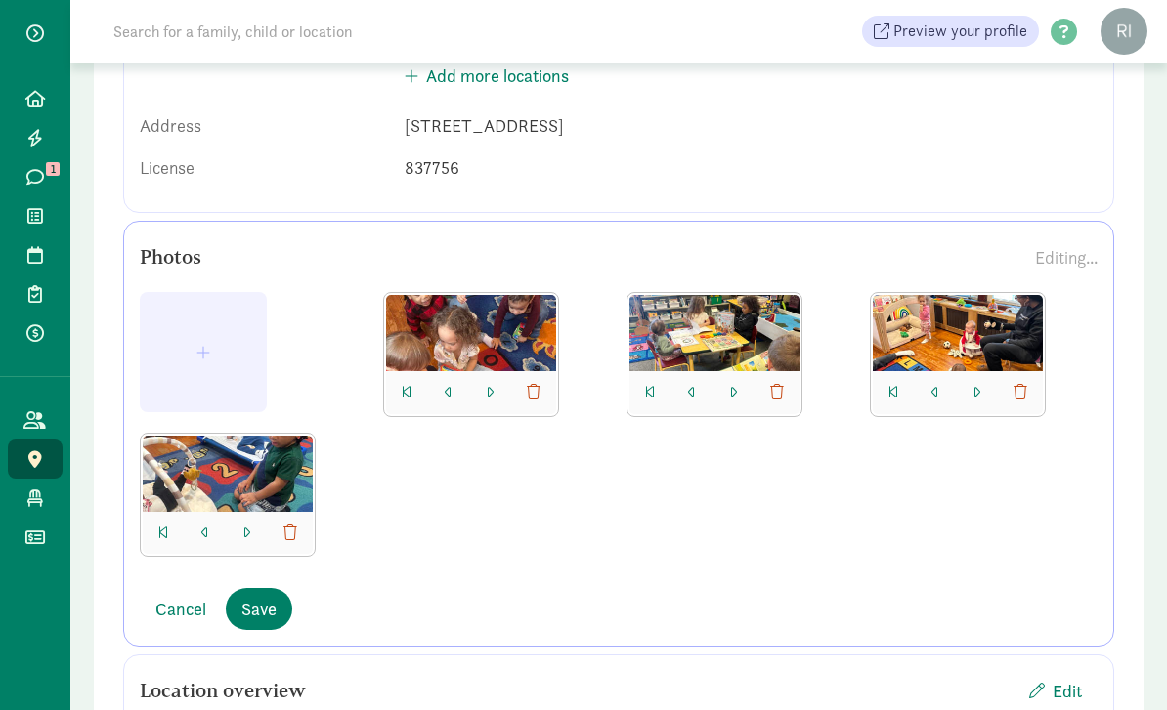
scroll to position [296, 0]
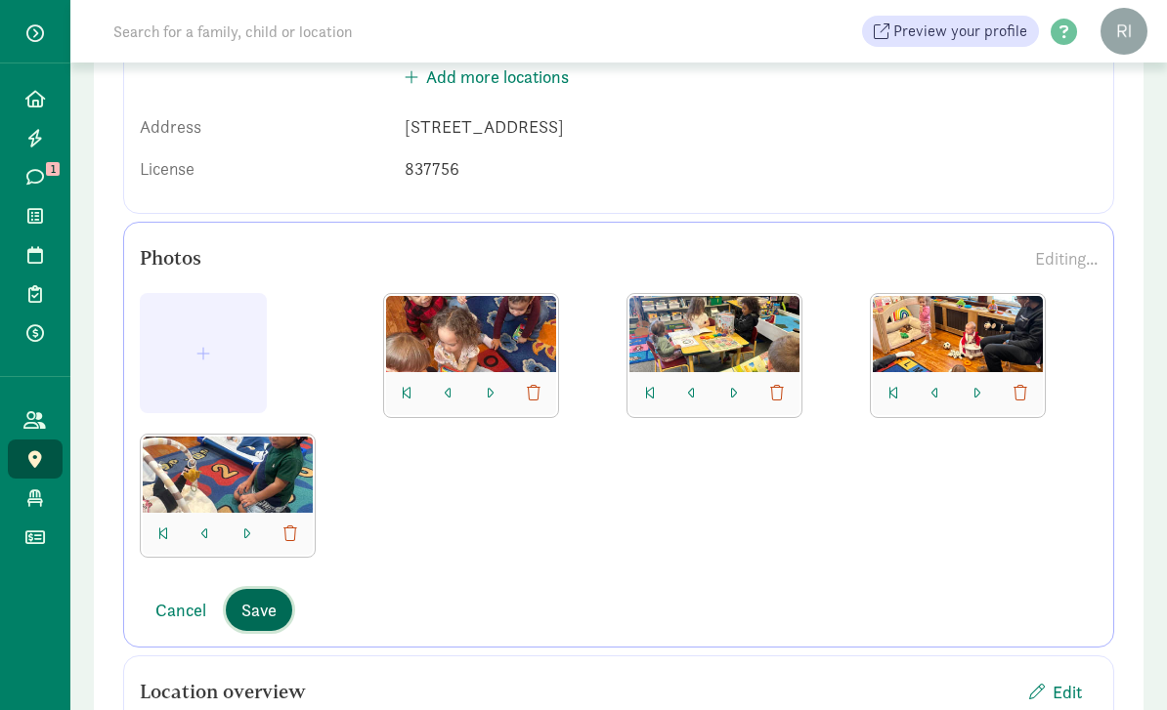
click at [274, 617] on span "Save" at bounding box center [258, 610] width 35 height 26
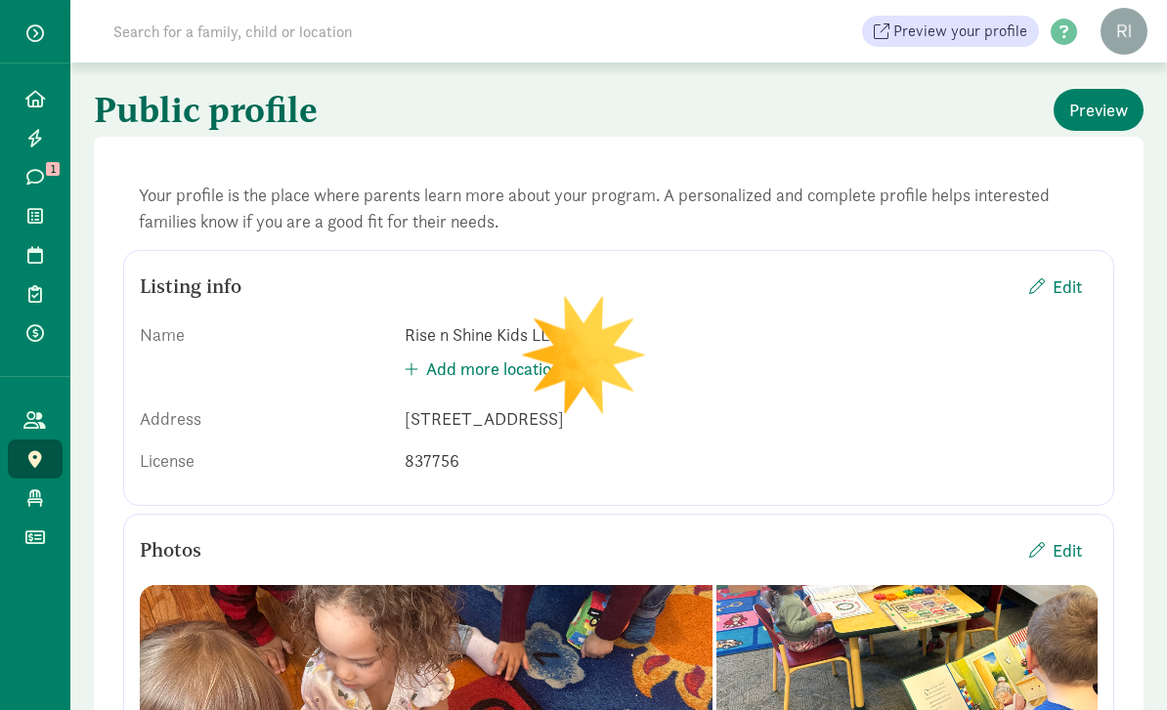
scroll to position [0, 0]
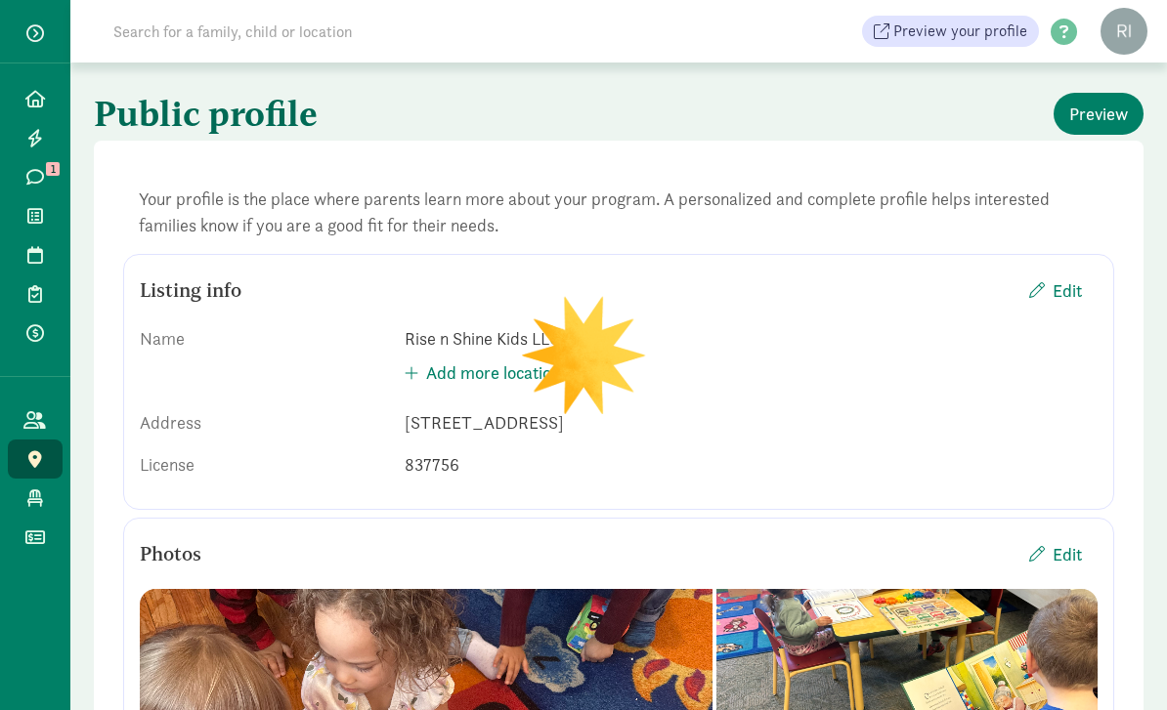
click at [39, 185] on icon at bounding box center [35, 177] width 18 height 18
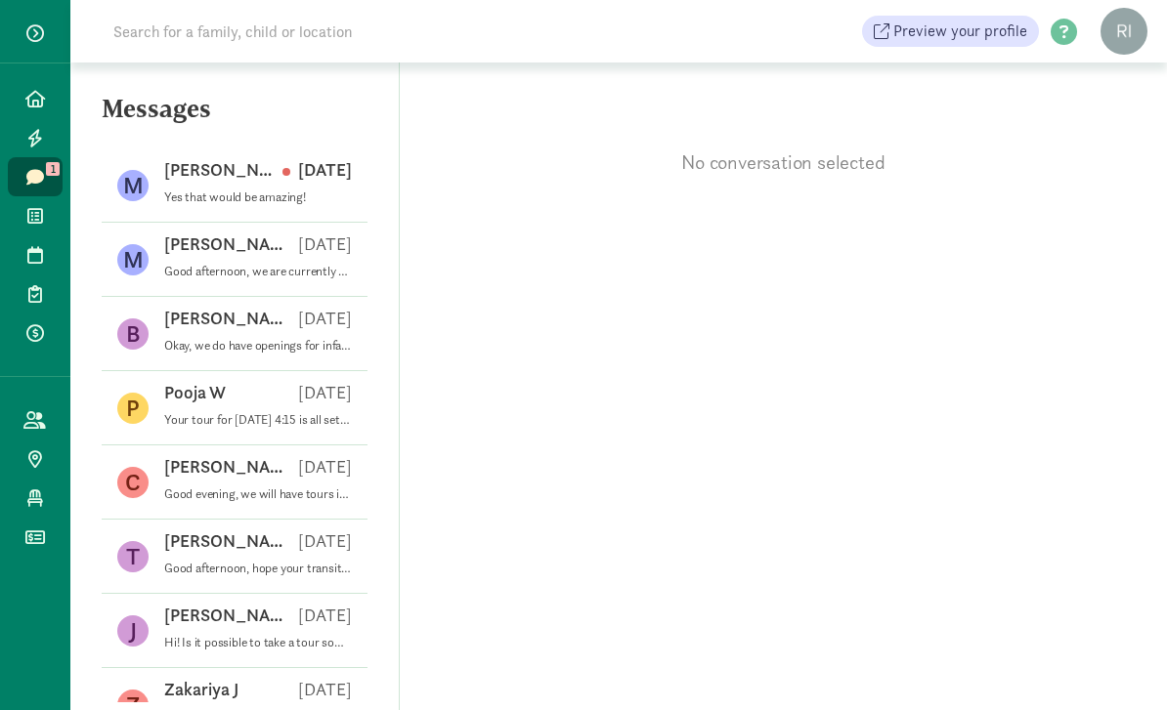
click at [243, 197] on p "Yes that would be amazing!" at bounding box center [258, 198] width 188 height 16
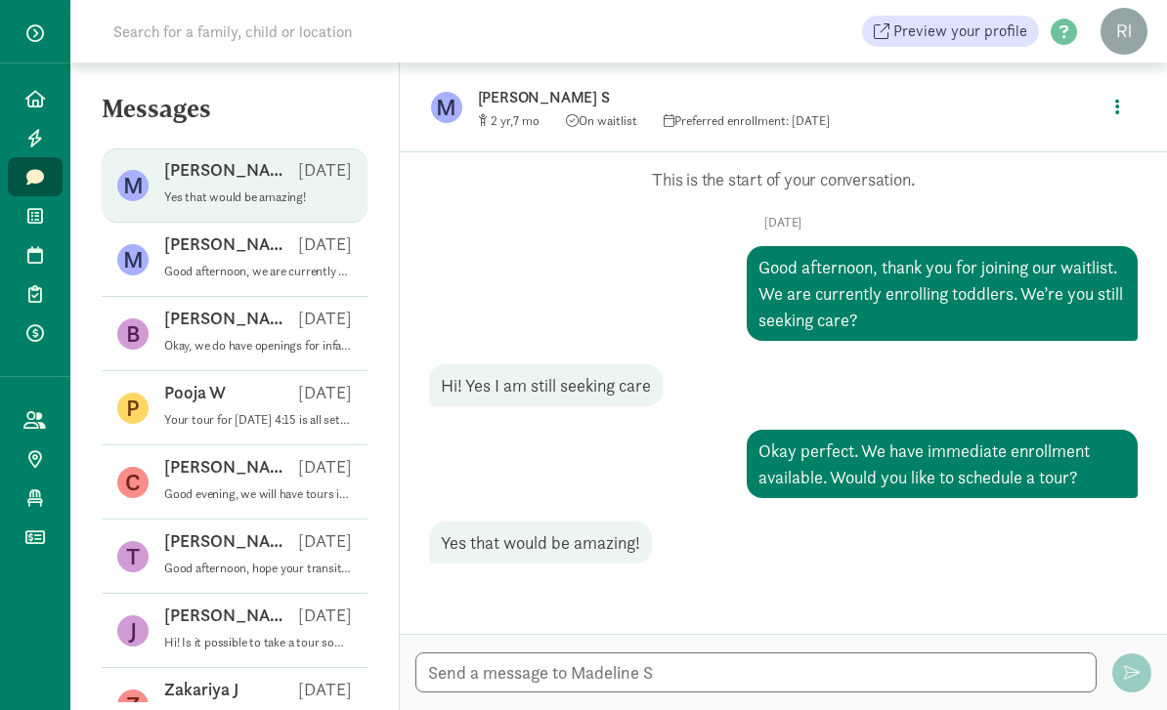
scroll to position [63, 0]
click at [636, 671] on textarea at bounding box center [755, 673] width 681 height 40
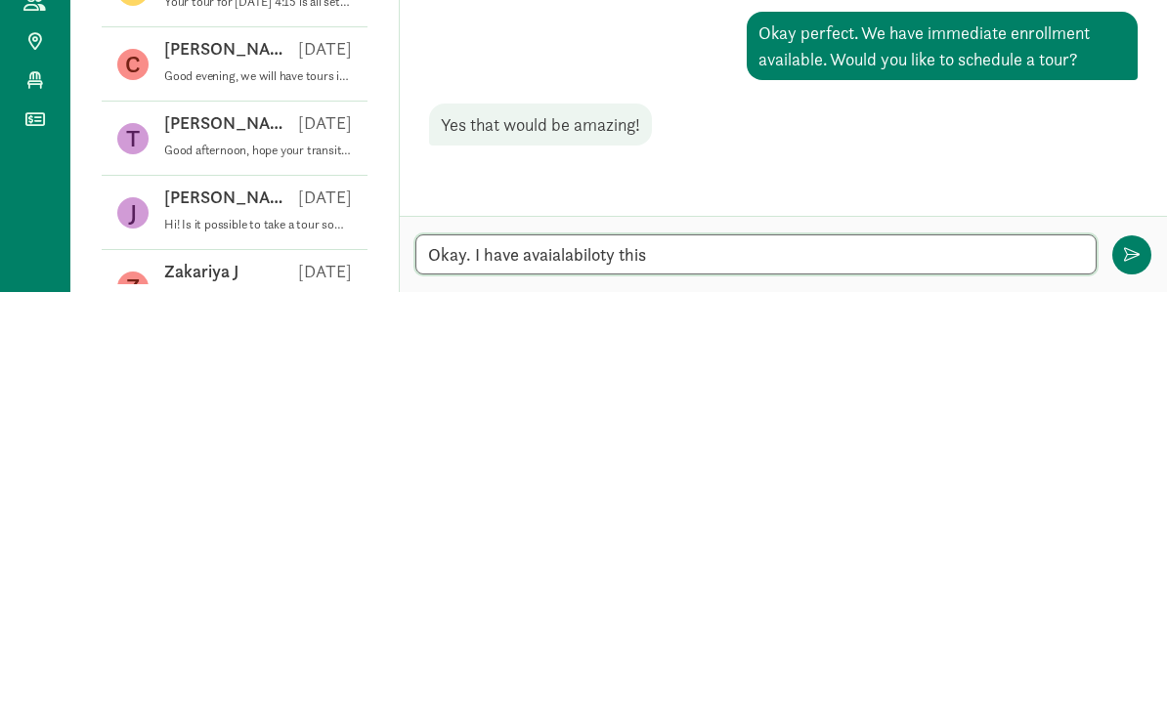
click at [586, 653] on textarea "Okay. I have avaialabiloty this" at bounding box center [755, 673] width 681 height 40
click at [799, 653] on textarea "Okay. I have availability this" at bounding box center [755, 673] width 681 height 40
type textarea "Okay. I have availability this week. What day and time would work for you?"
click at [1128, 654] on button "button" at bounding box center [1131, 673] width 39 height 39
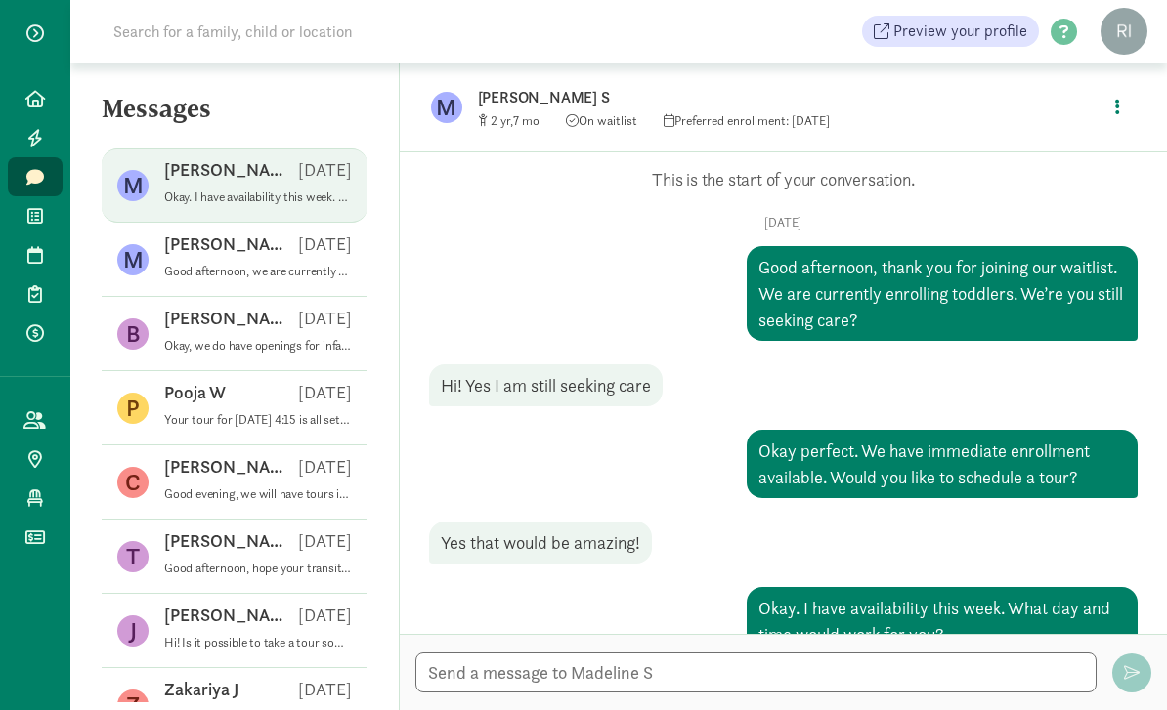
scroll to position [0, 0]
click at [969, 28] on span "Preview your profile" at bounding box center [960, 31] width 134 height 23
click at [31, 108] on link "Home" at bounding box center [35, 98] width 55 height 39
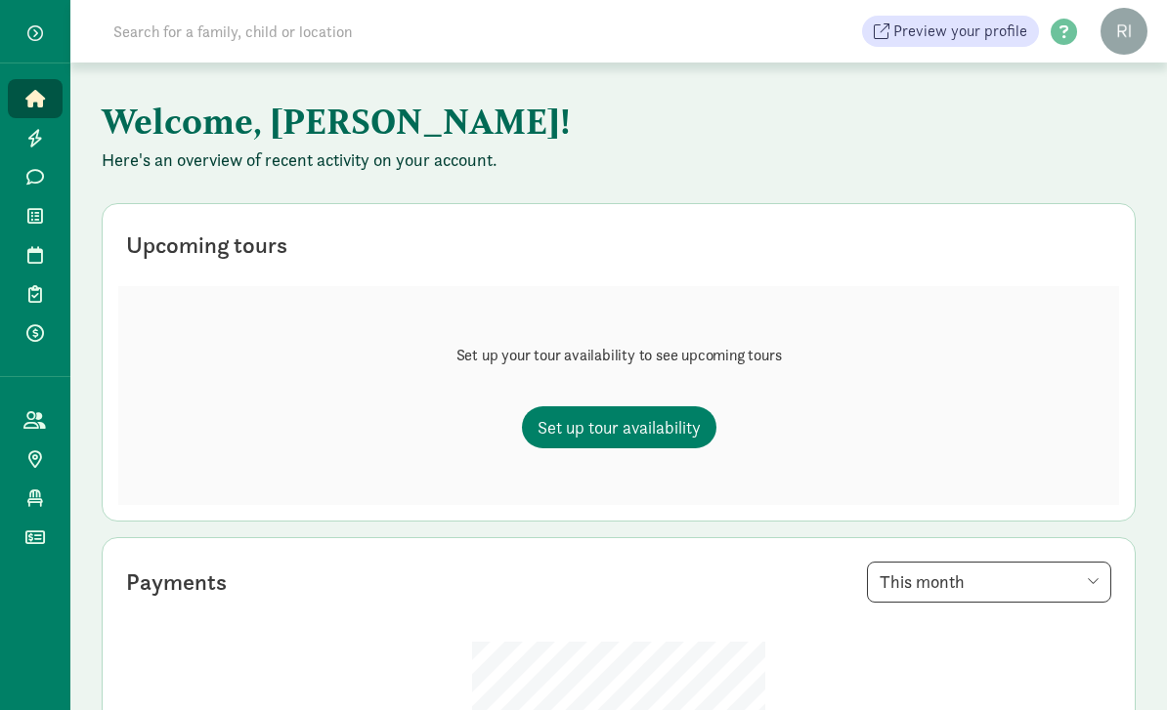
click at [39, 504] on icon at bounding box center [35, 499] width 16 height 18
click at [41, 424] on icon at bounding box center [34, 420] width 22 height 18
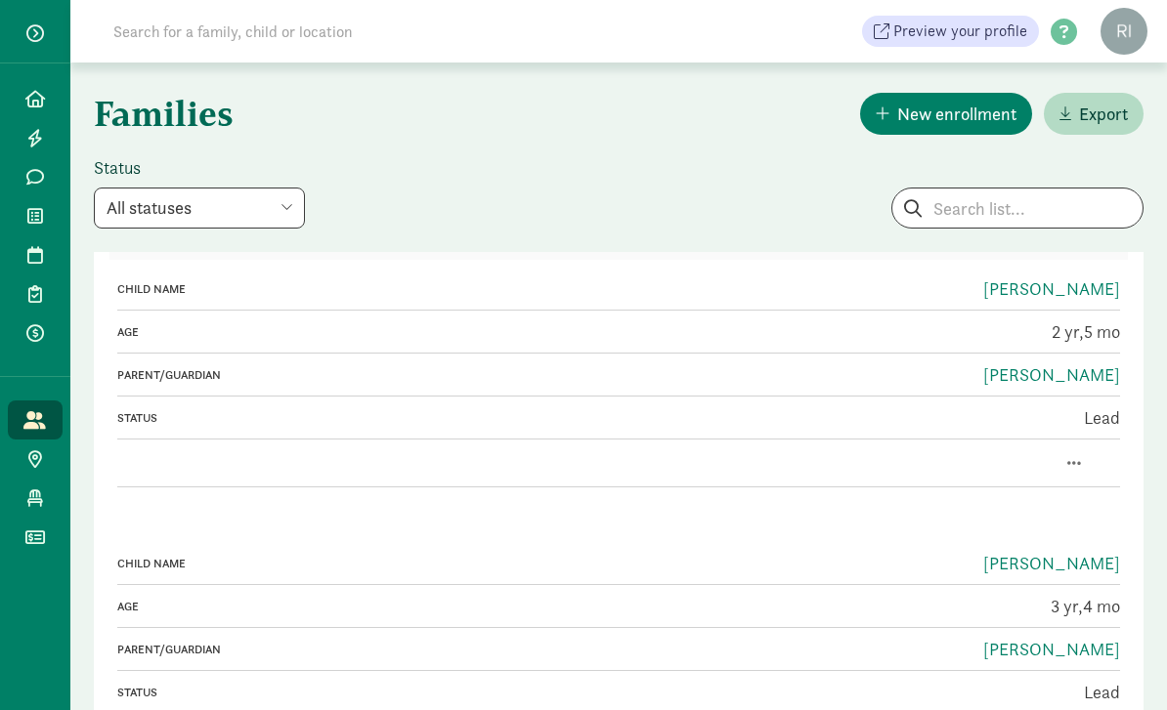
click at [35, 337] on icon at bounding box center [35, 333] width 18 height 18
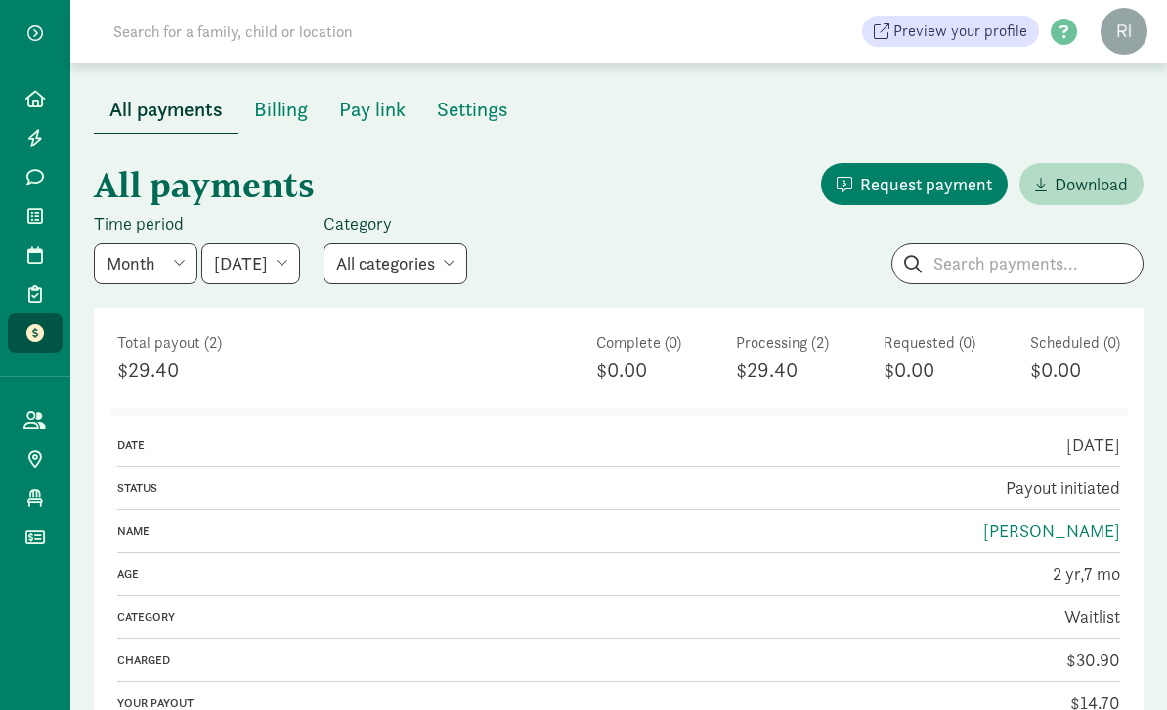
click at [504, 90] on button "Settings" at bounding box center [472, 109] width 103 height 47
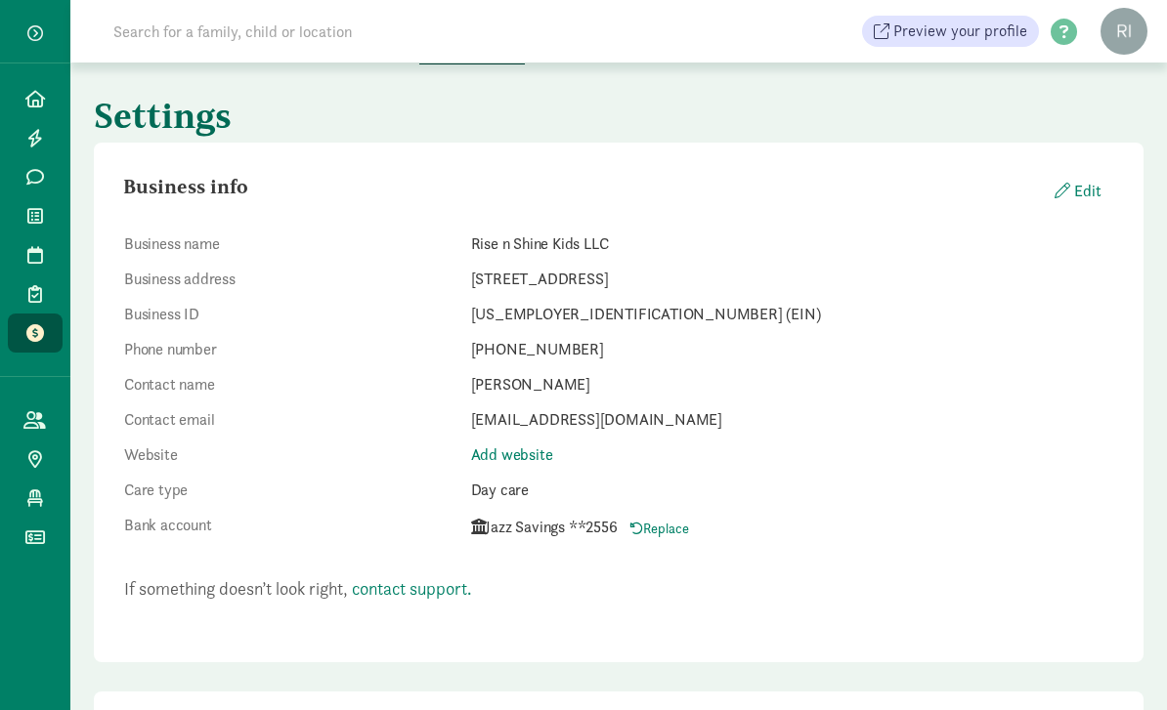
scroll to position [66, 0]
click at [1092, 194] on button "Edit" at bounding box center [1076, 194] width 76 height 38
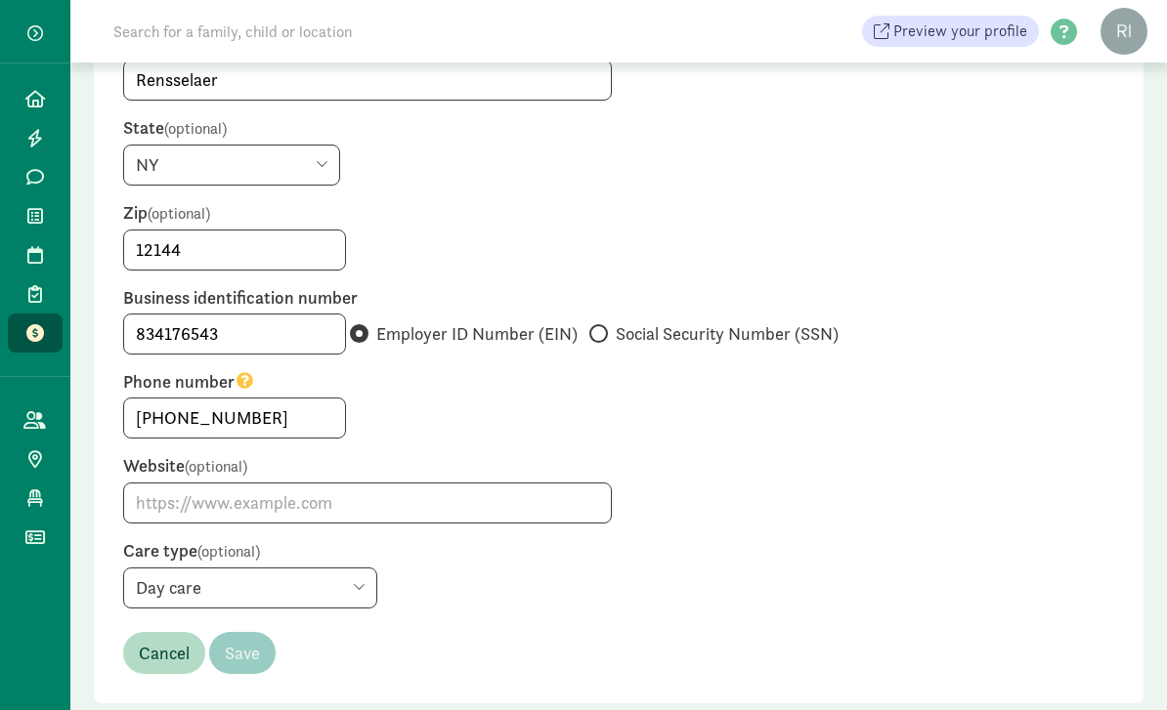
scroll to position [494, 0]
click at [284, 412] on input "+13159252250" at bounding box center [234, 419] width 221 height 39
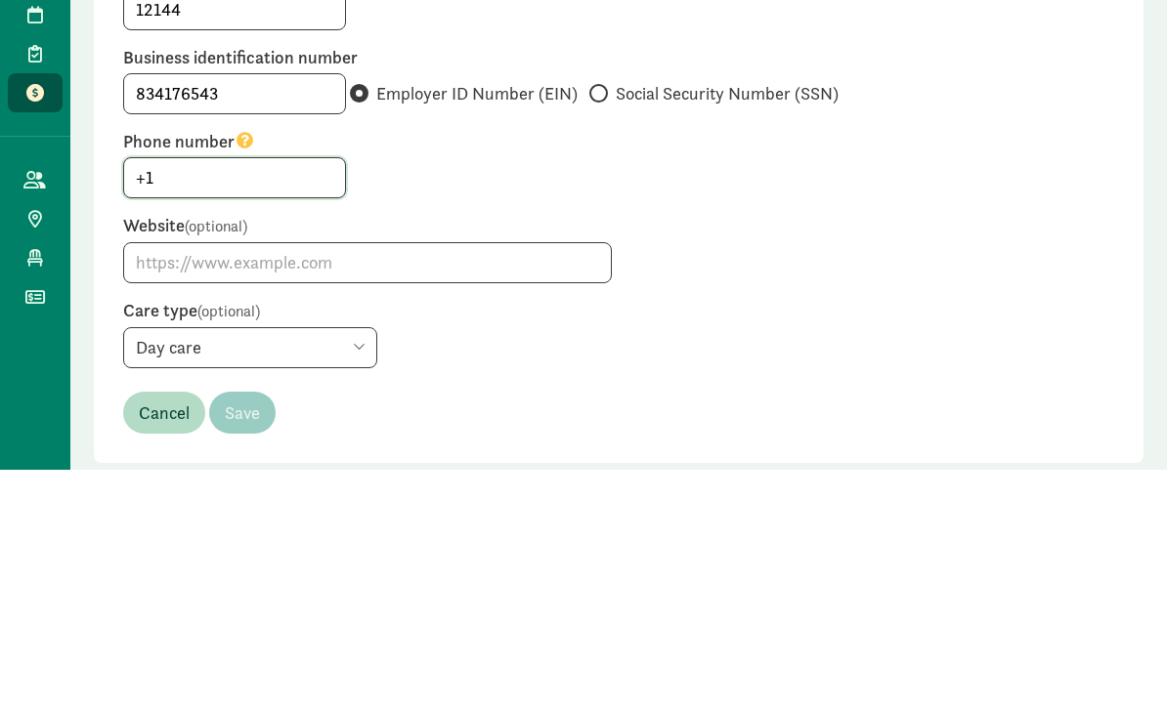
type input "+"
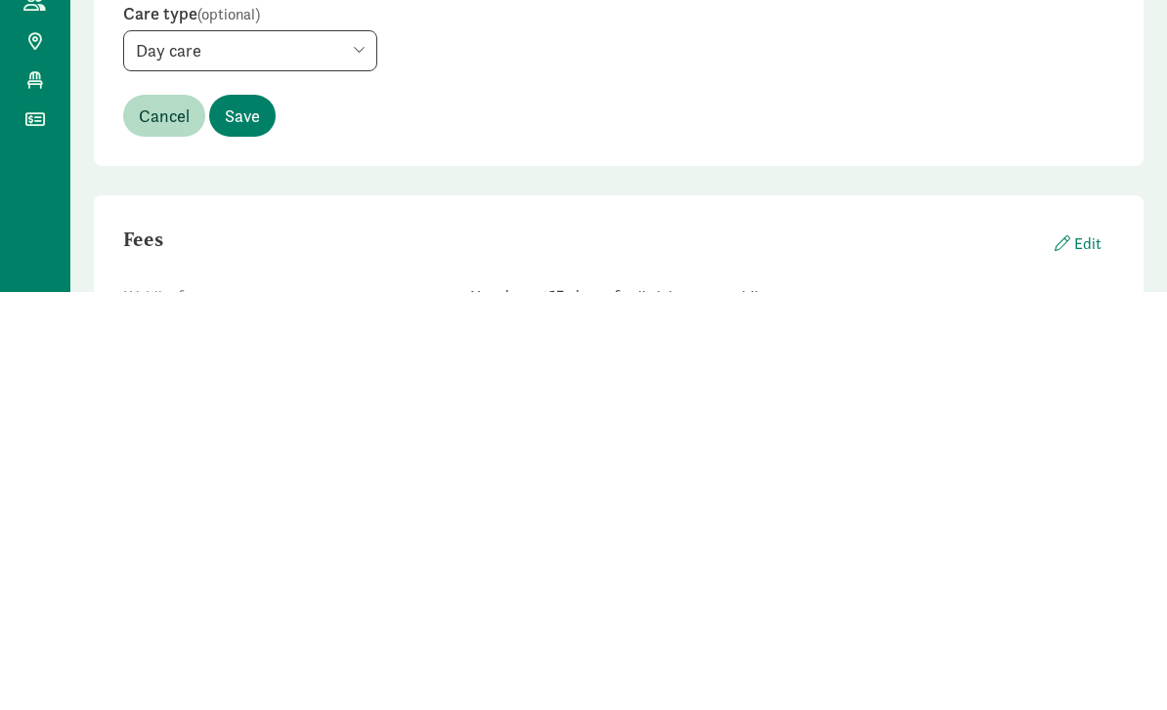
type input "5189489504"
click at [247, 513] on button "Save" at bounding box center [242, 534] width 66 height 42
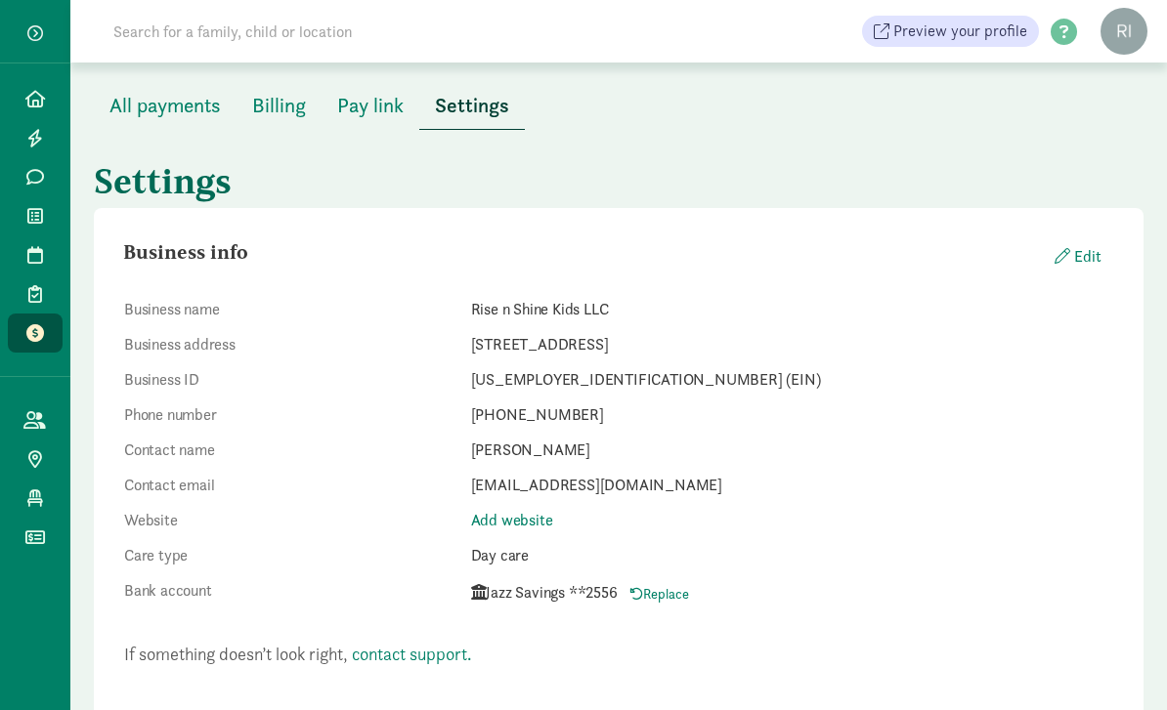
scroll to position [0, 0]
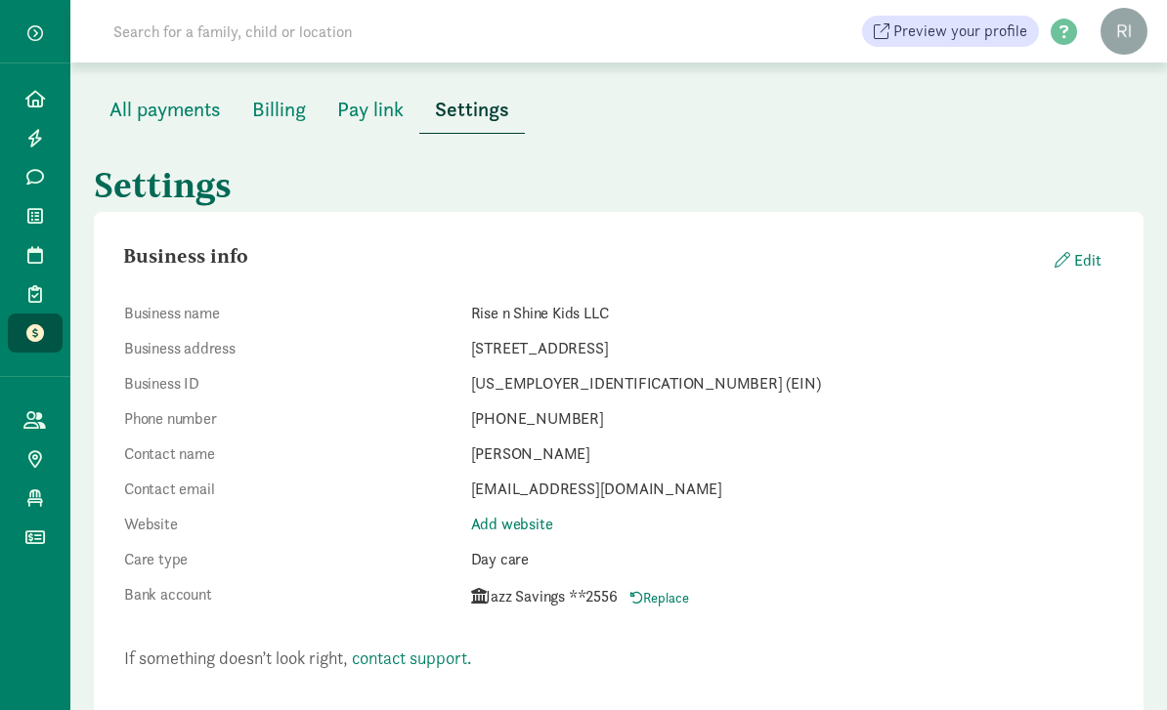
click at [371, 125] on button "Pay link" at bounding box center [371, 109] width 98 height 47
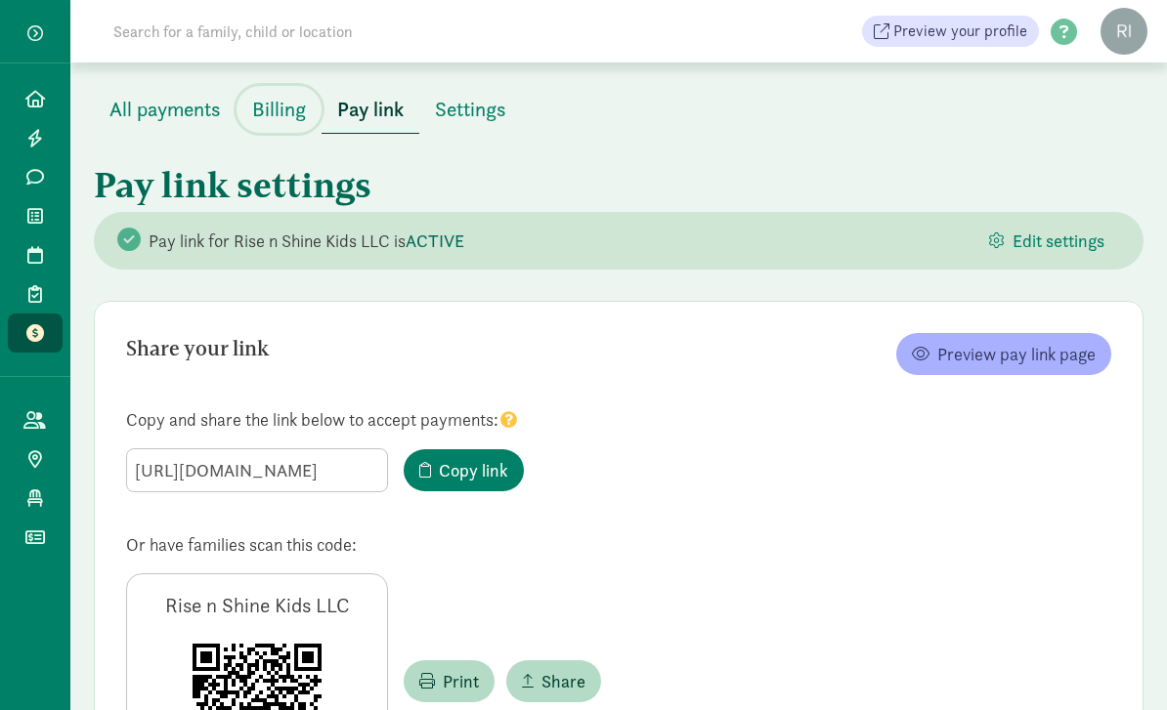
click at [283, 99] on span "Billing" at bounding box center [279, 109] width 54 height 31
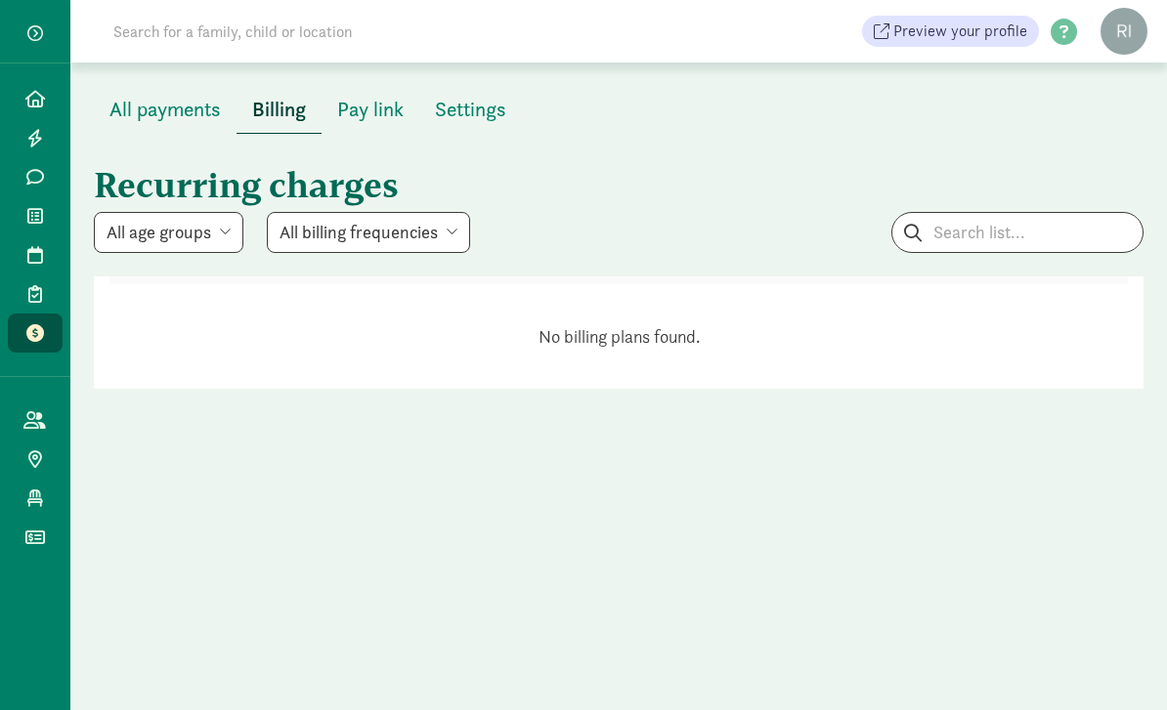
click at [25, 299] on span at bounding box center [34, 294] width 22 height 18
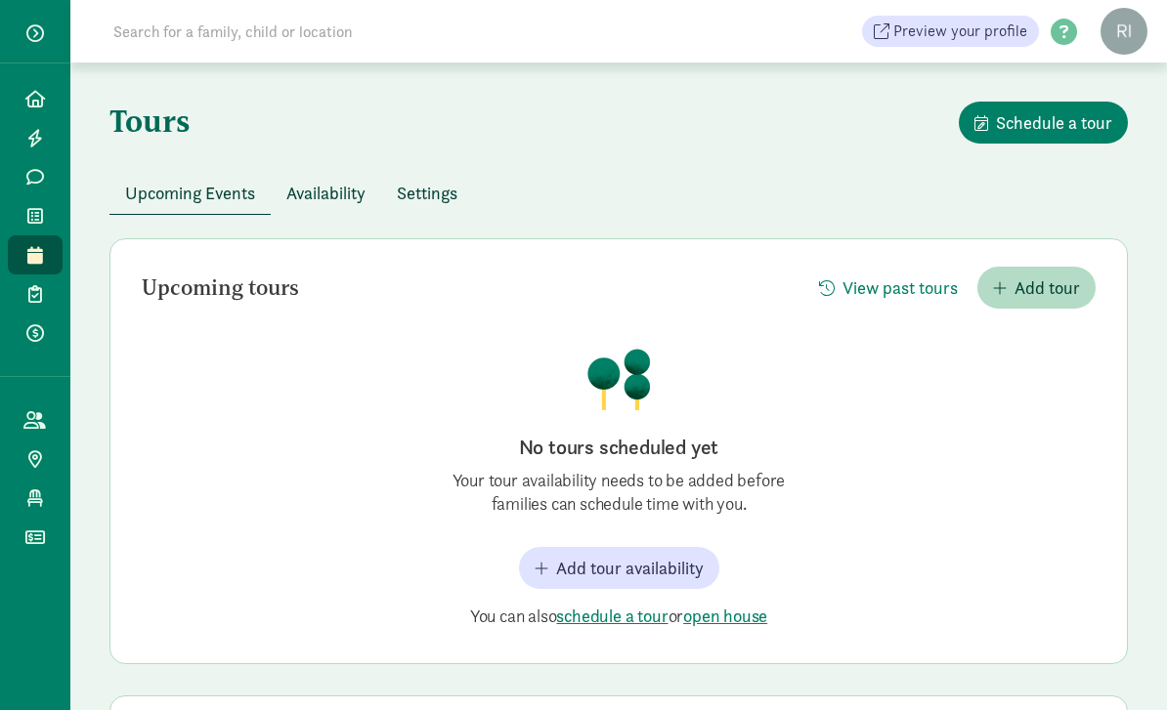
click at [36, 218] on icon at bounding box center [35, 216] width 16 height 18
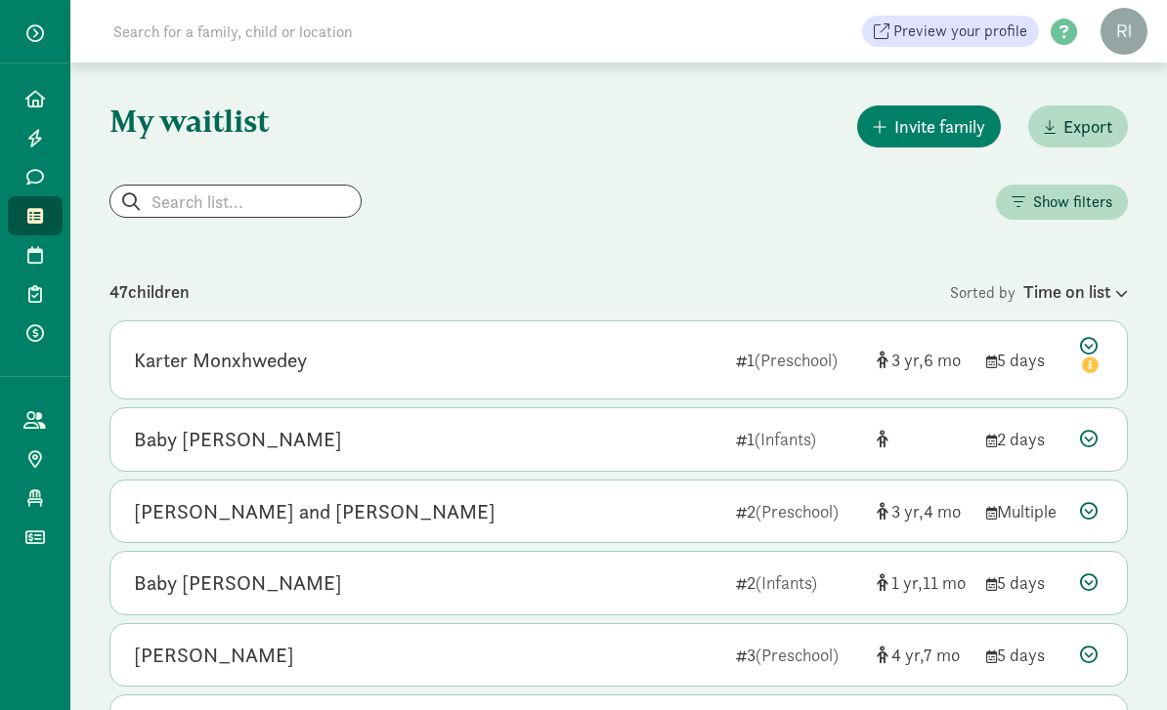
click at [28, 174] on icon at bounding box center [35, 177] width 18 height 18
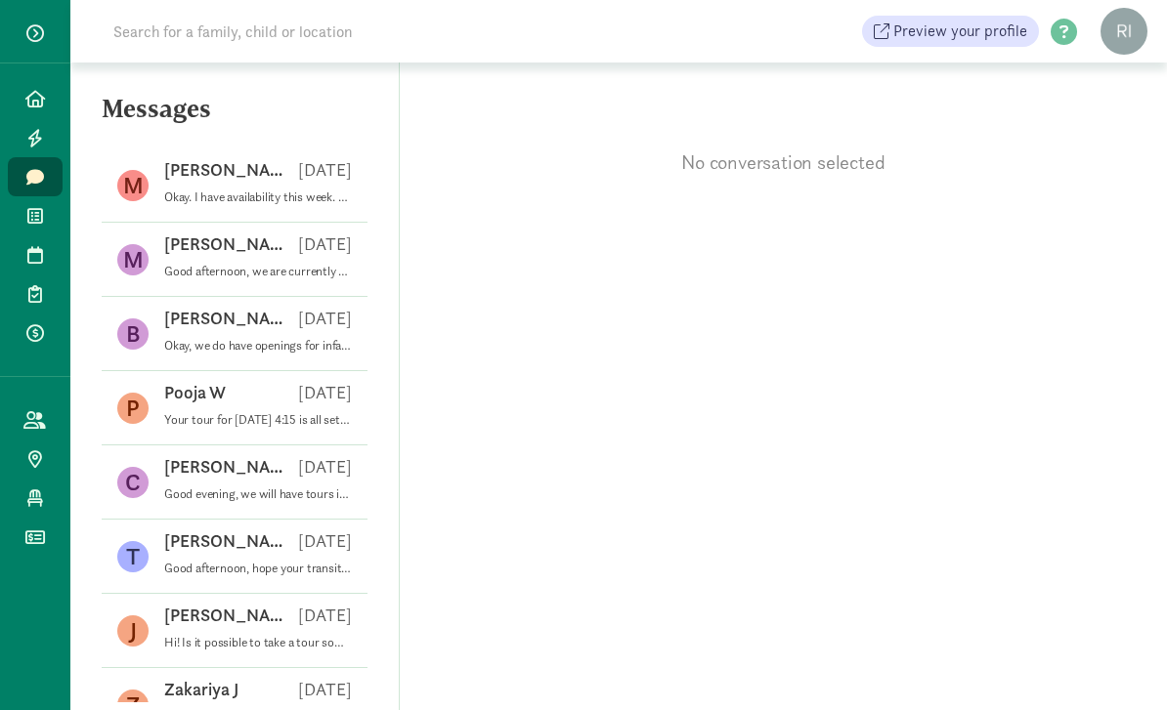
click at [29, 133] on icon at bounding box center [35, 138] width 16 height 18
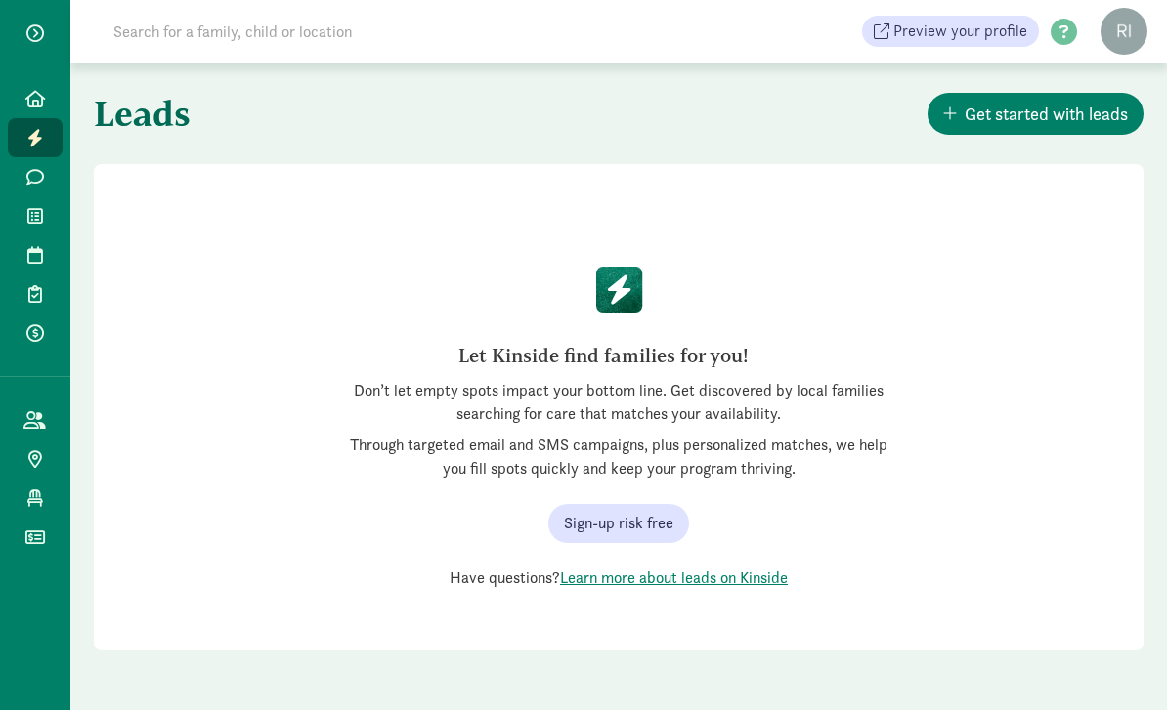
click at [31, 96] on icon at bounding box center [35, 99] width 20 height 18
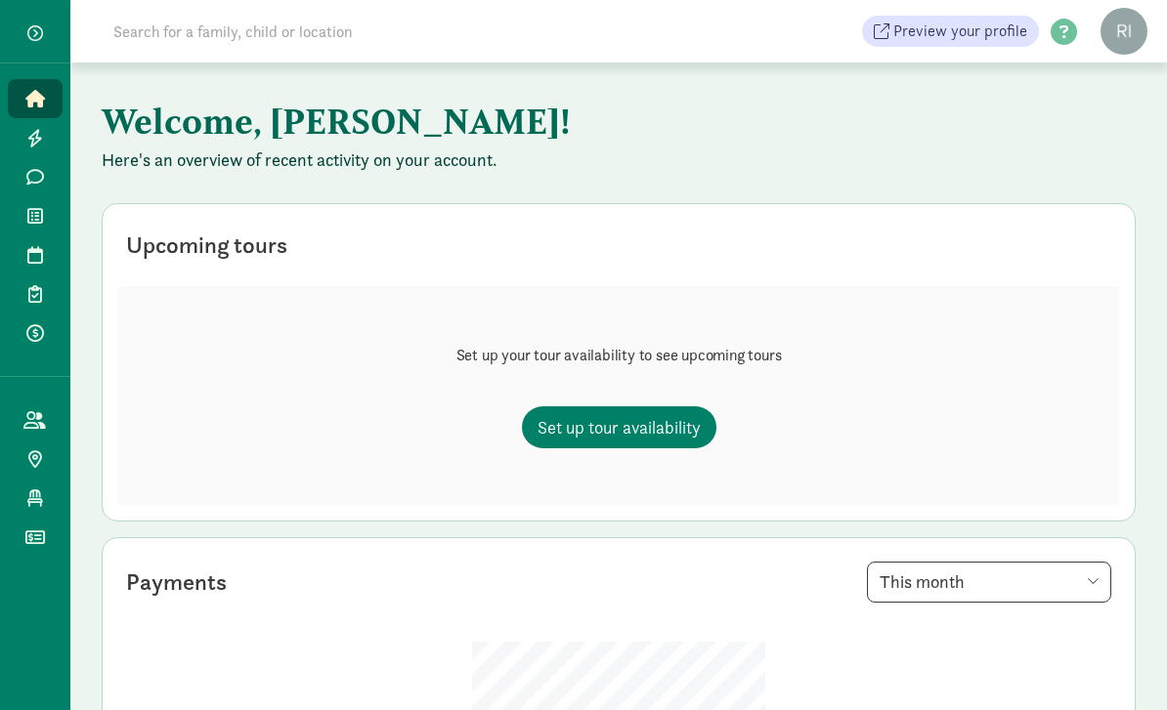
click at [1108, 38] on figure at bounding box center [1123, 31] width 47 height 47
click at [1133, 78] on link "User Profile" at bounding box center [1107, 74] width 78 height 23
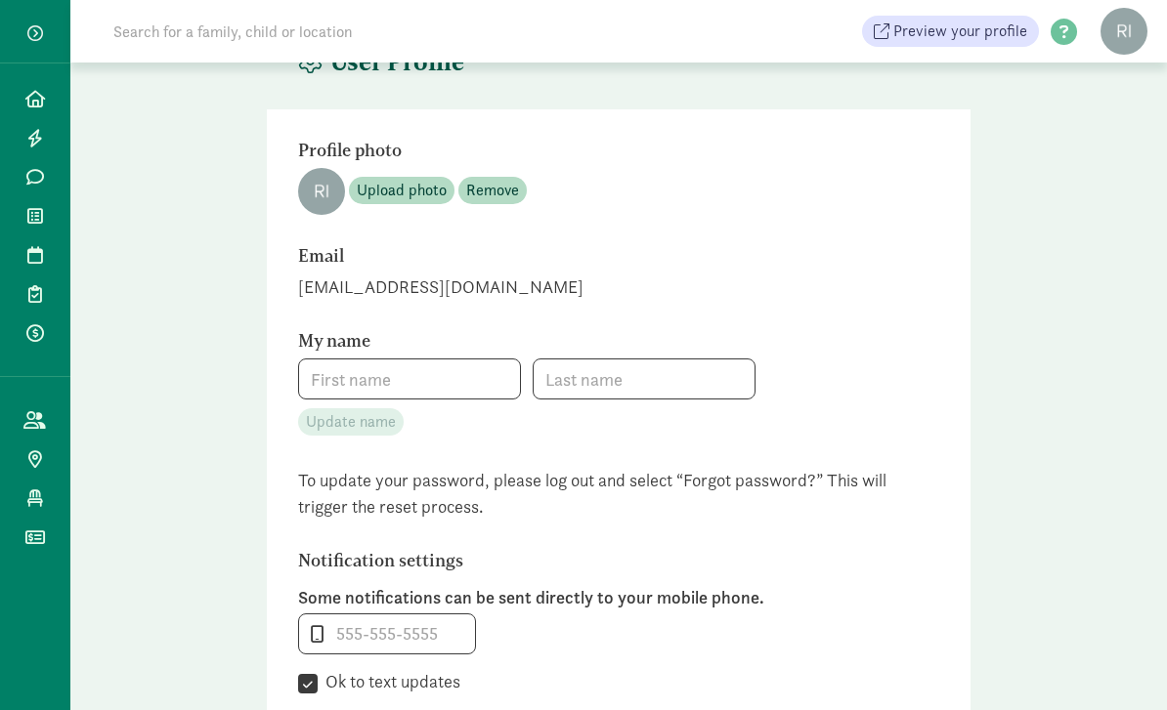
type input "[PERSON_NAME]"
type input "[PHONE_NUMBER]"
checkbox input "true"
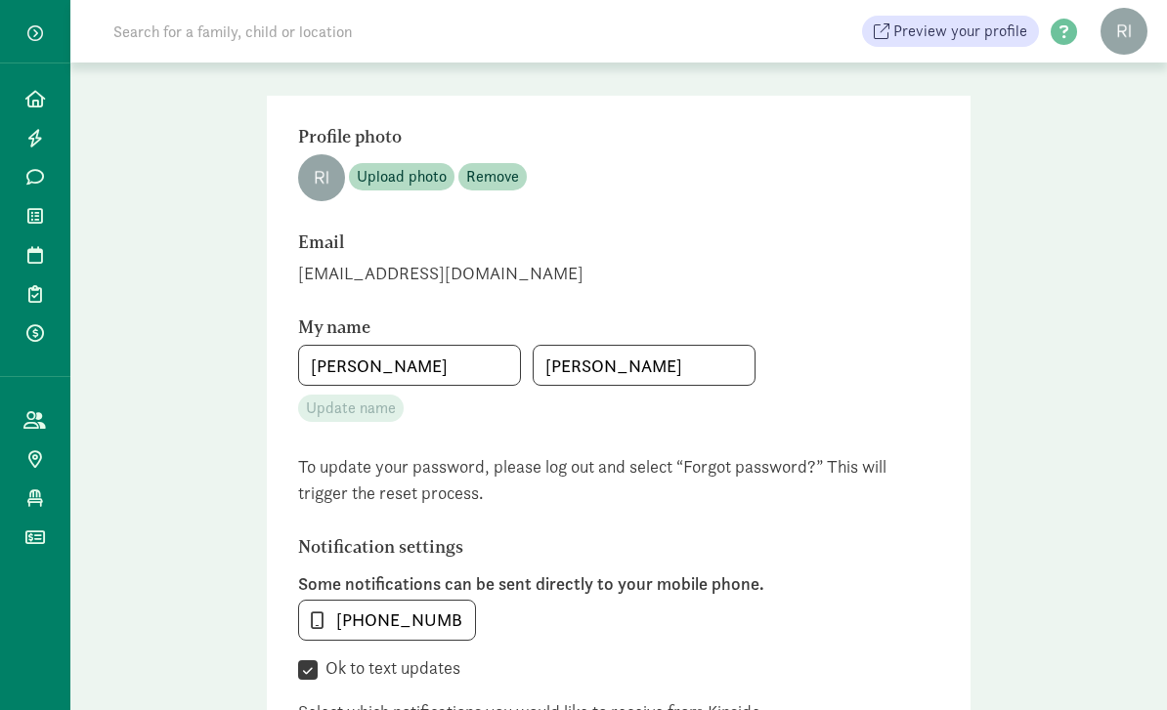
scroll to position [42, 0]
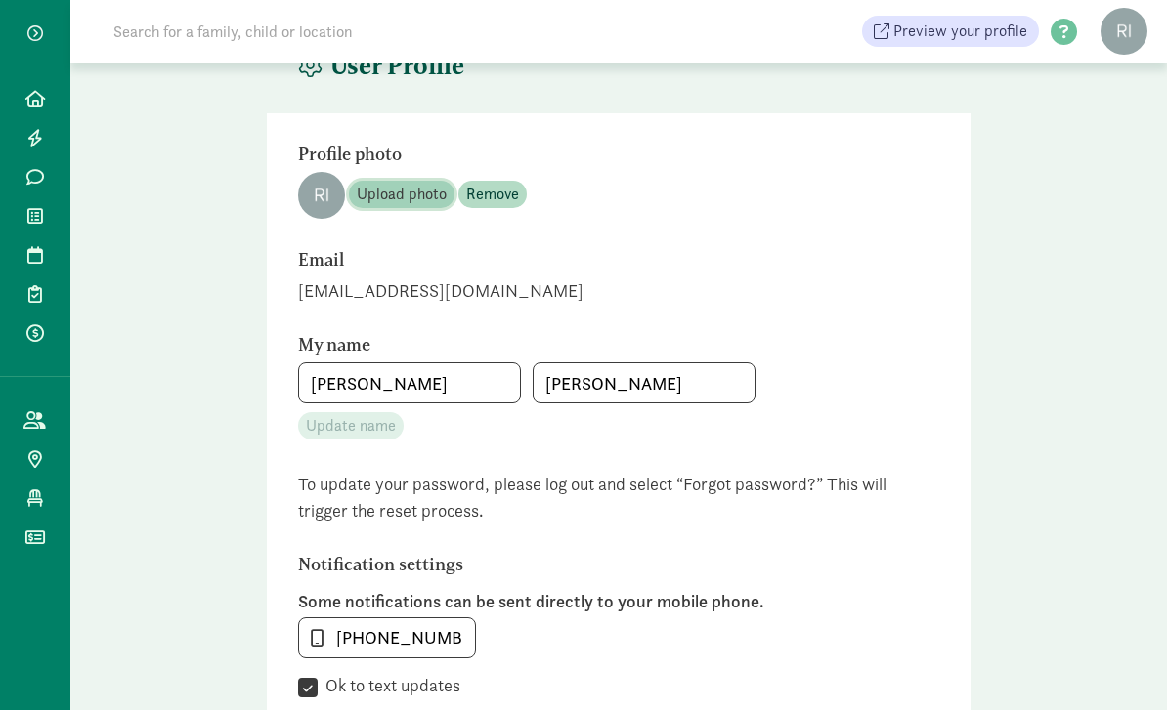
click at [401, 185] on span "Upload photo" at bounding box center [402, 195] width 90 height 23
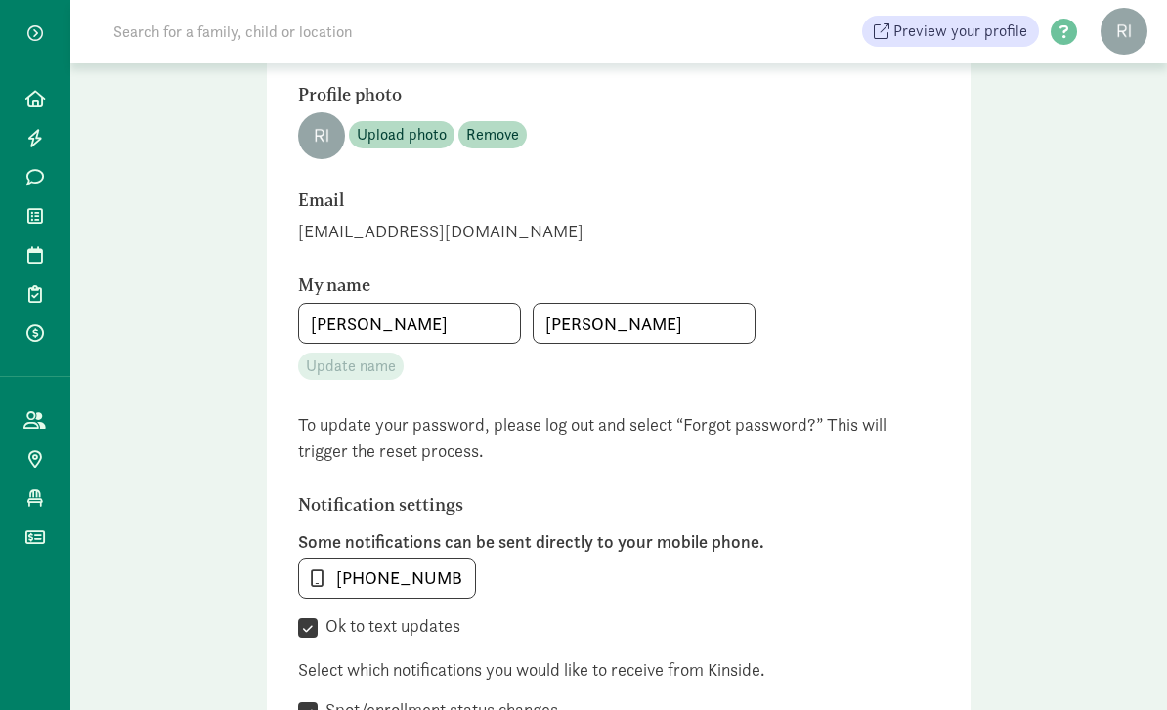
scroll to position [0, 0]
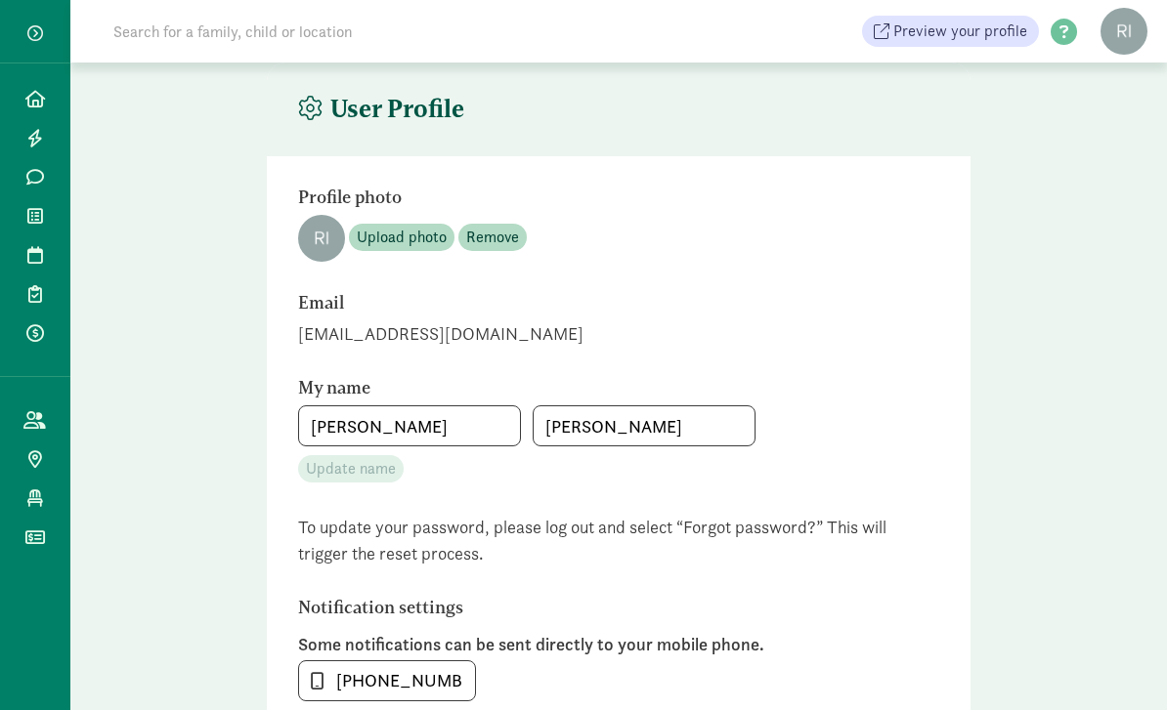
click at [41, 99] on icon at bounding box center [35, 99] width 20 height 18
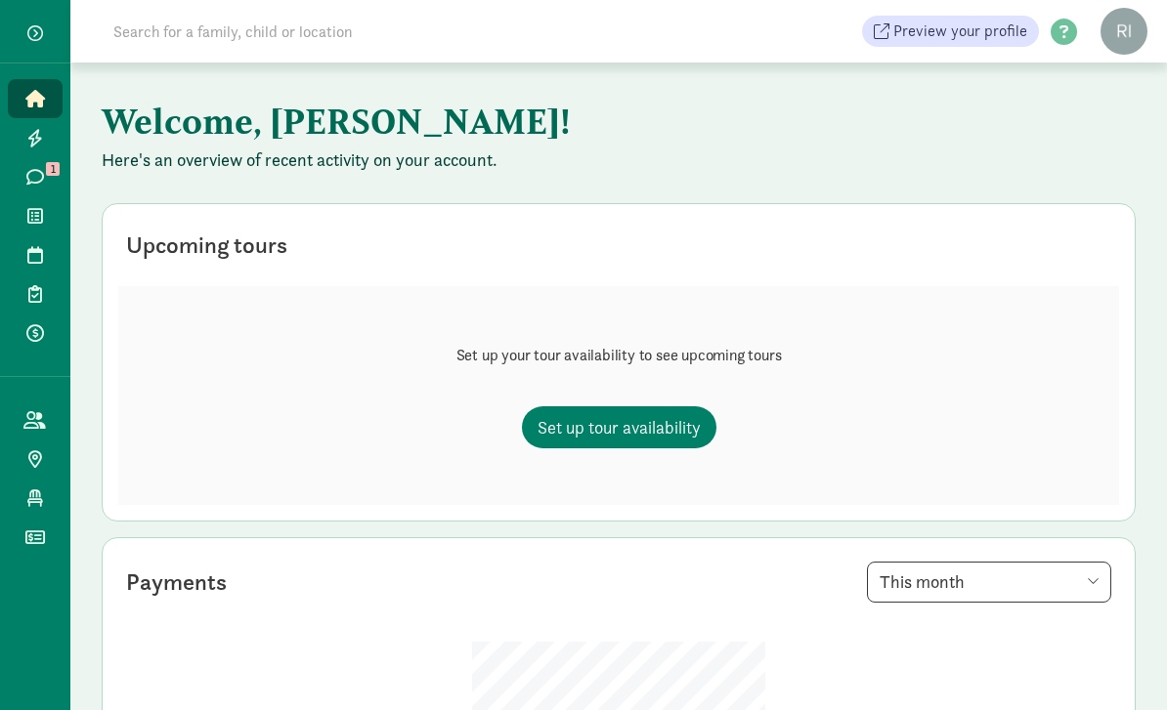
click at [35, 177] on icon at bounding box center [35, 177] width 18 height 18
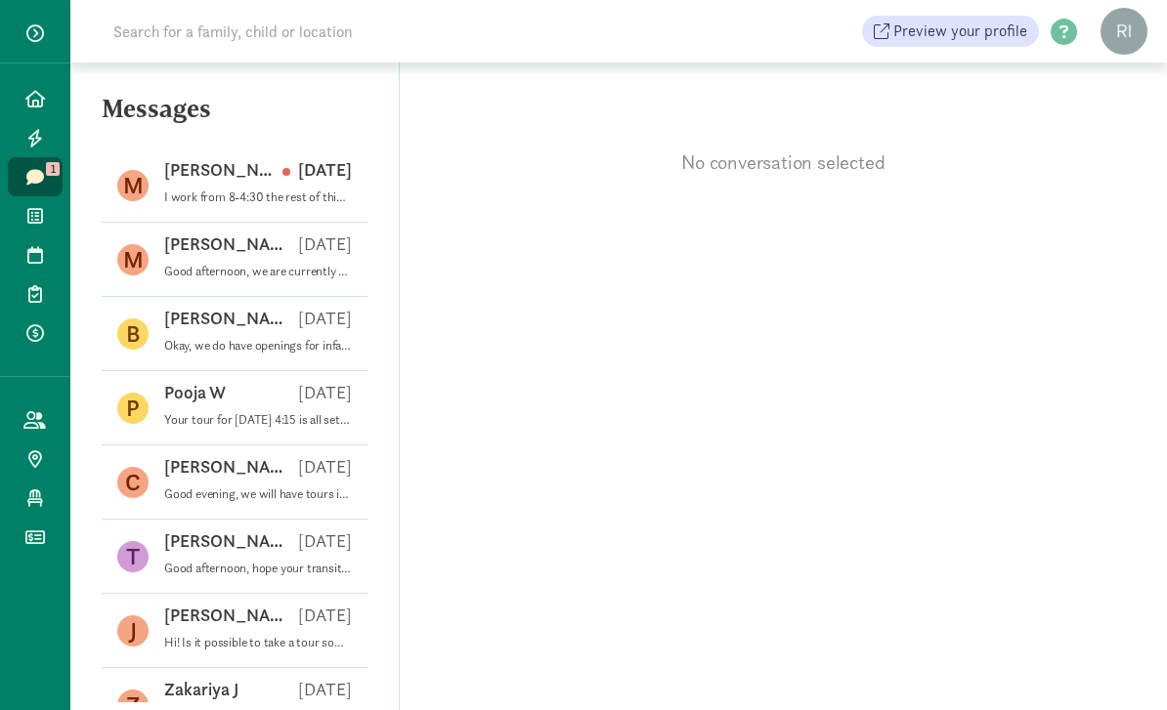
click at [250, 201] on p "I work from 8-4:30 the rest of this week. Would I be able to come in before or …" at bounding box center [258, 198] width 188 height 16
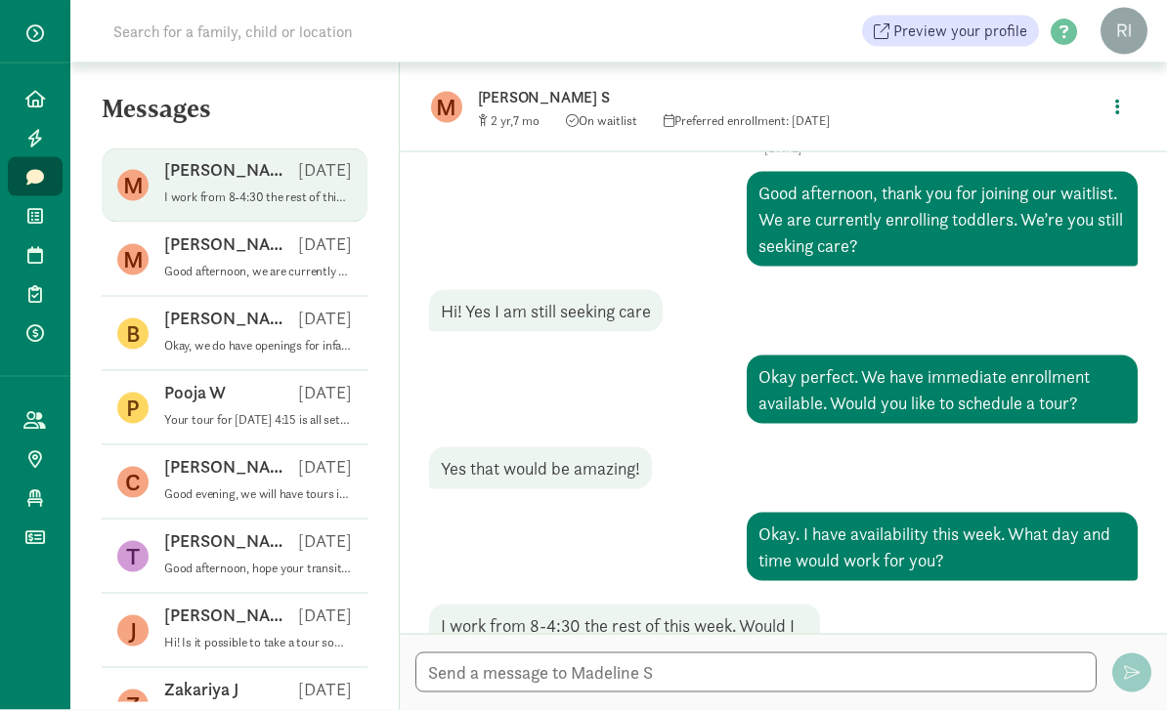
scroll to position [63, 0]
click at [947, 668] on textarea at bounding box center [755, 673] width 681 height 40
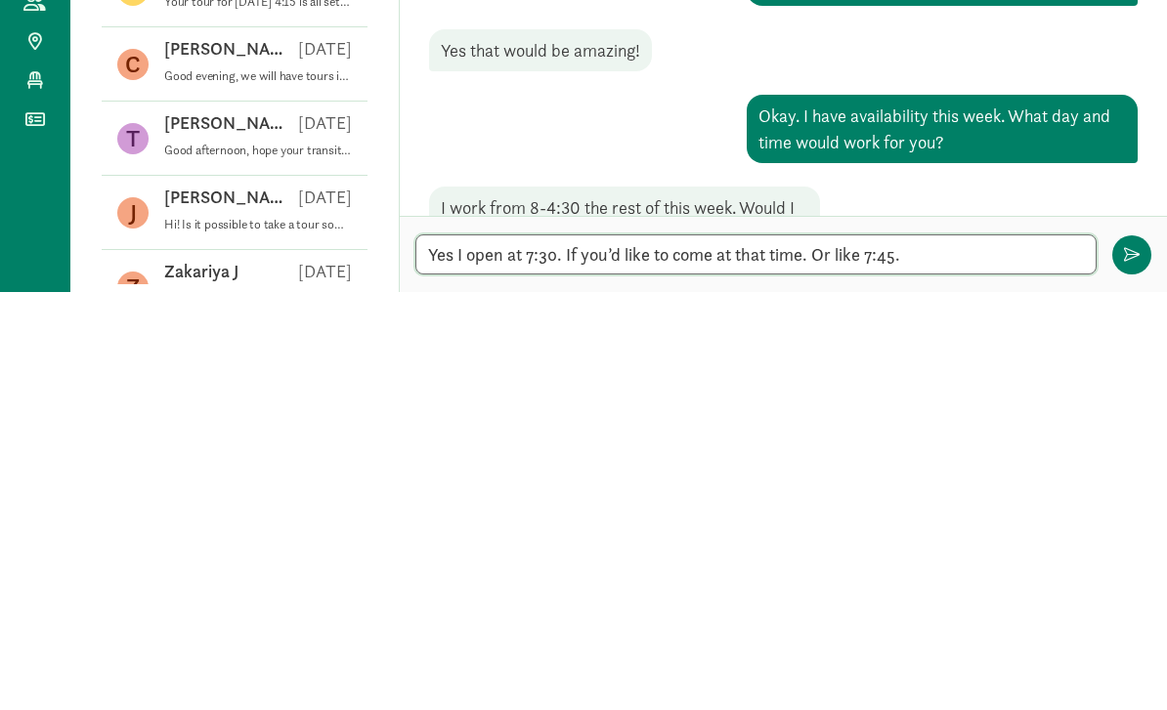
type textarea "Yes I open at 7:30. If you’d like to come at that time. Or like 7:45."
click at [1124, 654] on button "button" at bounding box center [1131, 673] width 39 height 39
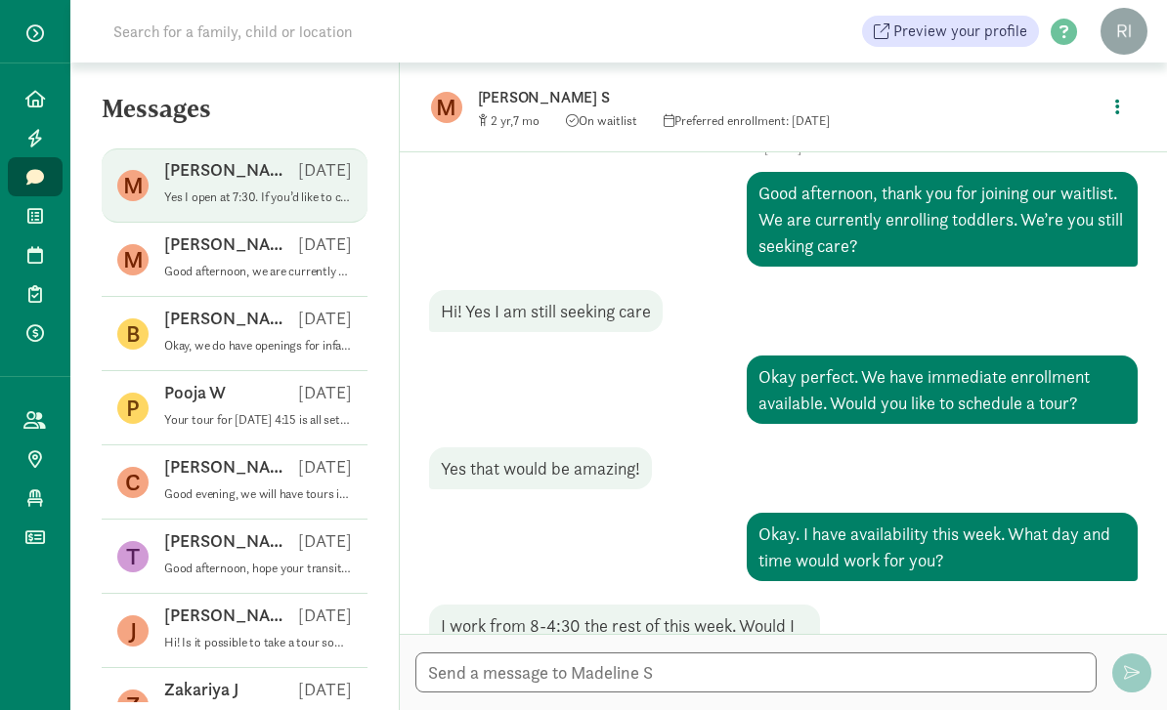
scroll to position [166, 0]
